Goal: Information Seeking & Learning: Check status

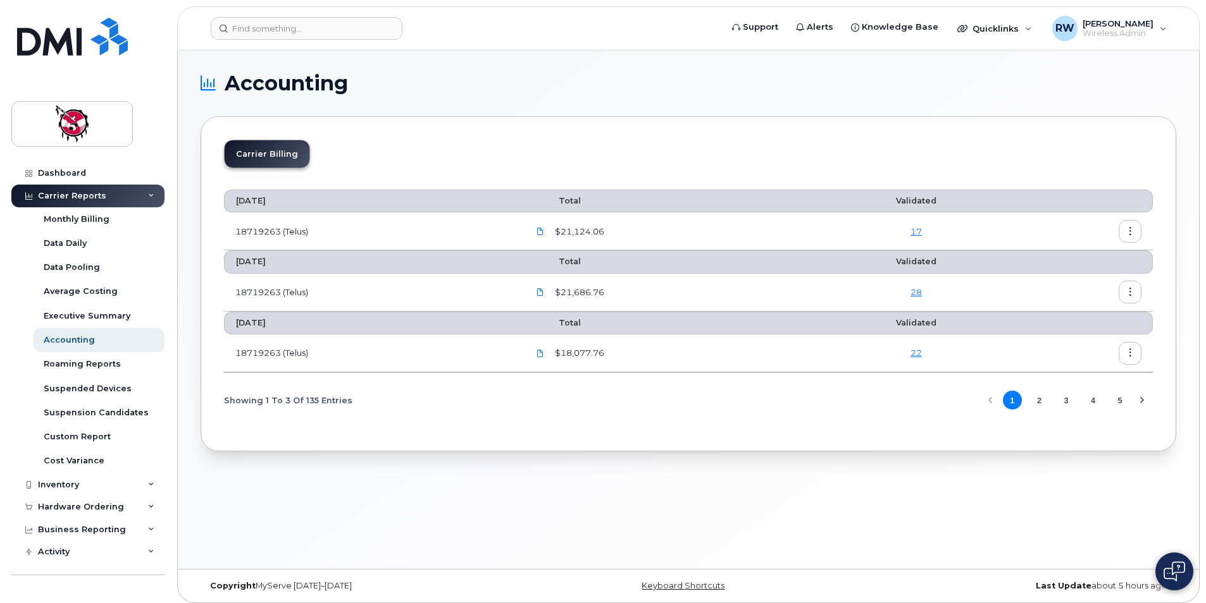
click at [919, 354] on link "22" at bounding box center [915, 353] width 11 height 10
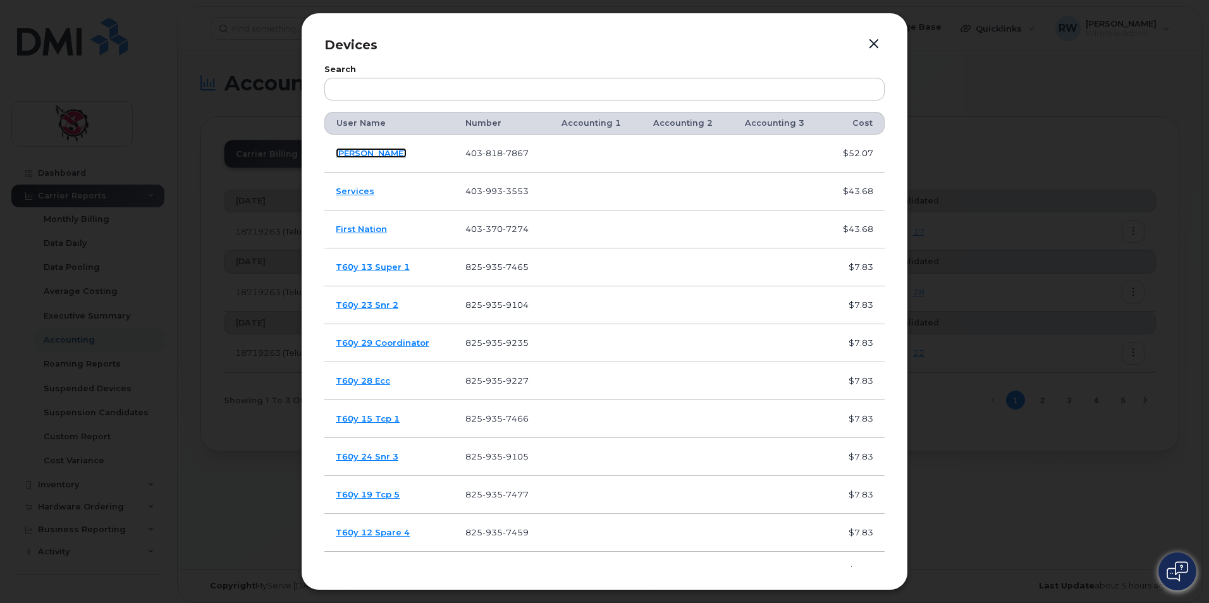
click at [384, 152] on link "Thomas Snow" at bounding box center [371, 153] width 71 height 10
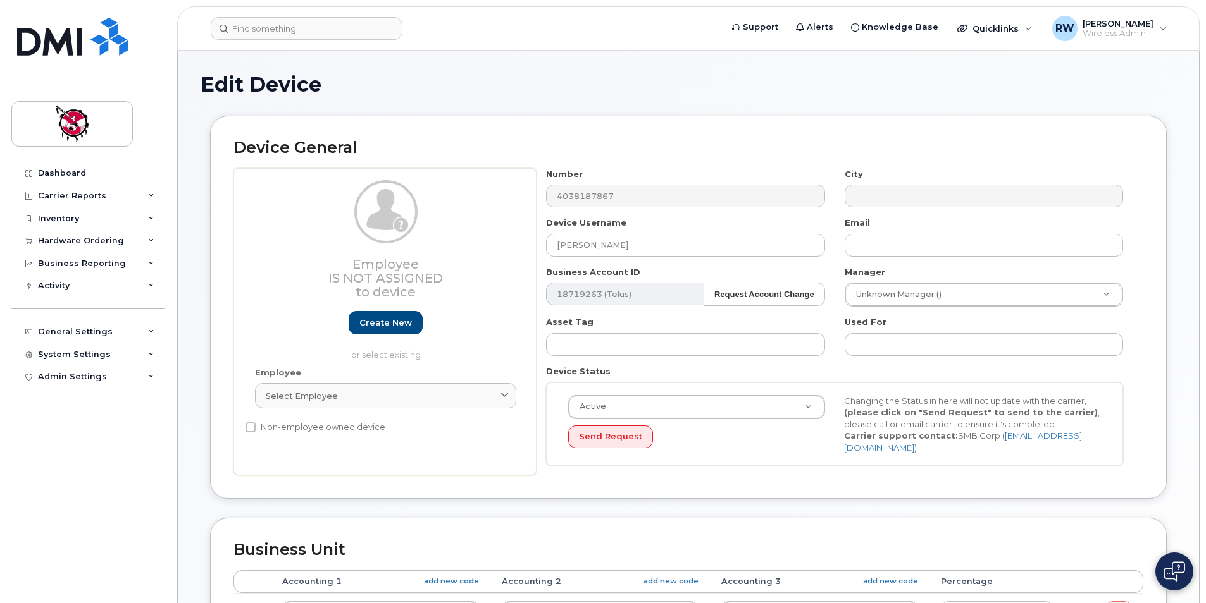
select select "10355"
select select "10349"
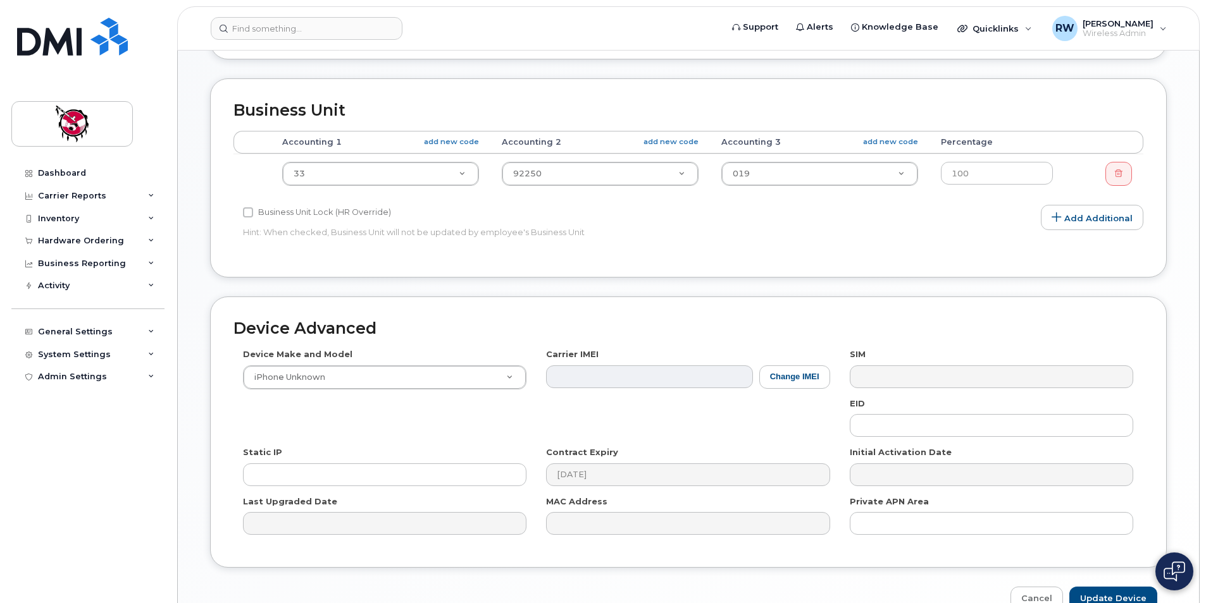
scroll to position [510, 0]
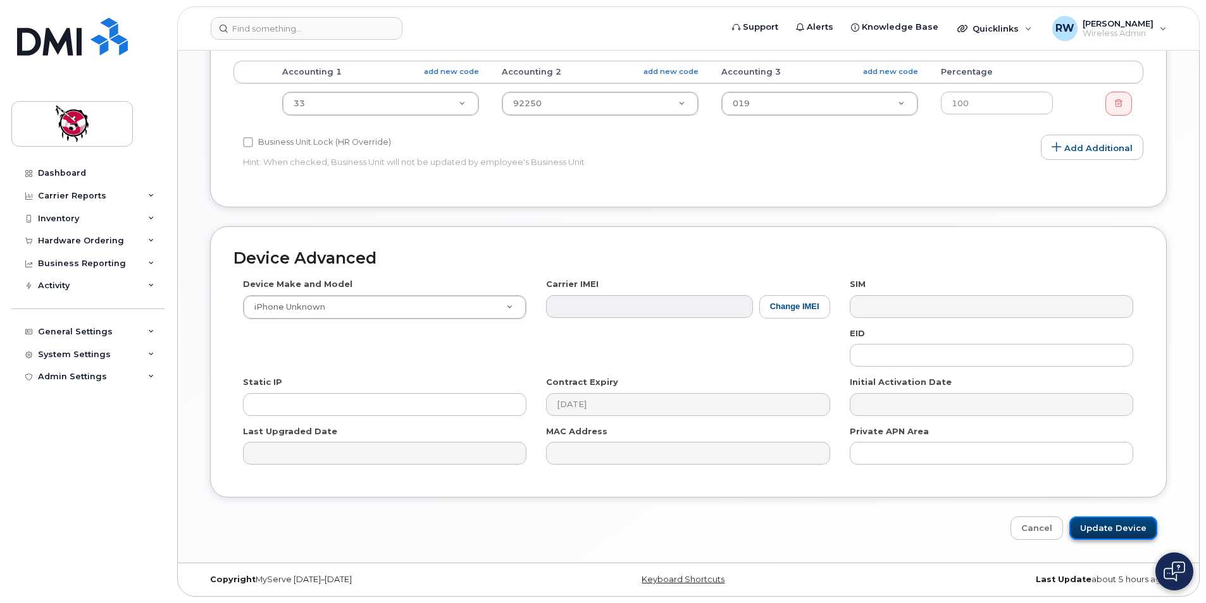
click at [1122, 529] on input "Update Device" at bounding box center [1113, 528] width 88 height 23
type input "Saving..."
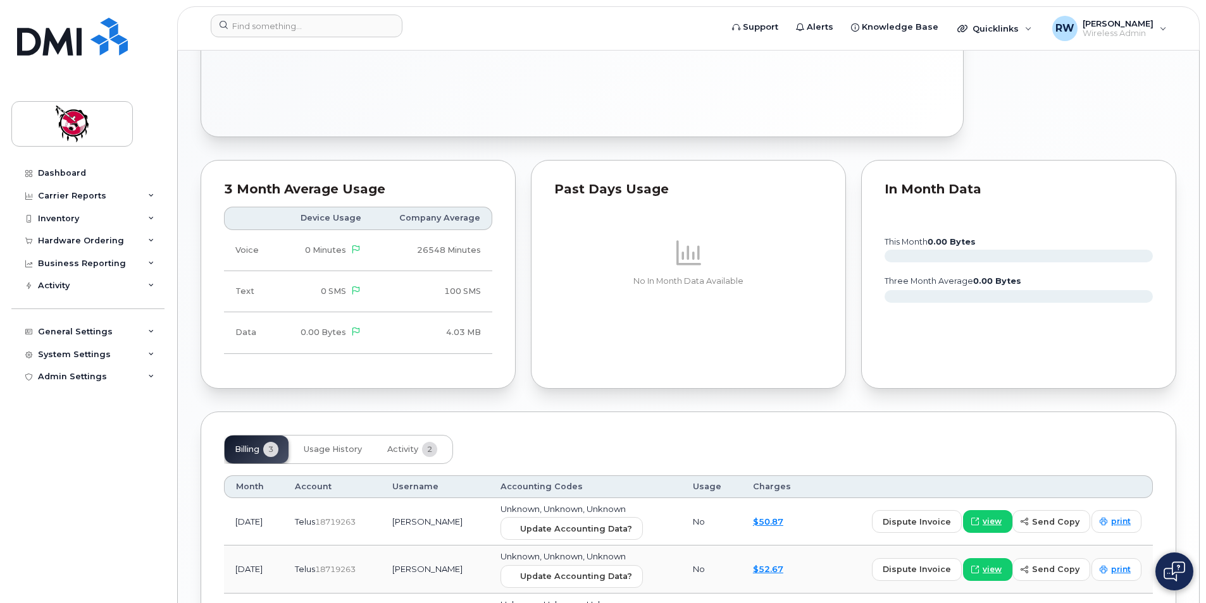
scroll to position [749, 0]
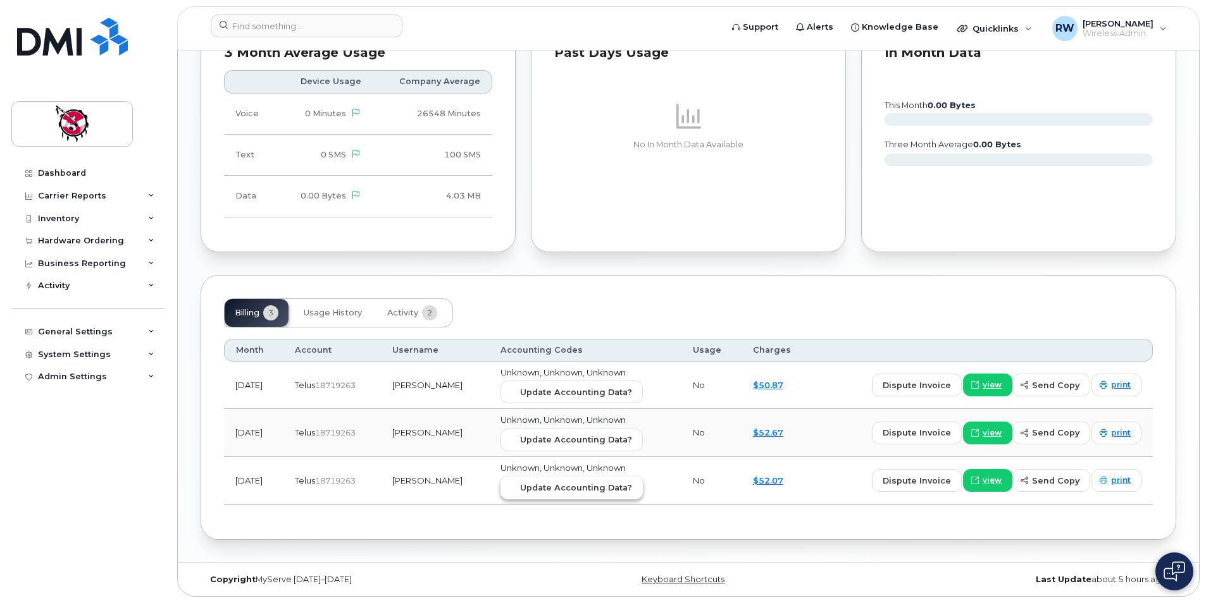
click at [576, 488] on span "Update Accounting Data?" at bounding box center [576, 488] width 112 height 12
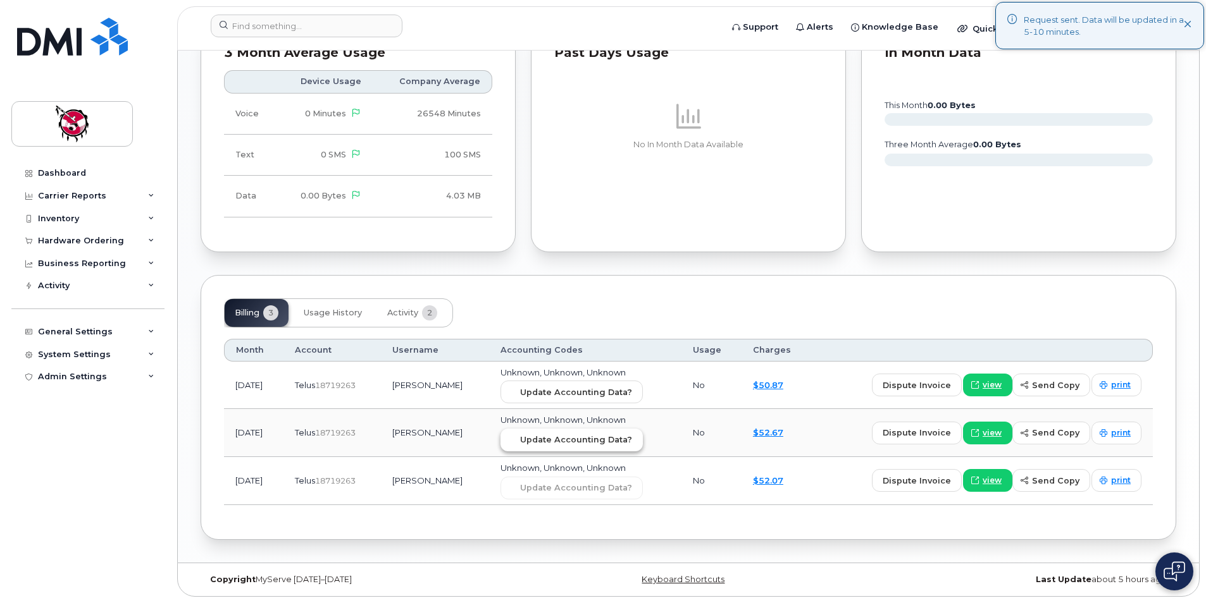
click at [590, 447] on button "Update Accounting Data?" at bounding box center [571, 440] width 142 height 23
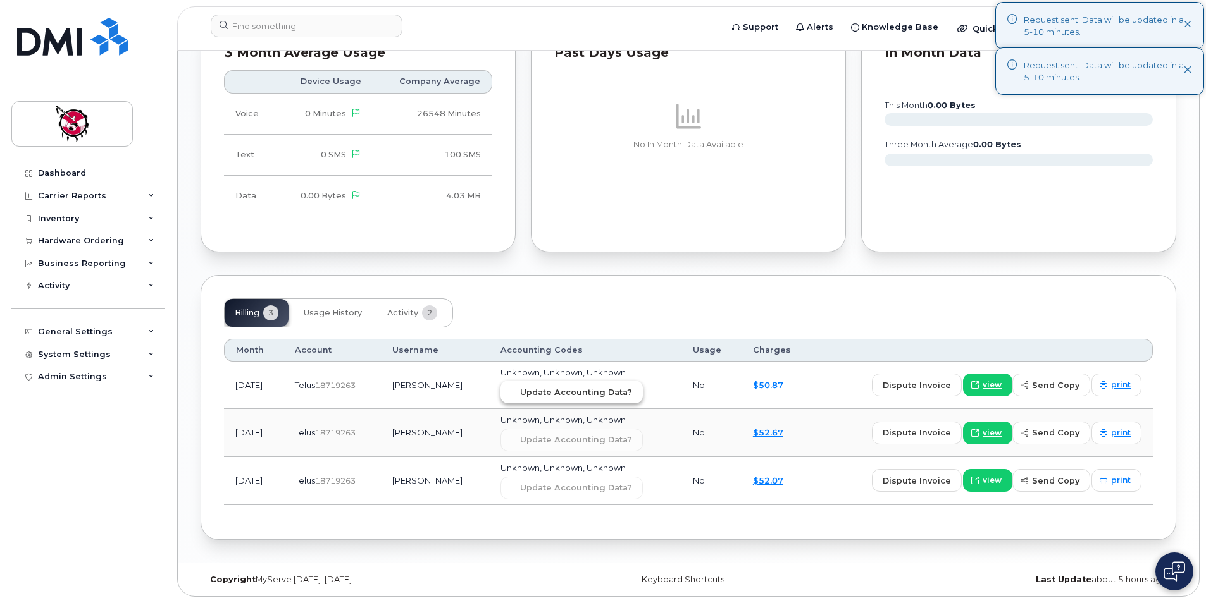
click at [624, 383] on button "Update Accounting Data?" at bounding box center [571, 392] width 142 height 23
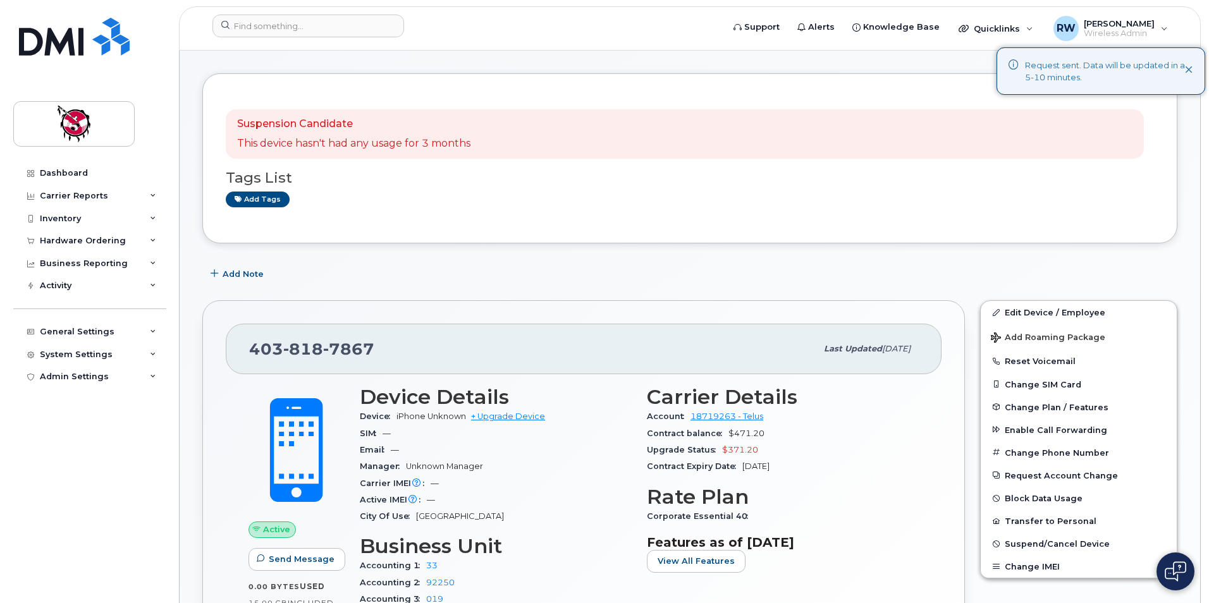
scroll to position [0, 0]
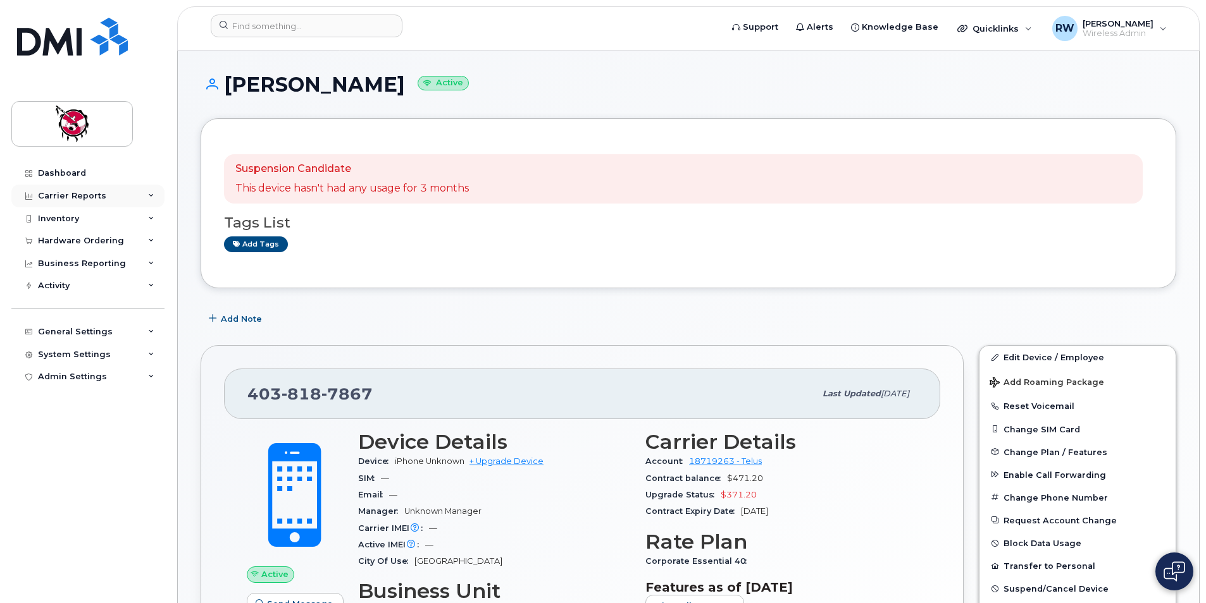
click at [59, 200] on div "Carrier Reports" at bounding box center [72, 196] width 68 height 10
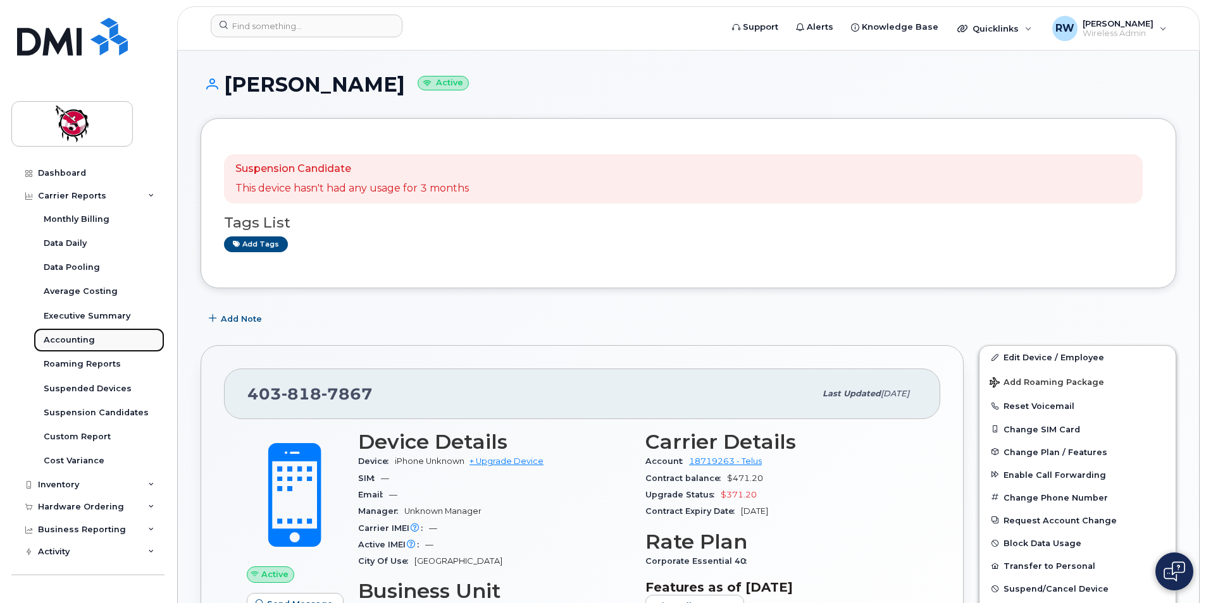
click at [72, 342] on div "Accounting" at bounding box center [69, 340] width 51 height 11
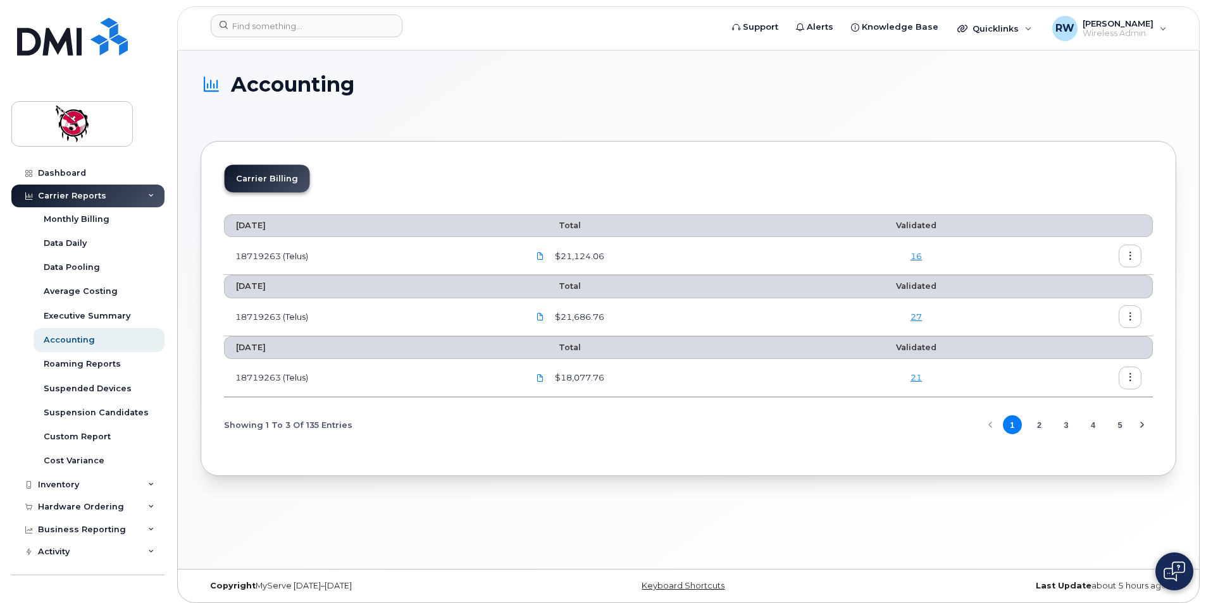
click at [918, 257] on link "16" at bounding box center [915, 256] width 11 height 10
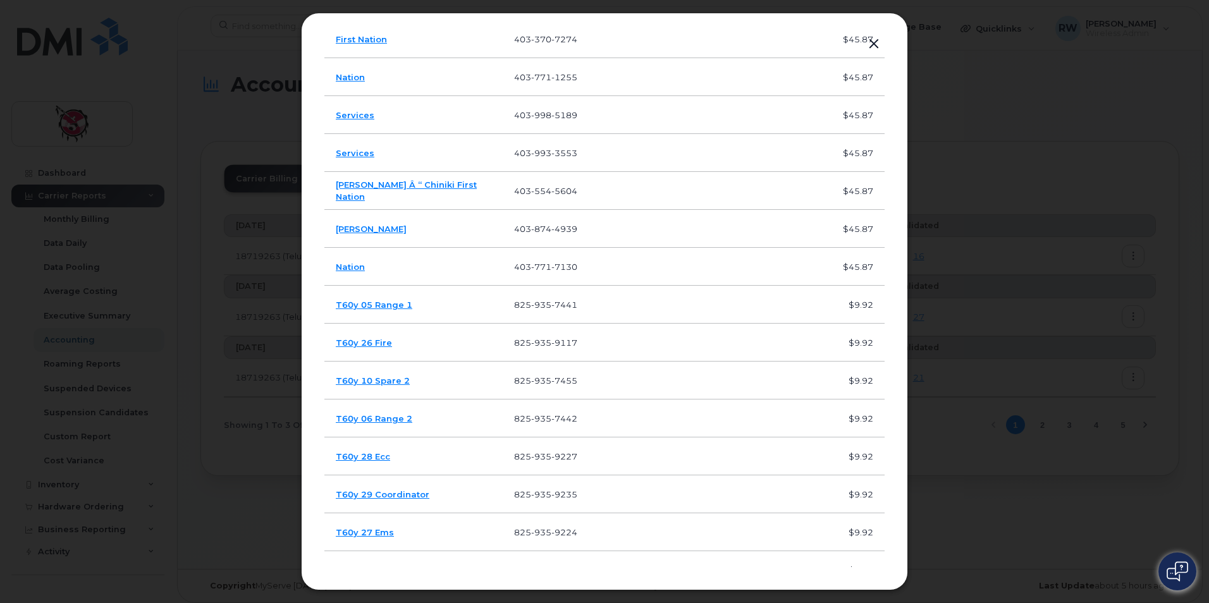
scroll to position [186, 0]
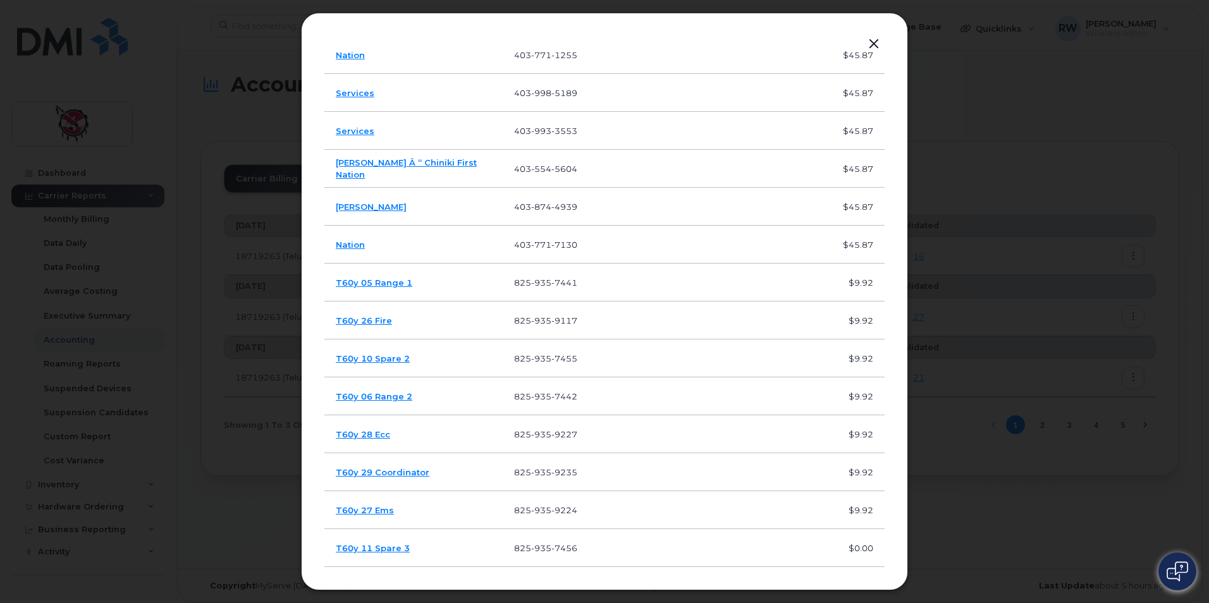
drag, startPoint x: 885, startPoint y: 489, endPoint x: 899, endPoint y: 340, distance: 149.9
click at [899, 340] on div "Devices Search User Name Number Accounting 1 Accounting 2 Accounting 3 Cost Tir…" at bounding box center [604, 302] width 607 height 578
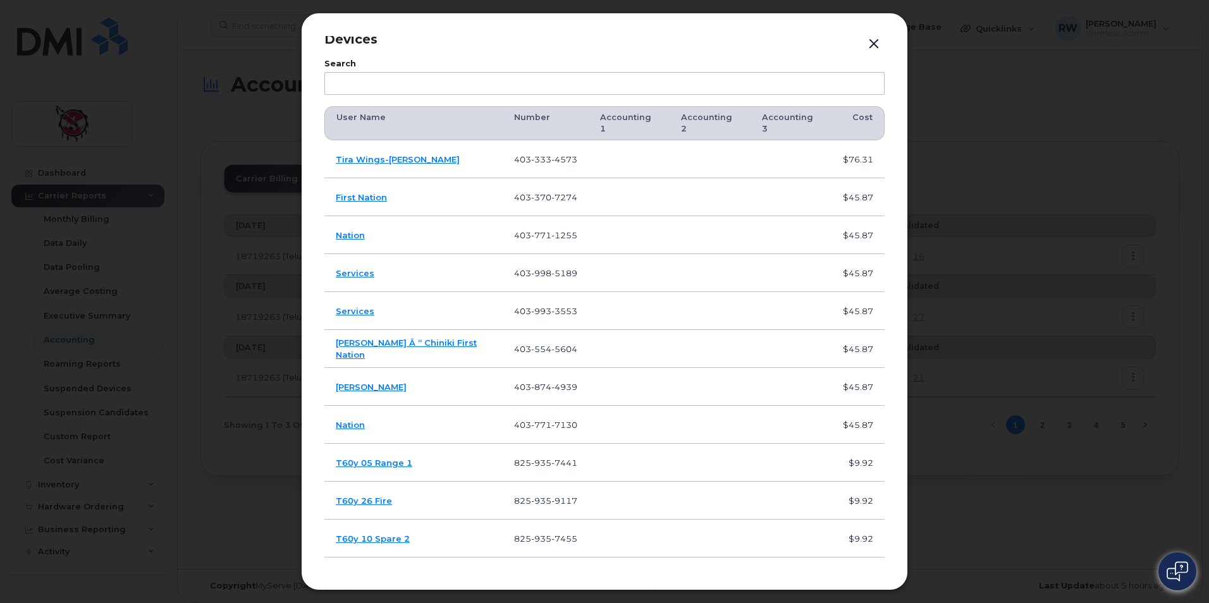
scroll to position [0, 0]
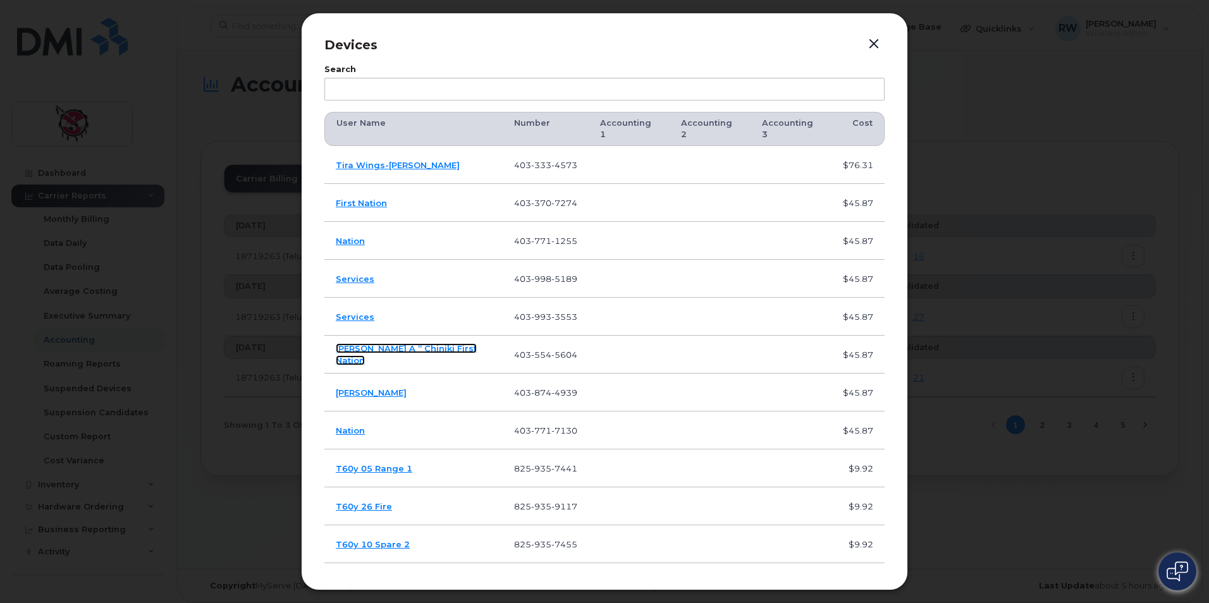
click at [441, 345] on link "Kevin Dixon Â “ Chiniki First Nation" at bounding box center [406, 354] width 141 height 22
click at [873, 41] on button "button" at bounding box center [874, 44] width 19 height 18
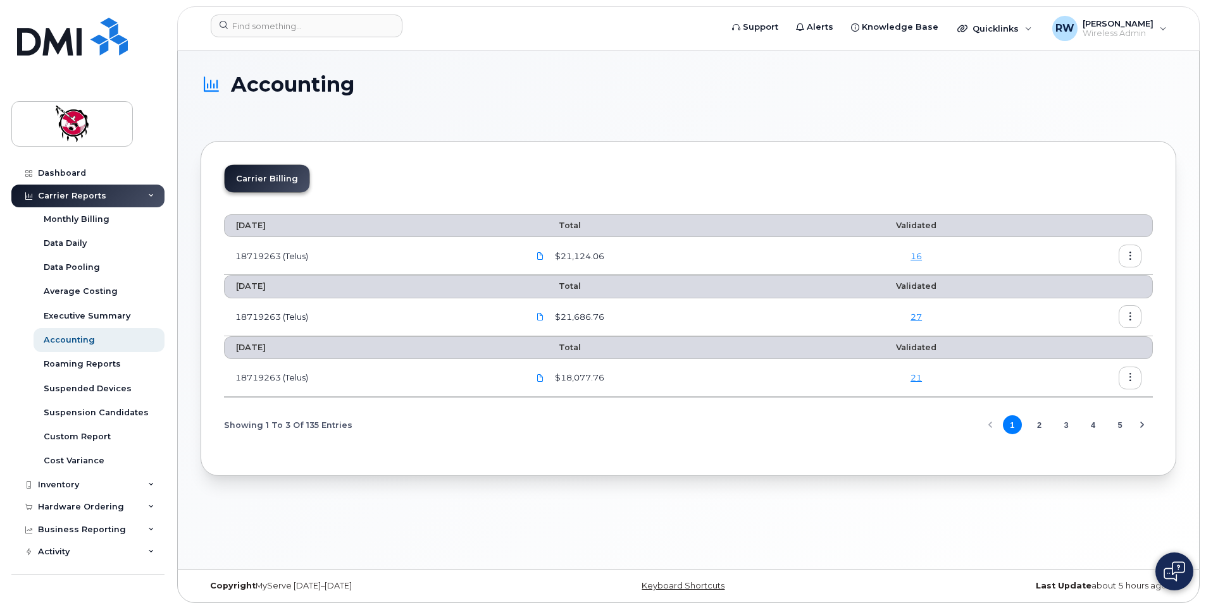
click at [558, 92] on h1 "Accounting" at bounding box center [684, 84] width 969 height 22
click at [918, 378] on link "21" at bounding box center [915, 378] width 11 height 10
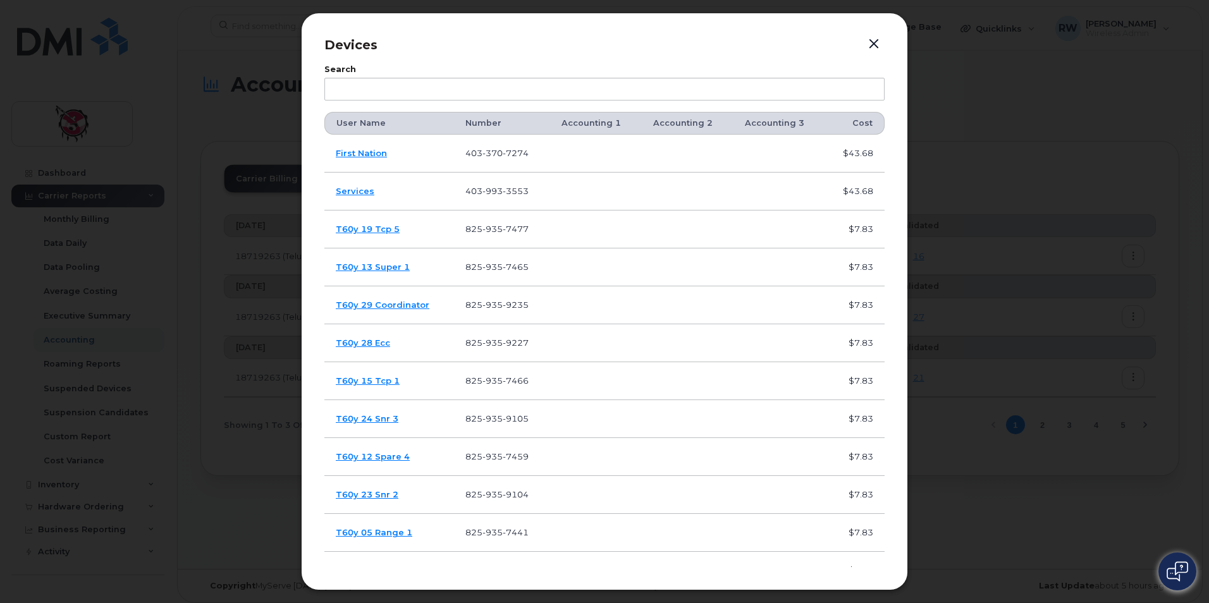
click at [875, 44] on button "button" at bounding box center [874, 44] width 19 height 18
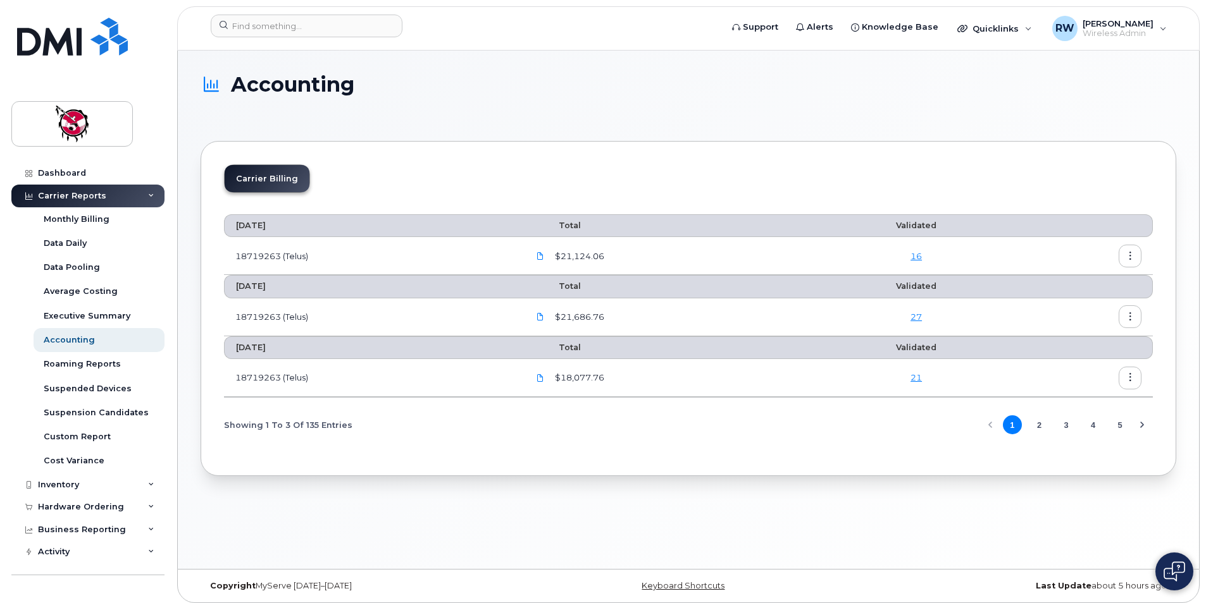
click at [915, 316] on link "27" at bounding box center [915, 317] width 11 height 10
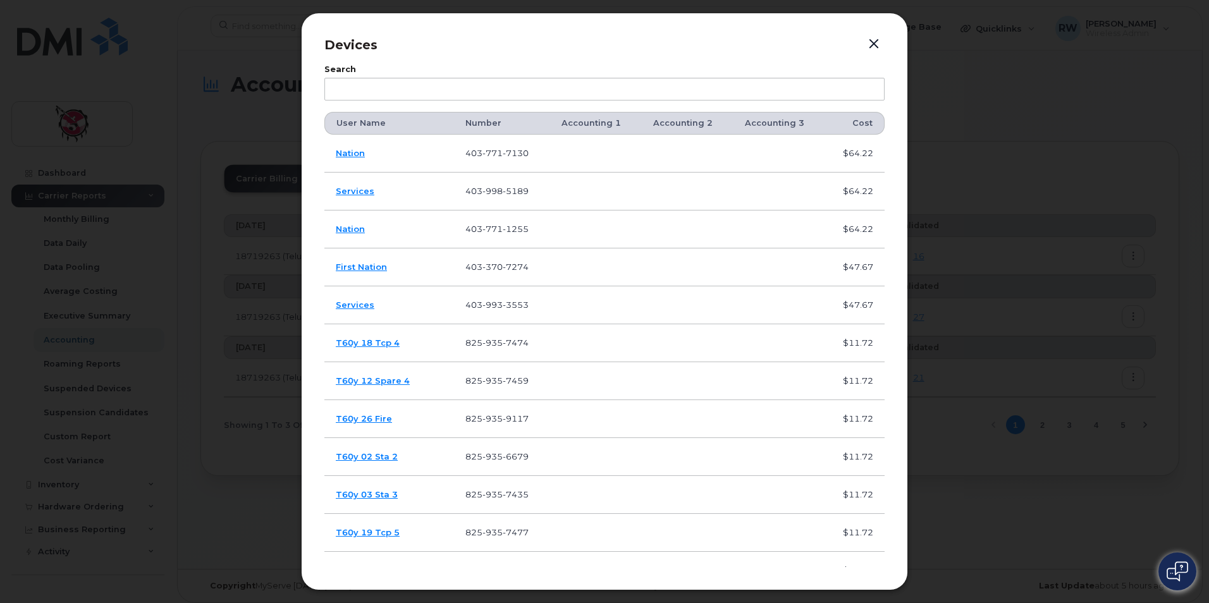
click at [870, 44] on button "button" at bounding box center [874, 44] width 19 height 18
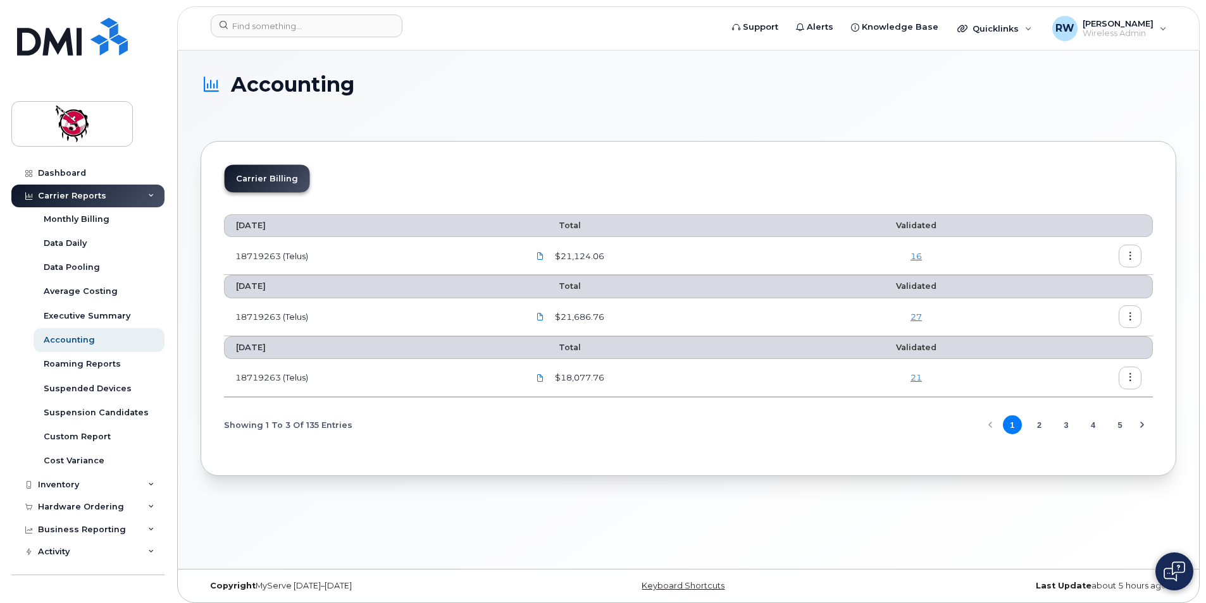
click at [1134, 318] on button "button" at bounding box center [1129, 316] width 23 height 23
click at [1092, 358] on div "Download" at bounding box center [1084, 369] width 113 height 24
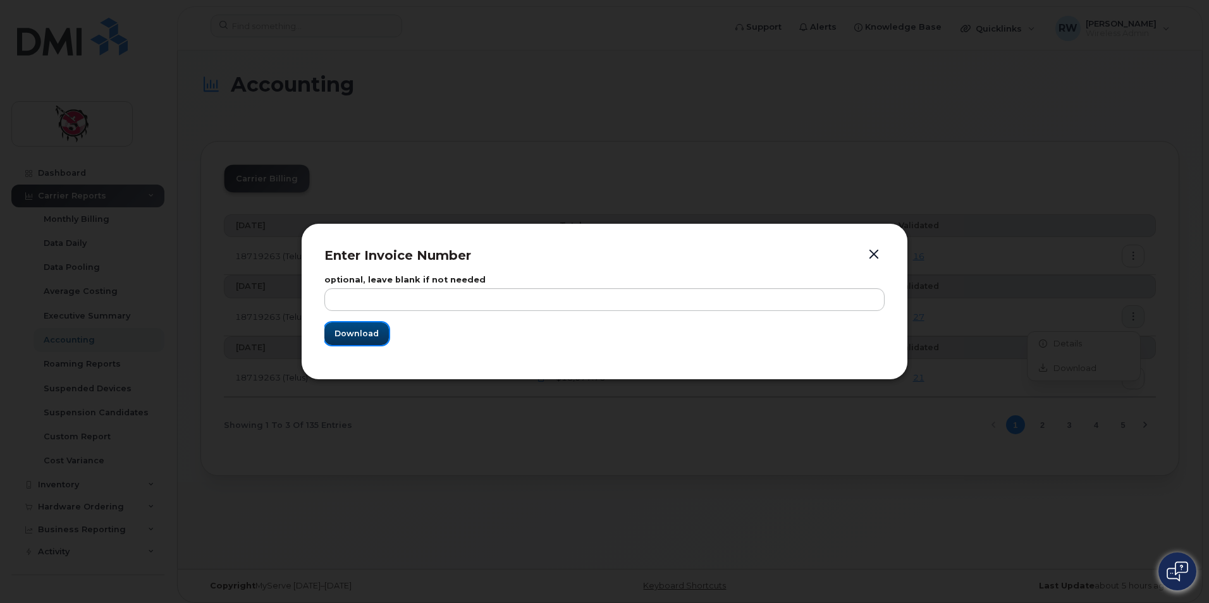
click at [344, 336] on span "Download" at bounding box center [357, 334] width 44 height 12
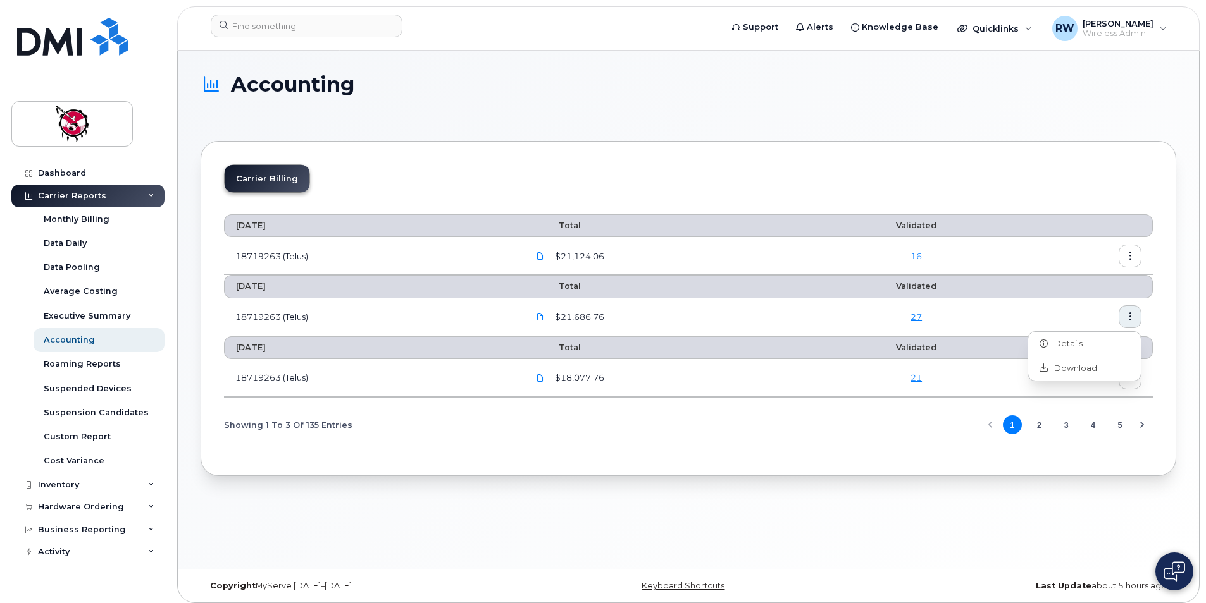
click at [717, 82] on h1 "Accounting" at bounding box center [684, 84] width 969 height 22
click at [922, 255] on link "16" at bounding box center [915, 256] width 11 height 10
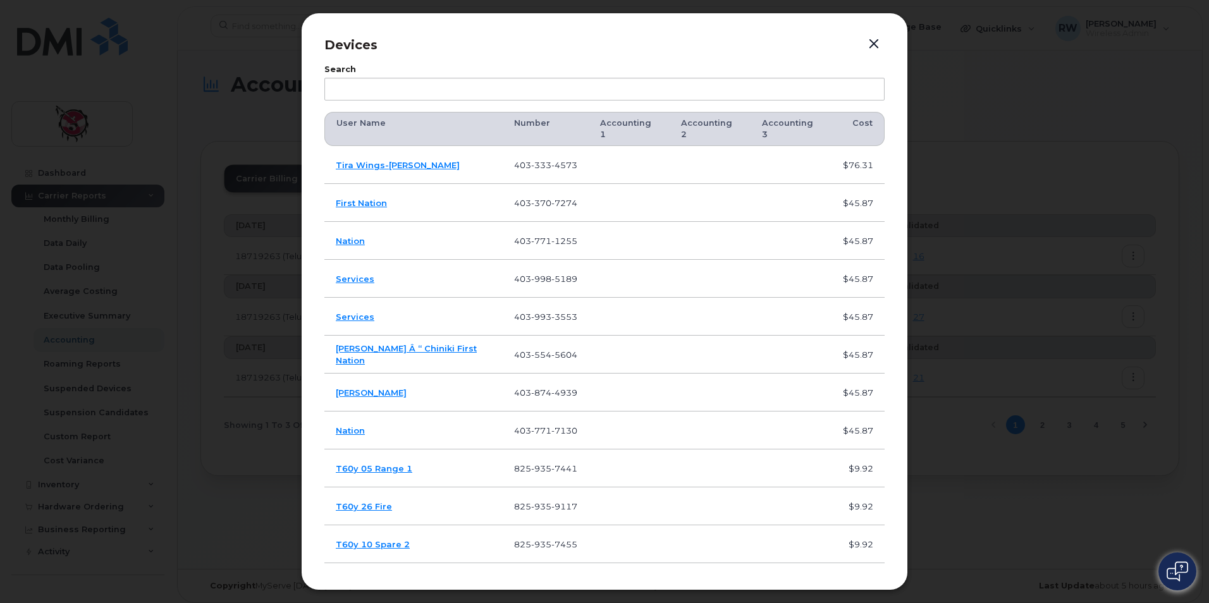
click at [871, 42] on button "button" at bounding box center [874, 44] width 19 height 18
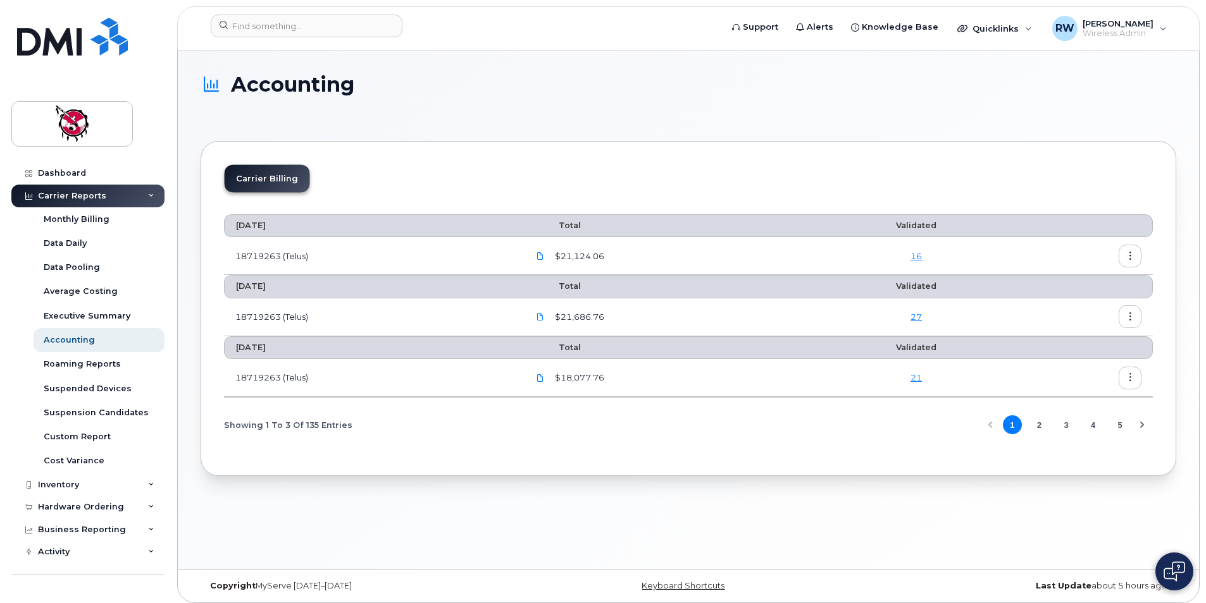
click at [913, 319] on link "27" at bounding box center [915, 317] width 11 height 10
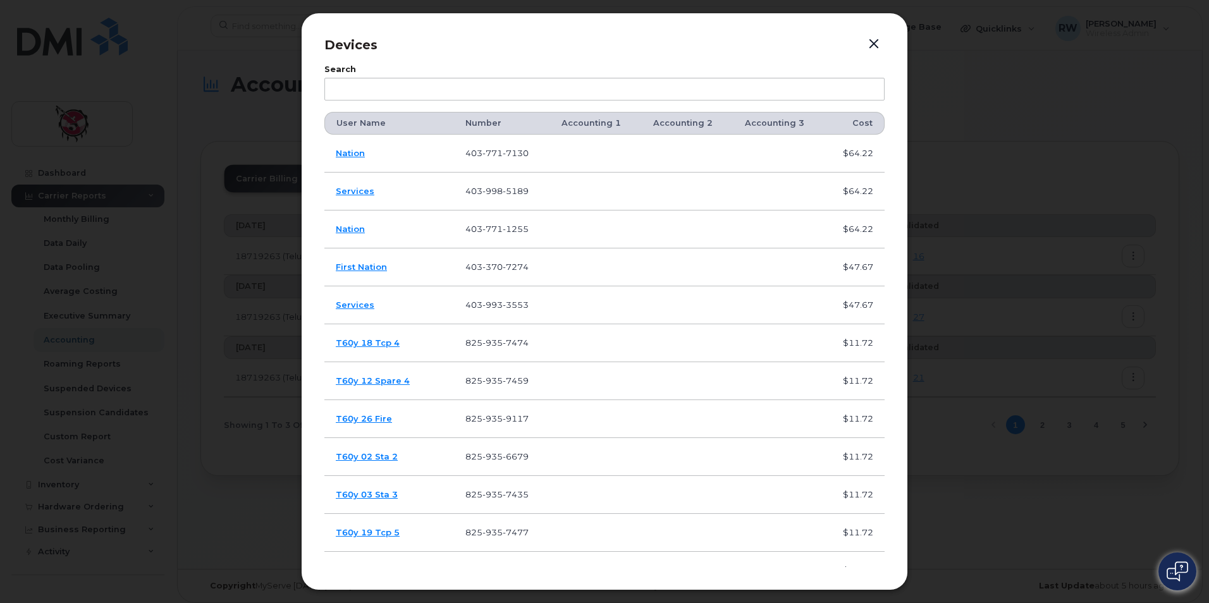
click at [876, 49] on button "button" at bounding box center [874, 44] width 19 height 18
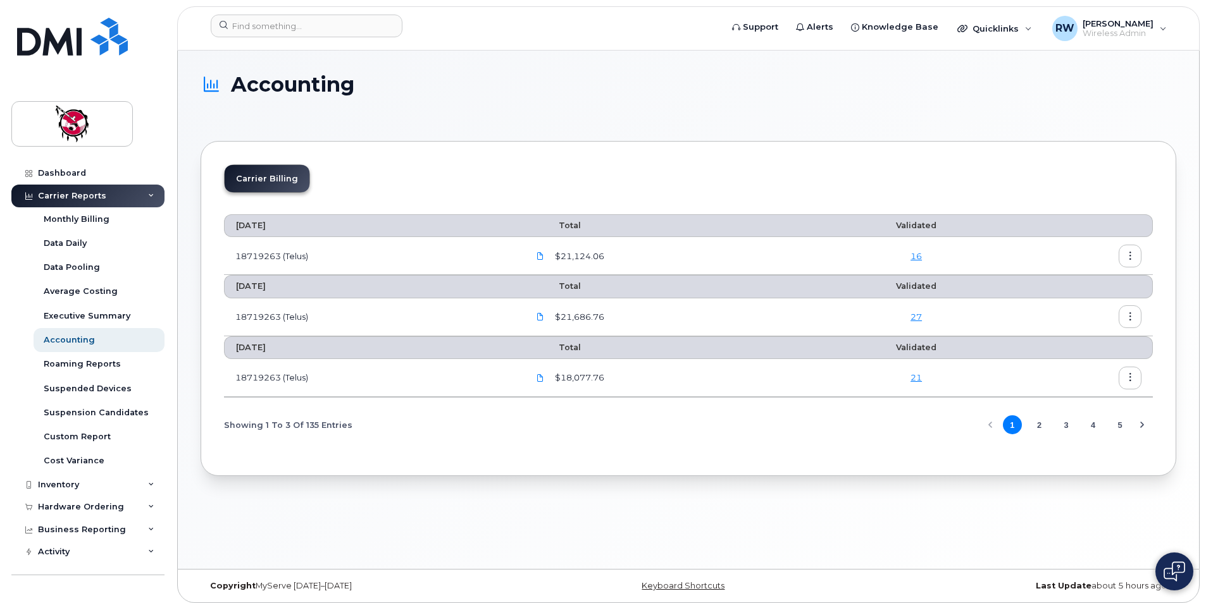
click at [1137, 254] on button "button" at bounding box center [1129, 256] width 23 height 23
click at [1087, 310] on span "Download" at bounding box center [1071, 307] width 49 height 11
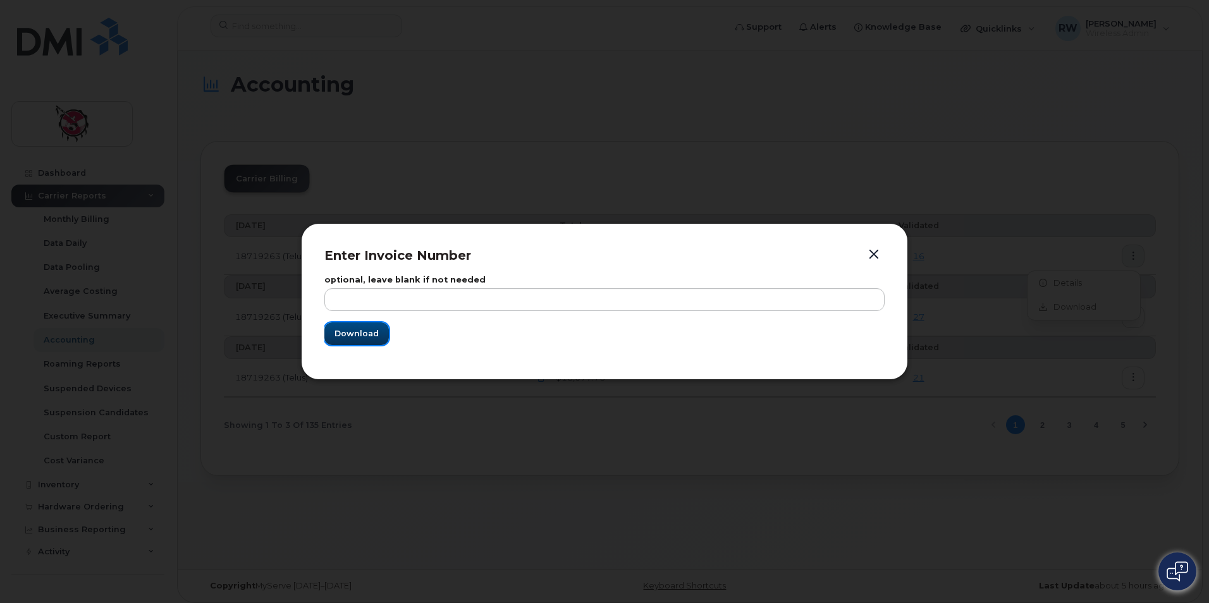
click at [367, 338] on span "Download" at bounding box center [357, 334] width 44 height 12
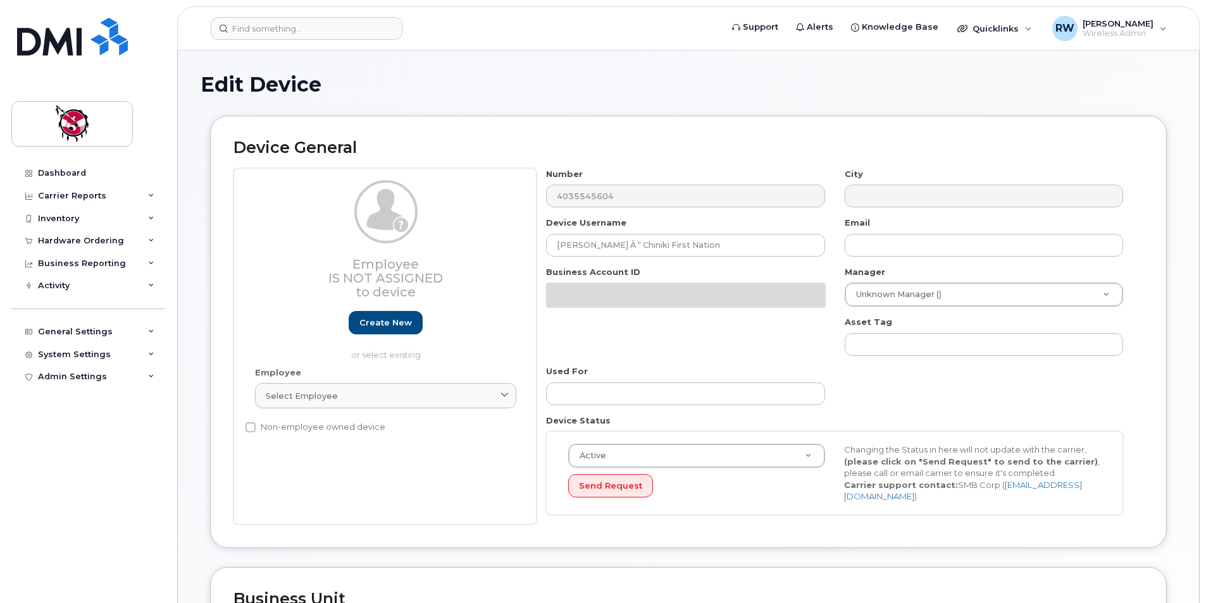
select select "10354"
select select "10349"
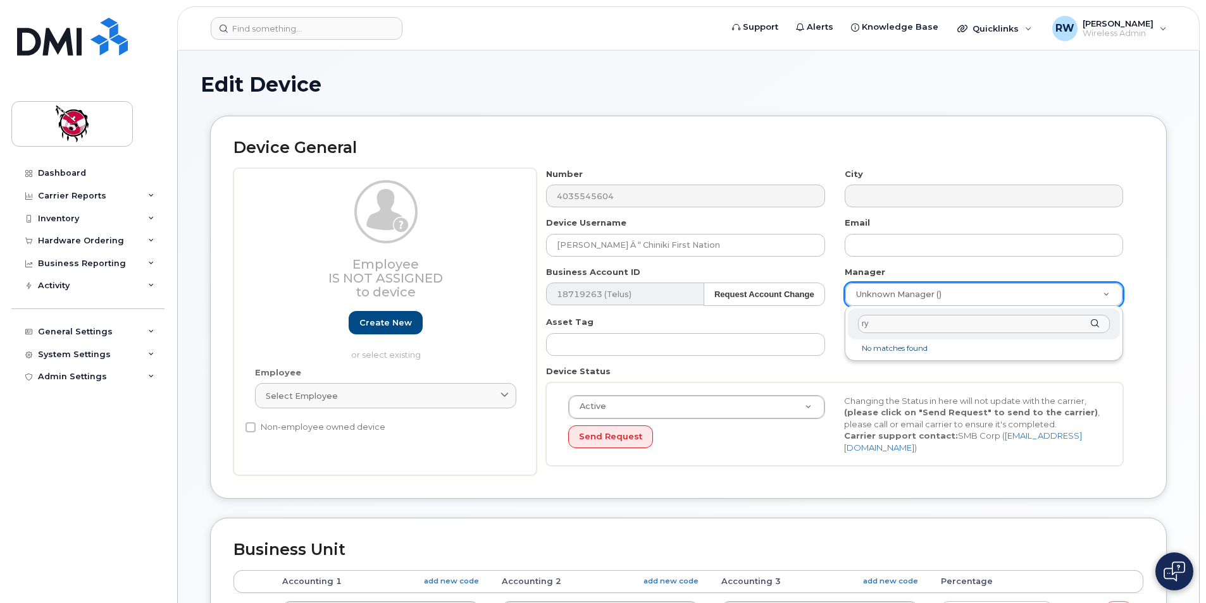
type input "r"
type input "edd"
type input "574326"
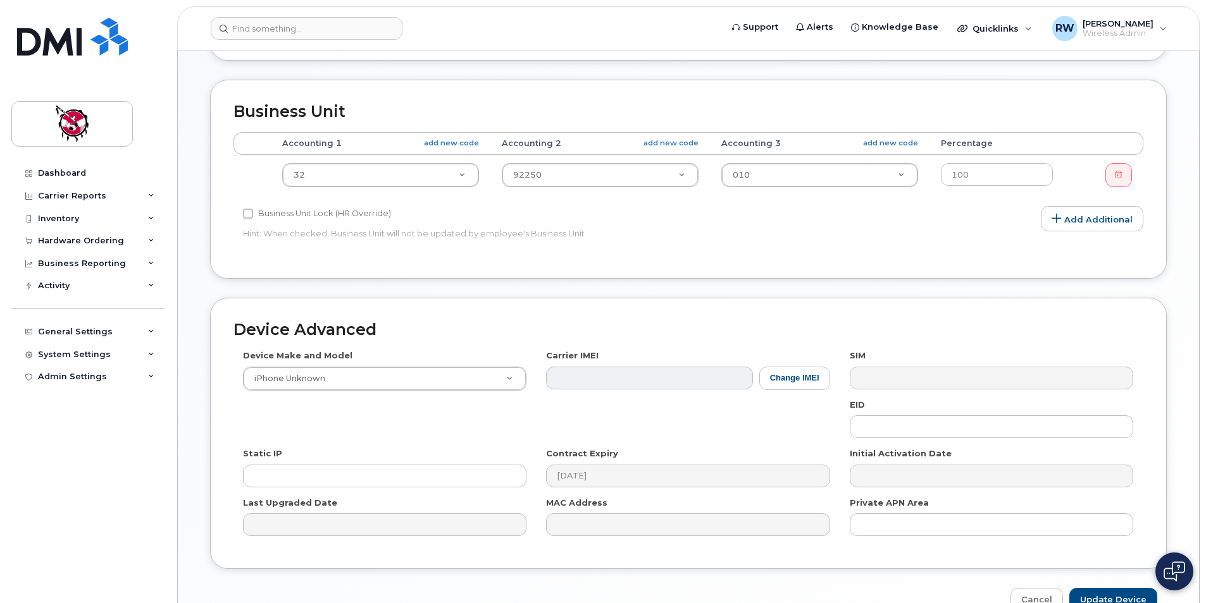
scroll to position [510, 0]
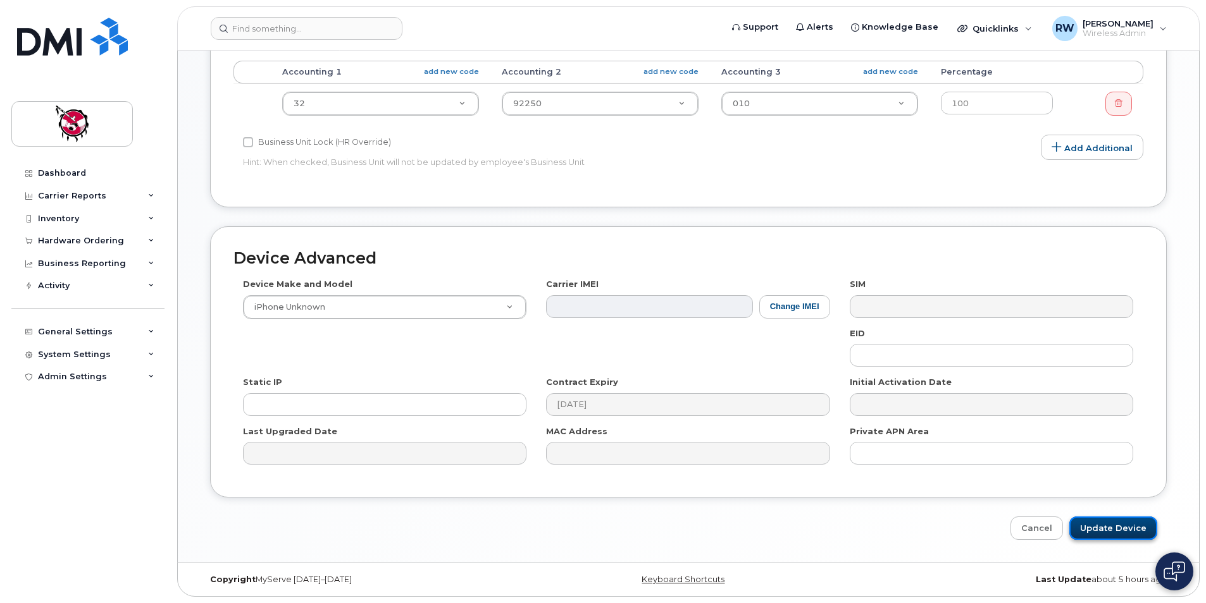
click at [1122, 526] on input "Update Device" at bounding box center [1113, 528] width 88 height 23
type input "Saving..."
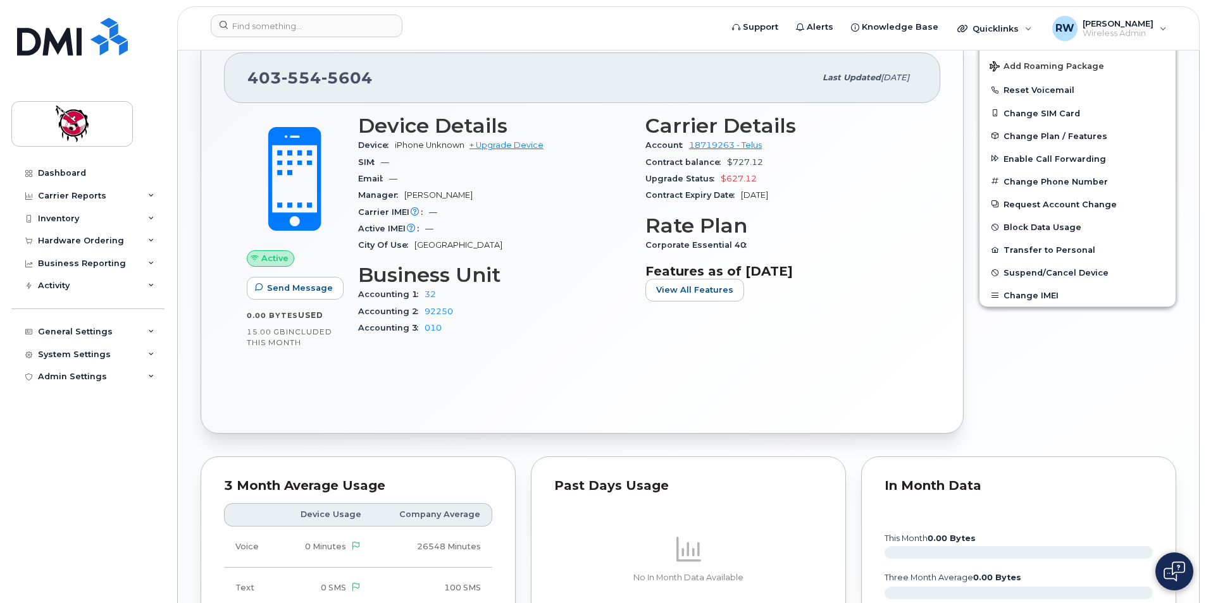
scroll to position [632, 0]
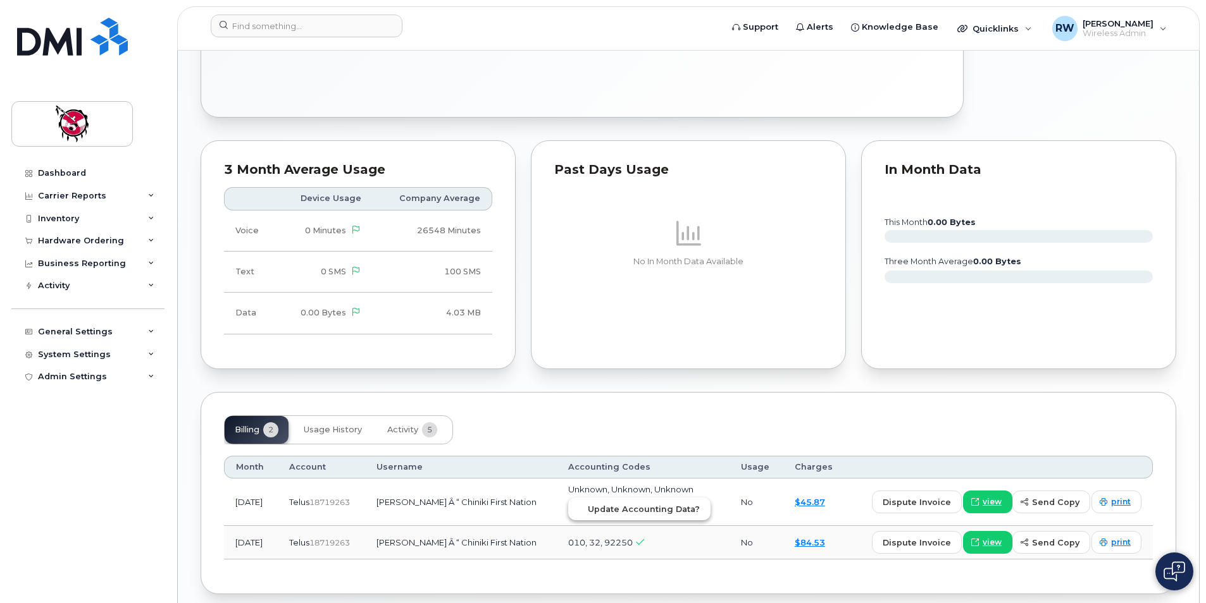
click at [634, 516] on button "Update Accounting Data?" at bounding box center [639, 509] width 142 height 23
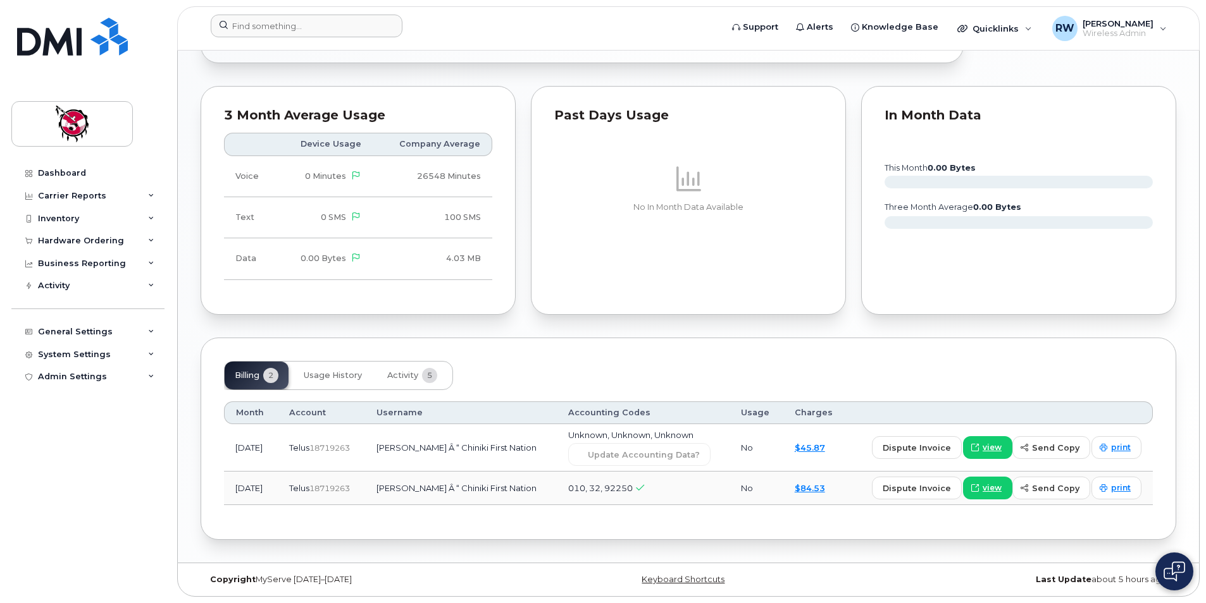
click at [543, 25] on form at bounding box center [462, 26] width 502 height 23
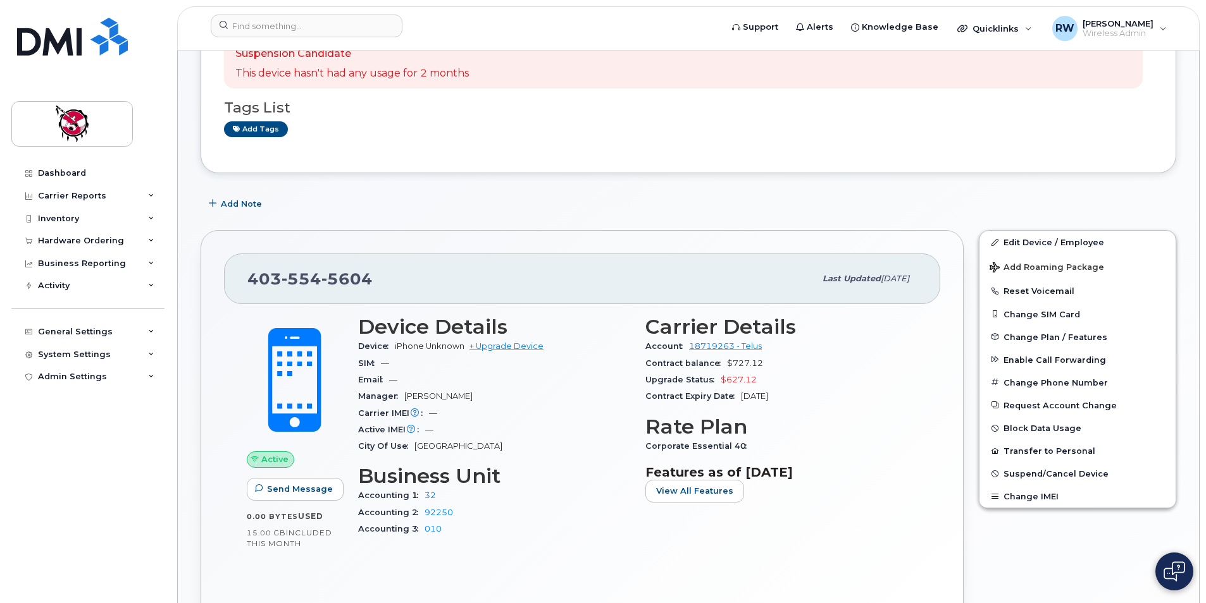
scroll to position [54, 0]
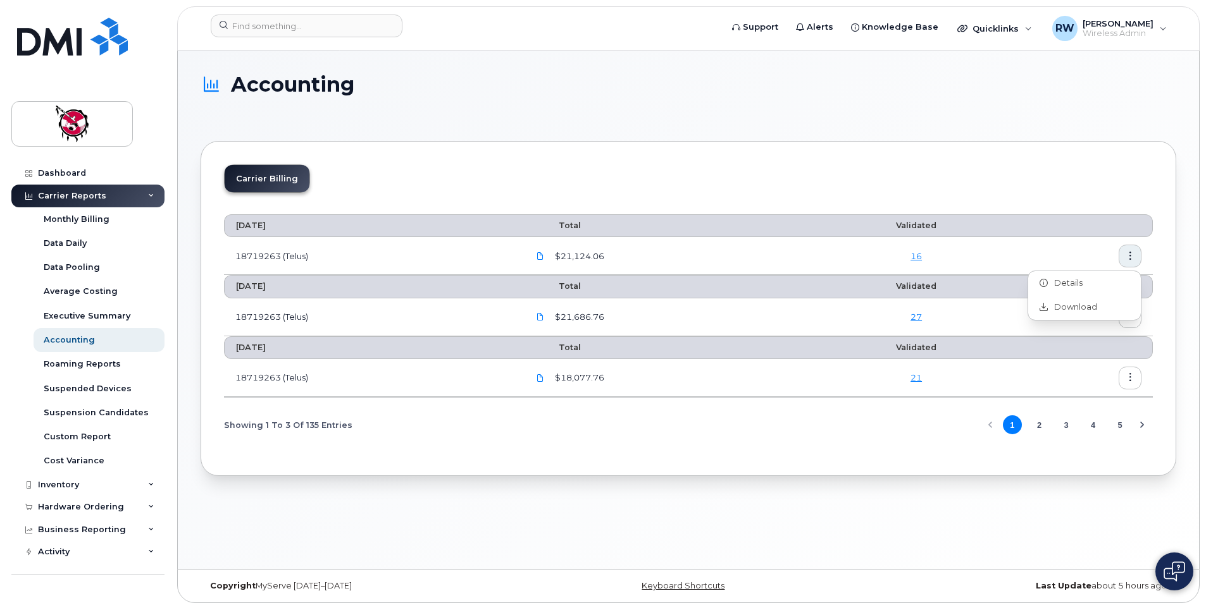
click at [558, 90] on h1 "Accounting" at bounding box center [684, 84] width 969 height 22
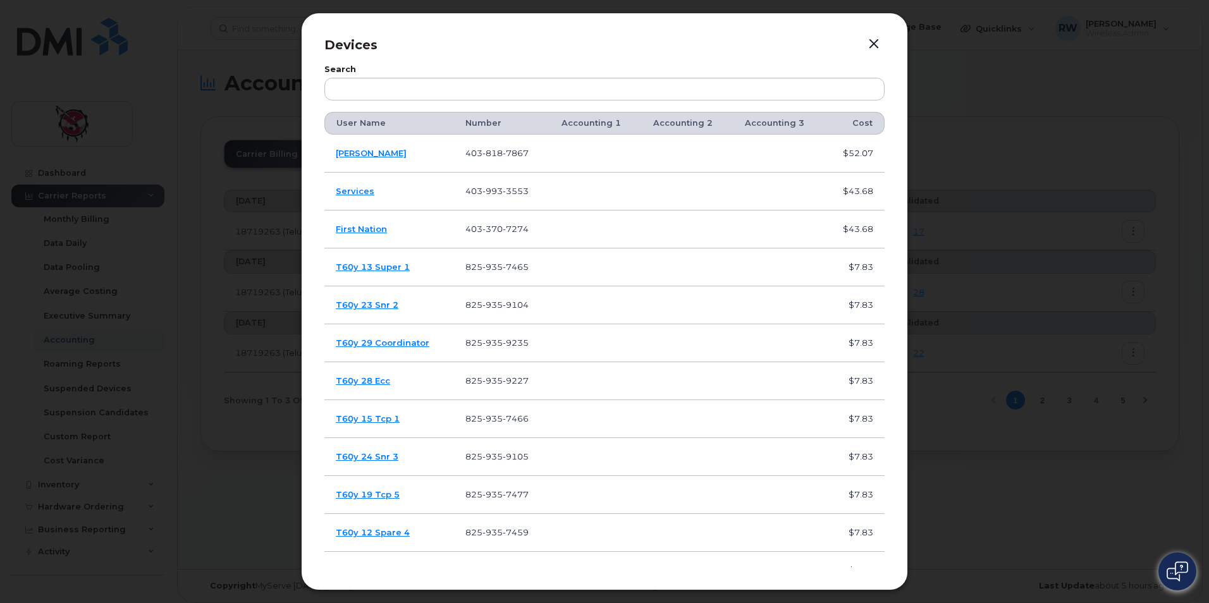
click at [865, 45] on button "button" at bounding box center [874, 44] width 19 height 18
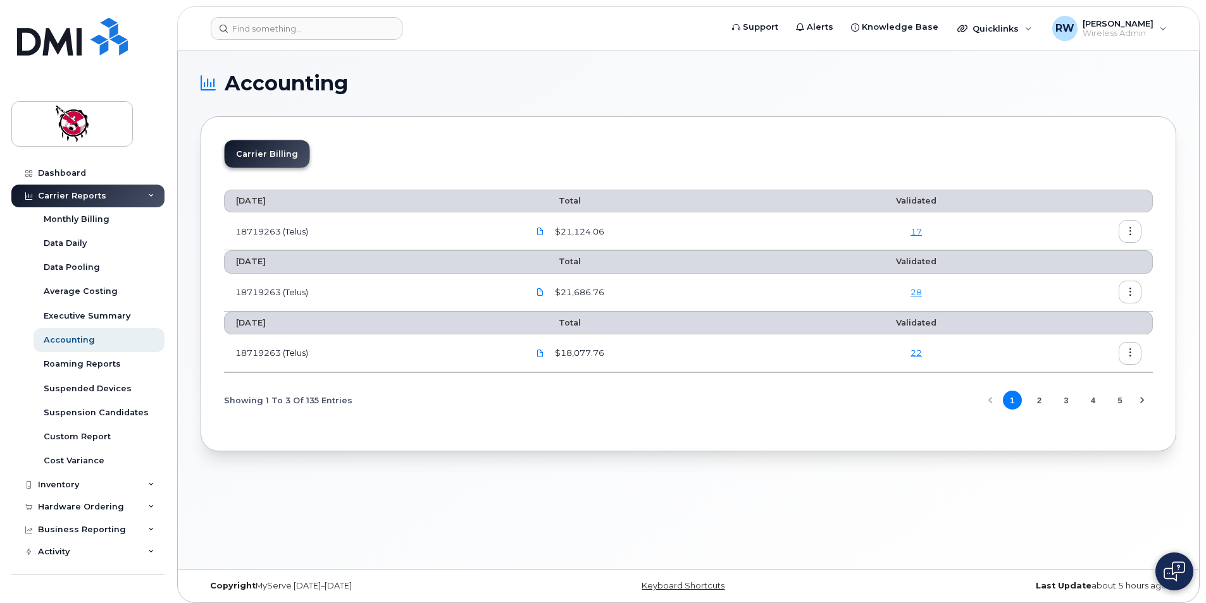
click at [459, 145] on div "Carrier Billing" at bounding box center [688, 159] width 928 height 39
click at [921, 228] on link "15" at bounding box center [915, 231] width 11 height 10
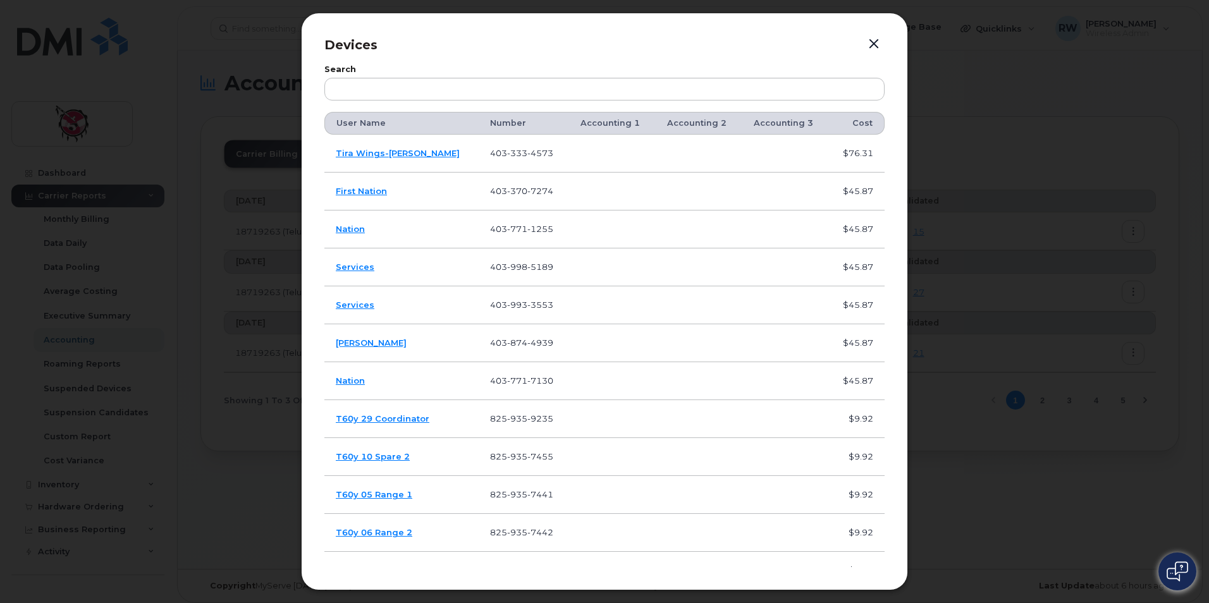
click at [873, 44] on button "button" at bounding box center [874, 44] width 19 height 18
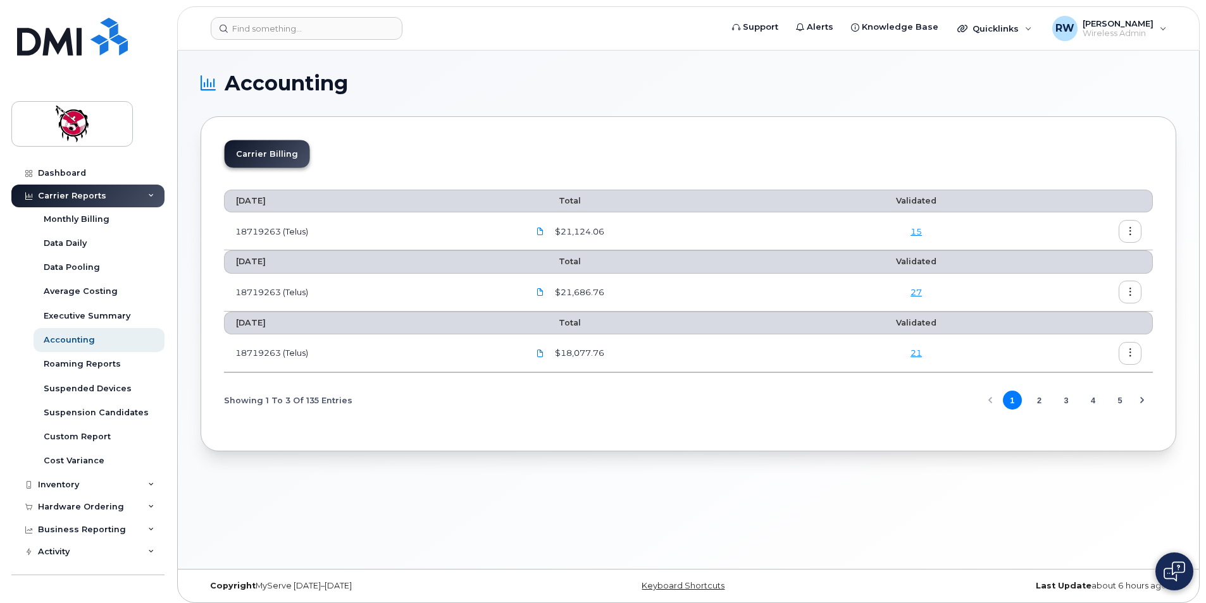
click at [913, 355] on link "21" at bounding box center [915, 353] width 11 height 10
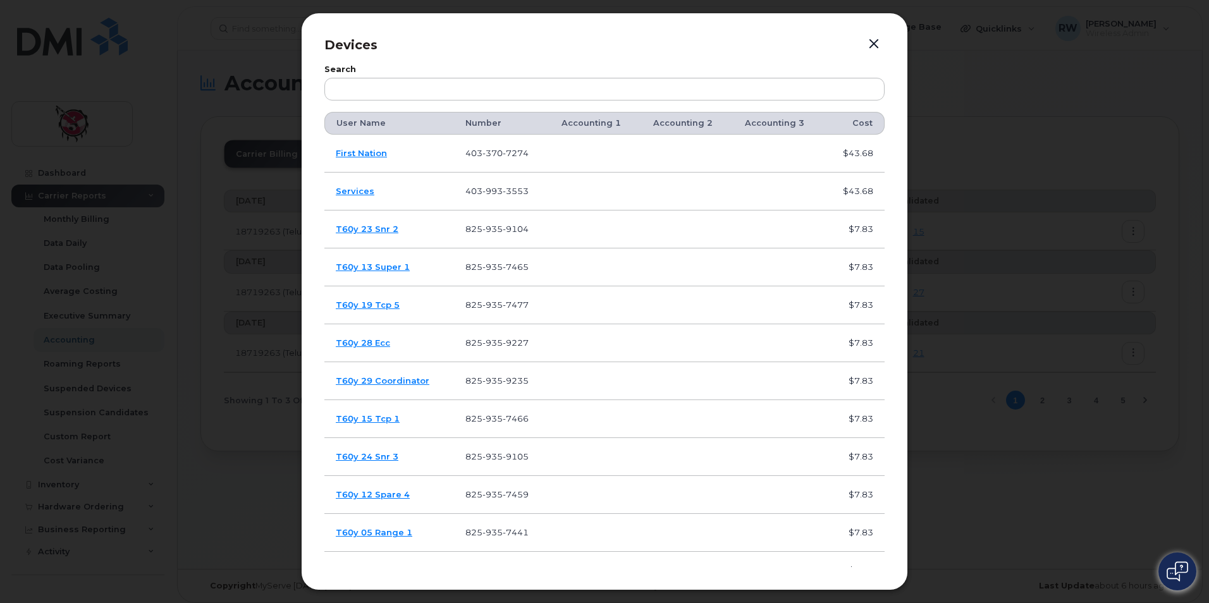
click at [875, 37] on button "button" at bounding box center [874, 44] width 19 height 18
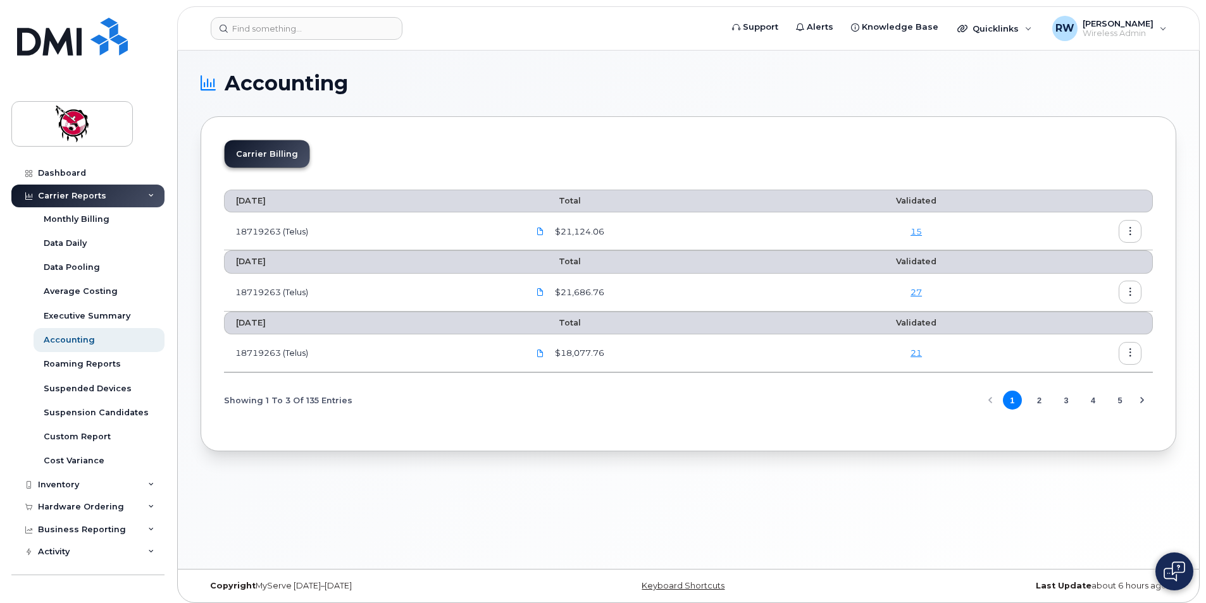
drag, startPoint x: 637, startPoint y: 495, endPoint x: 647, endPoint y: 500, distance: 11.0
click at [638, 496] on div "Accounting Carrier Billing August 2025 Total Validated 18719263 (Telus) $21,124…" at bounding box center [688, 310] width 1021 height 519
click at [916, 235] on link "15" at bounding box center [915, 231] width 11 height 10
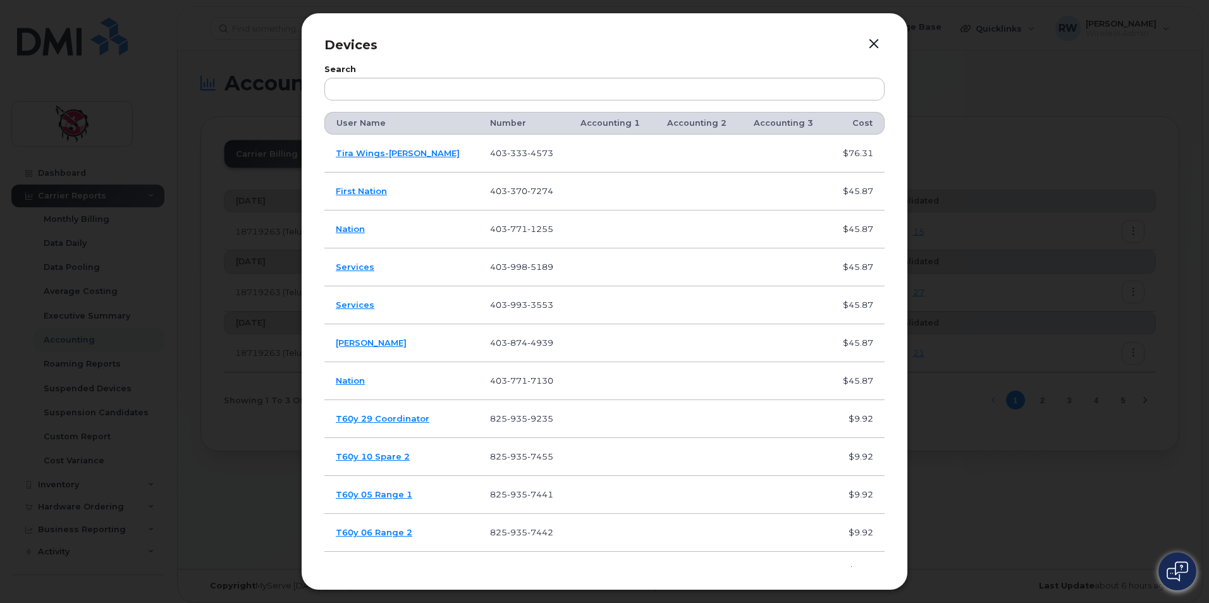
click at [874, 47] on button "button" at bounding box center [874, 44] width 19 height 18
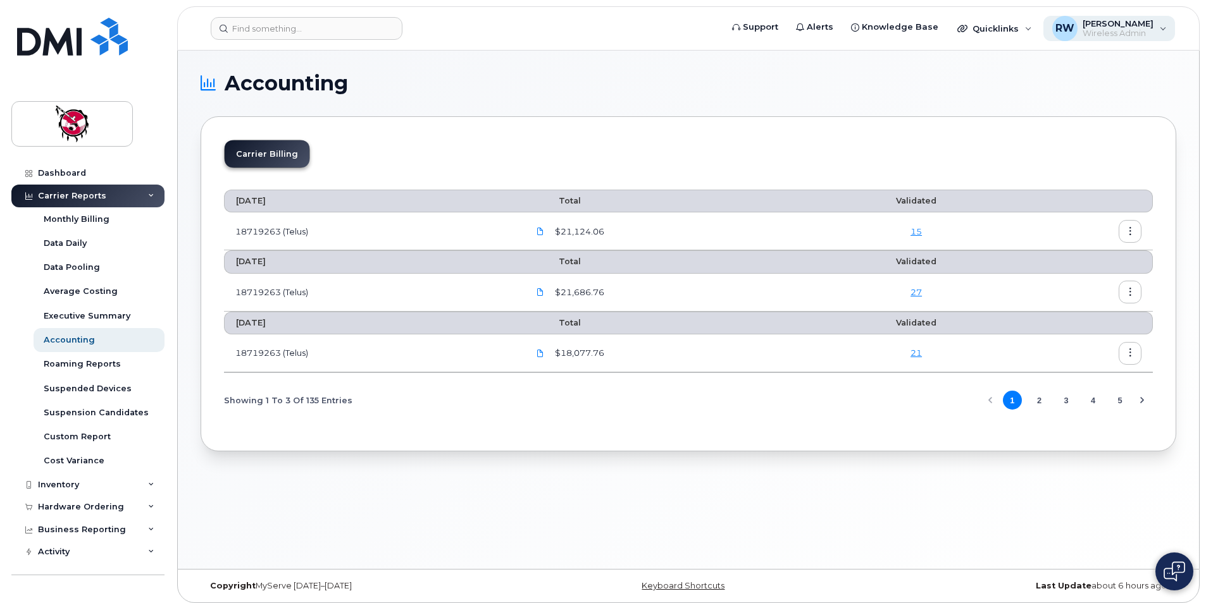
click at [1113, 32] on span "Wireless Admin" at bounding box center [1117, 33] width 71 height 10
click at [882, 93] on h1 "Accounting" at bounding box center [684, 83] width 969 height 20
click at [49, 170] on div "Dashboard" at bounding box center [62, 173] width 48 height 10
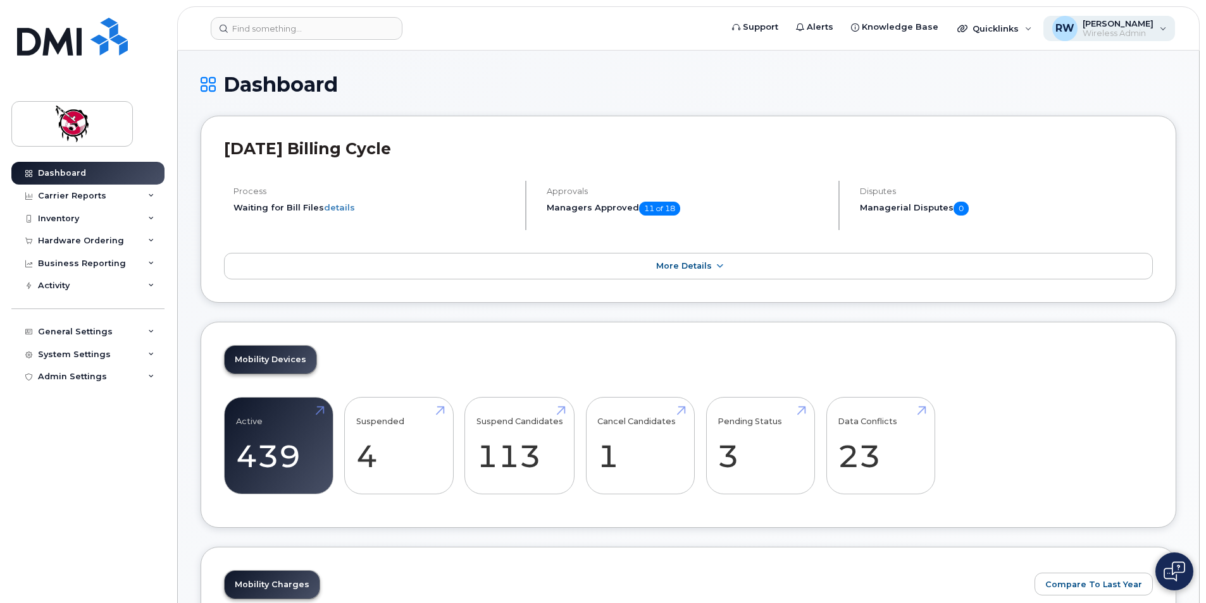
click at [1157, 32] on div "RW [PERSON_NAME] Wireless Admin" at bounding box center [1109, 28] width 132 height 25
click at [1016, 27] on div "Quicklinks" at bounding box center [994, 28] width 92 height 25
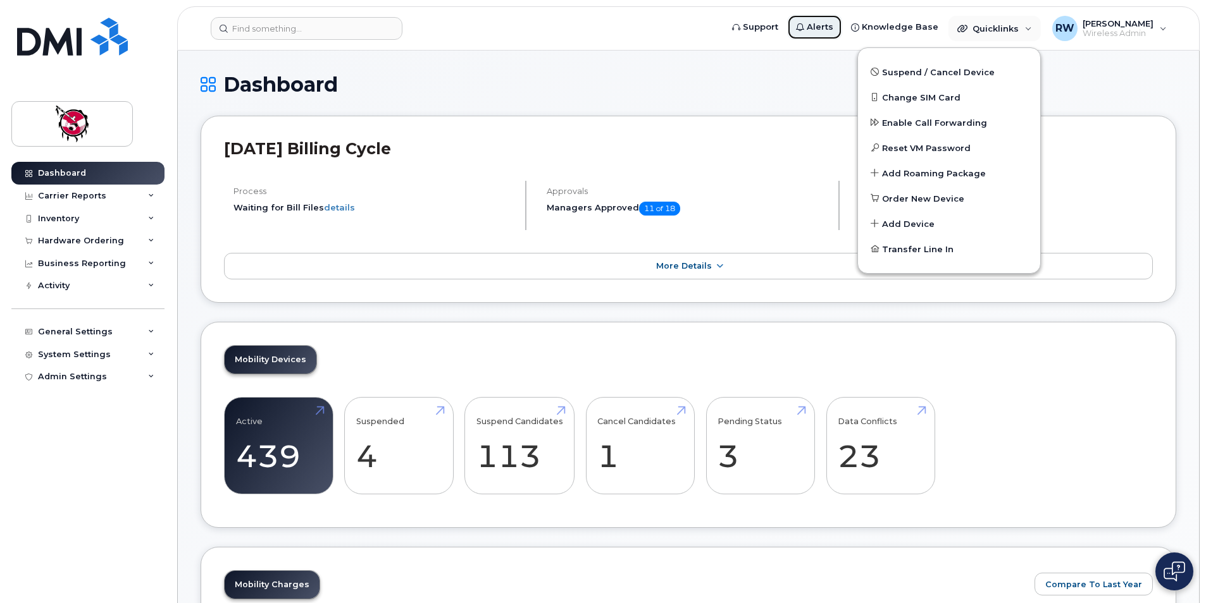
click at [819, 23] on span "Alerts" at bounding box center [819, 27] width 27 height 13
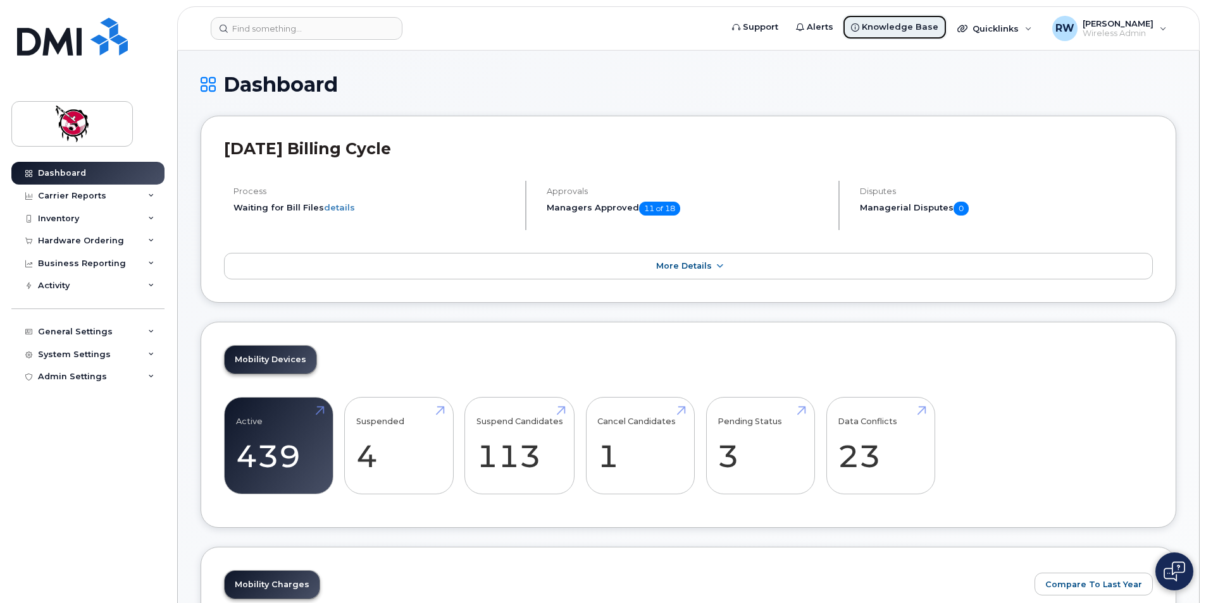
click at [889, 27] on span "Knowledge Base" at bounding box center [899, 27] width 77 height 13
click at [102, 195] on div "Carrier Reports" at bounding box center [87, 196] width 153 height 23
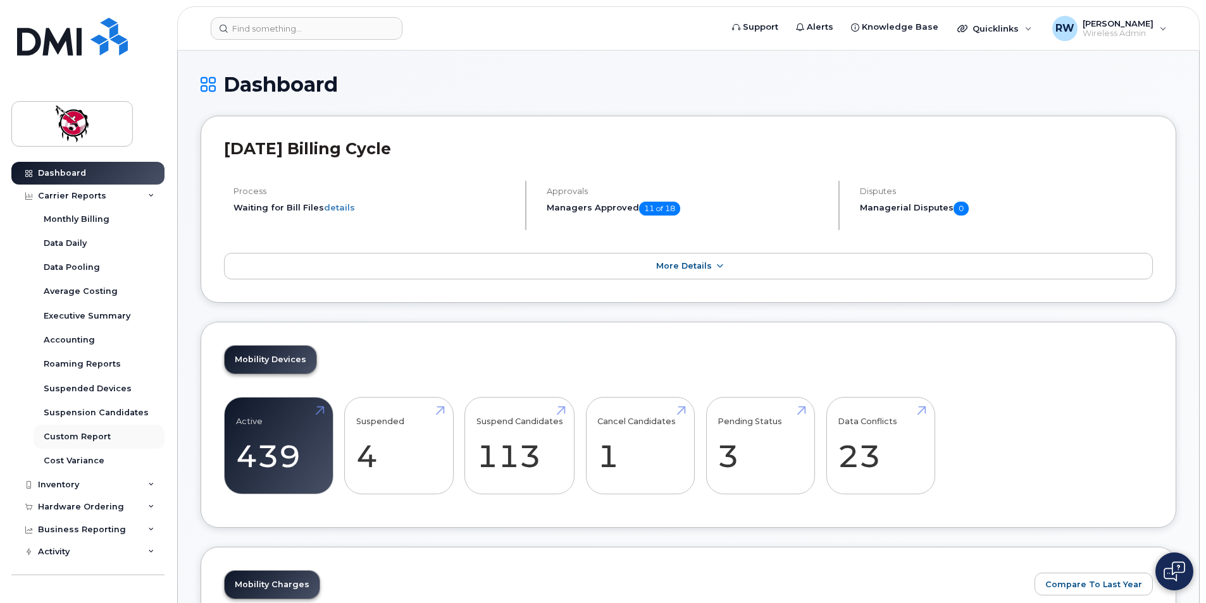
scroll to position [70, 0]
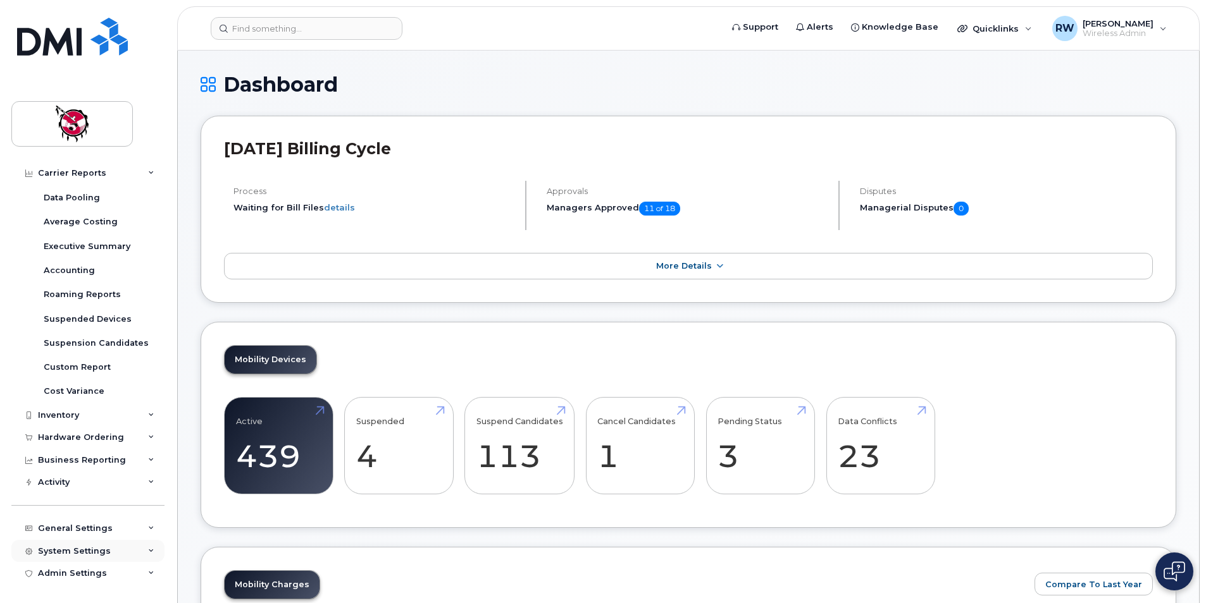
click at [92, 555] on div "System Settings" at bounding box center [74, 551] width 73 height 10
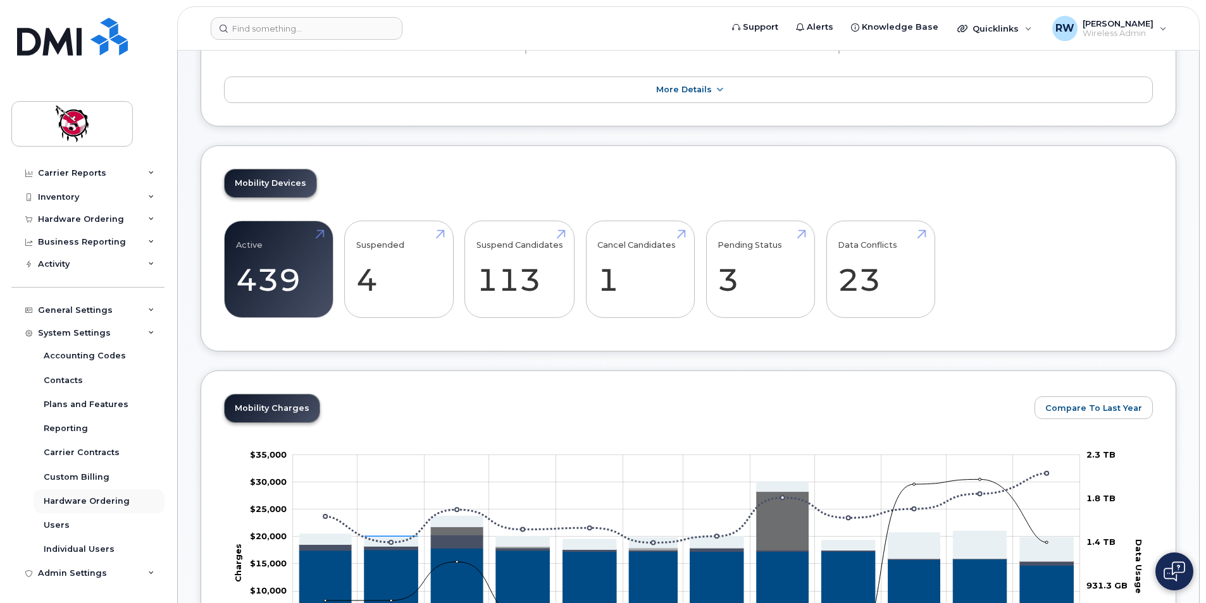
scroll to position [190, 0]
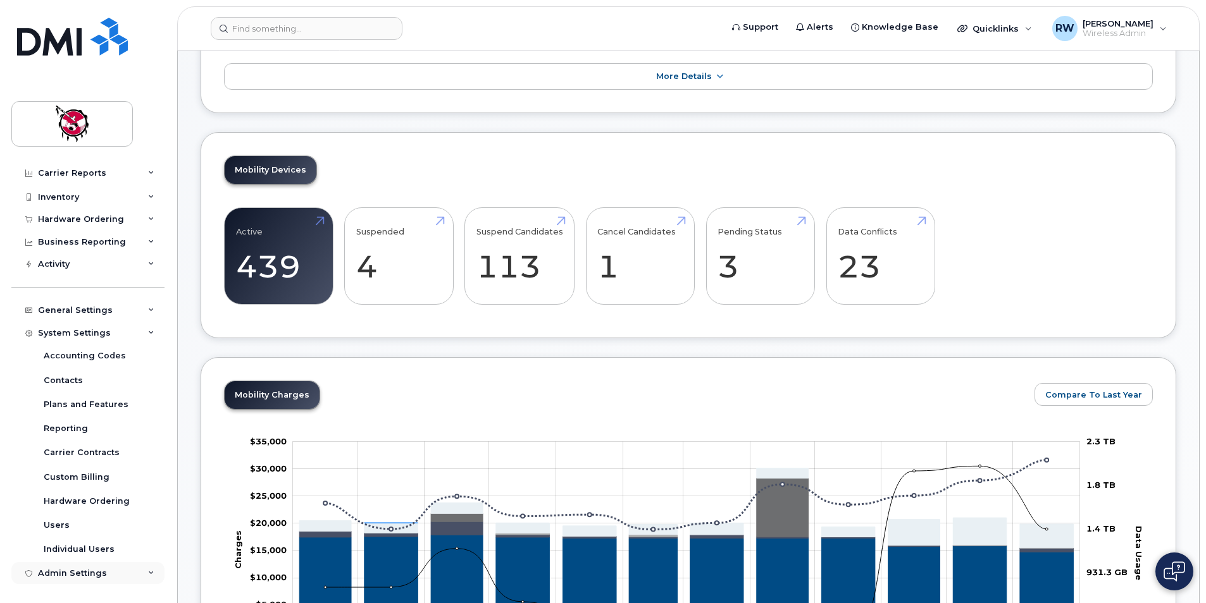
click at [103, 574] on div "Admin Settings" at bounding box center [87, 573] width 153 height 23
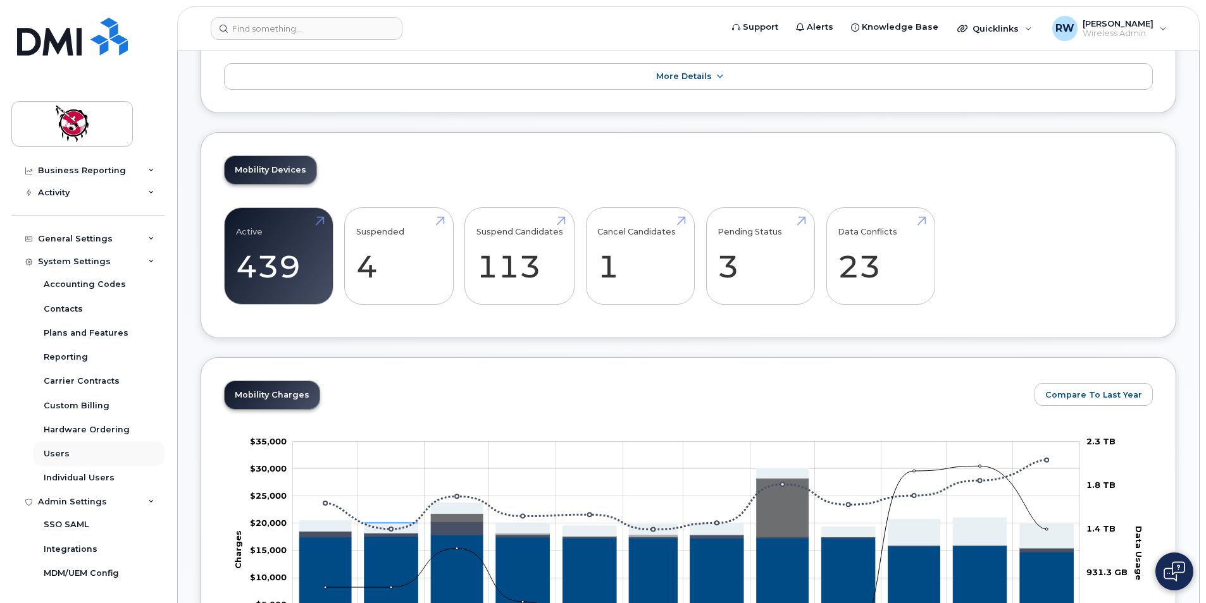
scroll to position [361, 0]
click at [83, 235] on div "General Settings" at bounding box center [75, 238] width 75 height 10
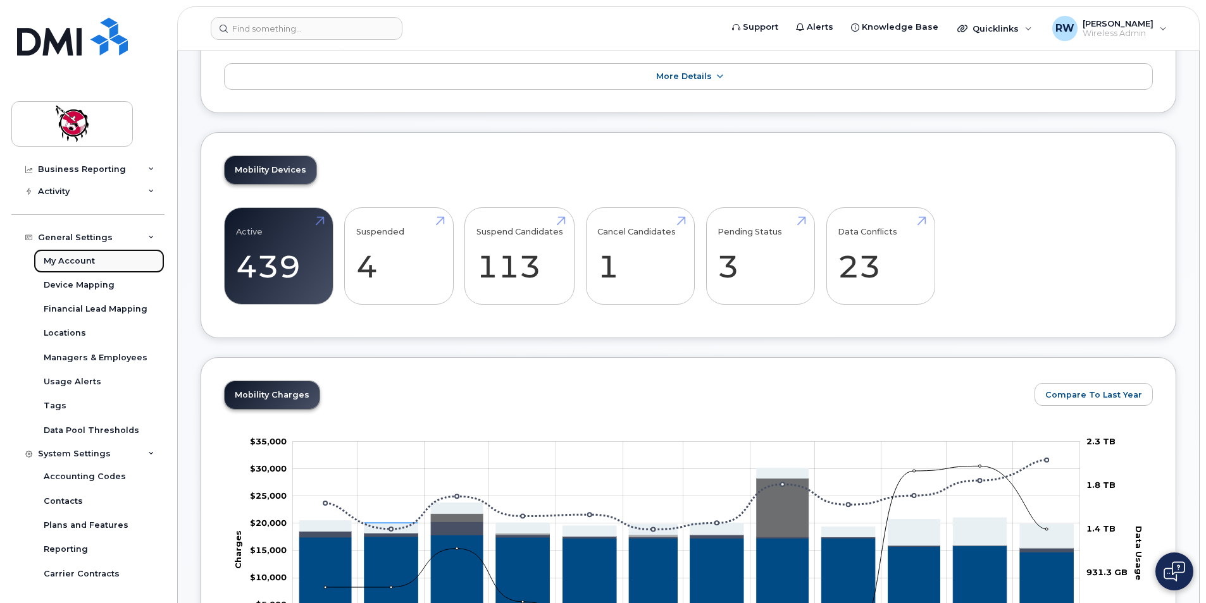
click at [79, 265] on div "My Account" at bounding box center [69, 261] width 51 height 11
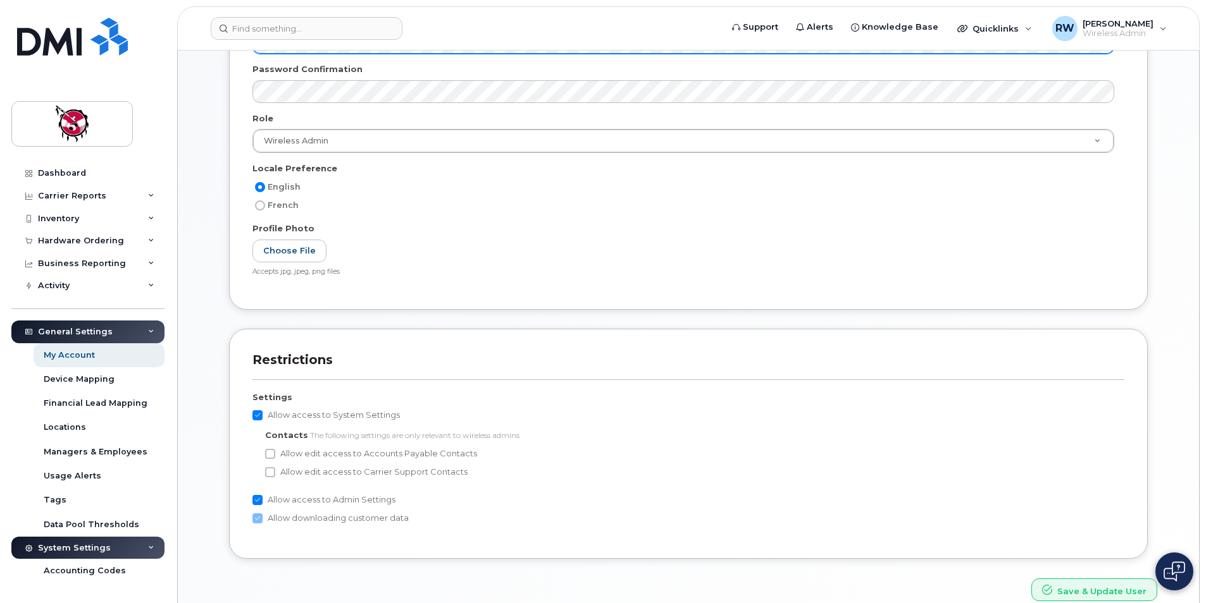
scroll to position [376, 0]
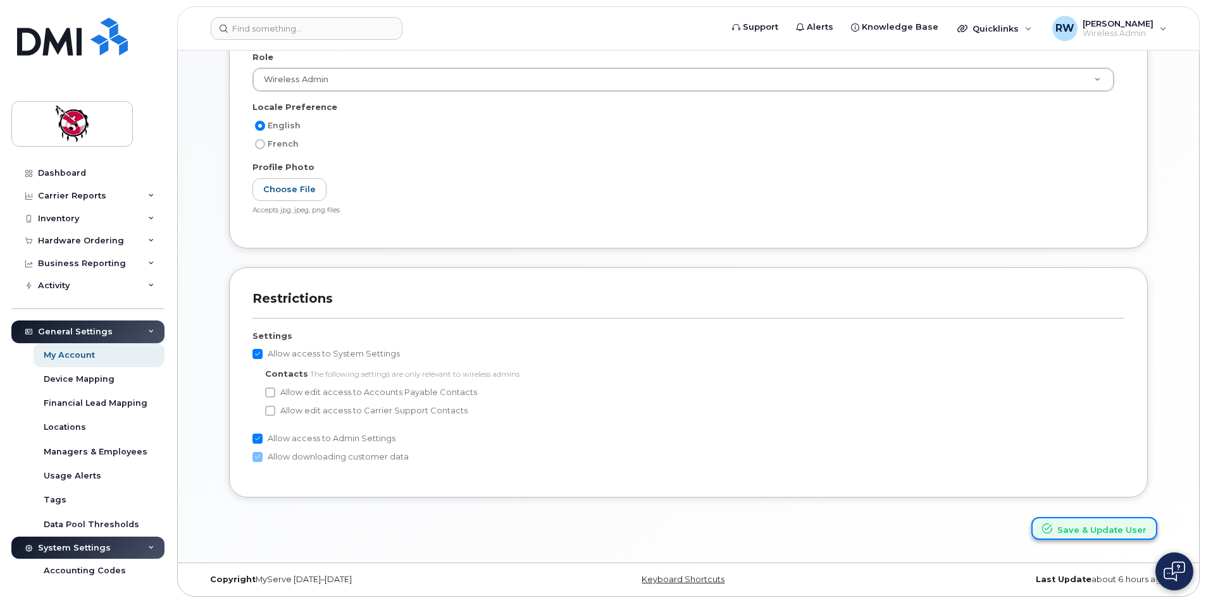
click at [1083, 531] on button "Save & Update User" at bounding box center [1094, 528] width 126 height 23
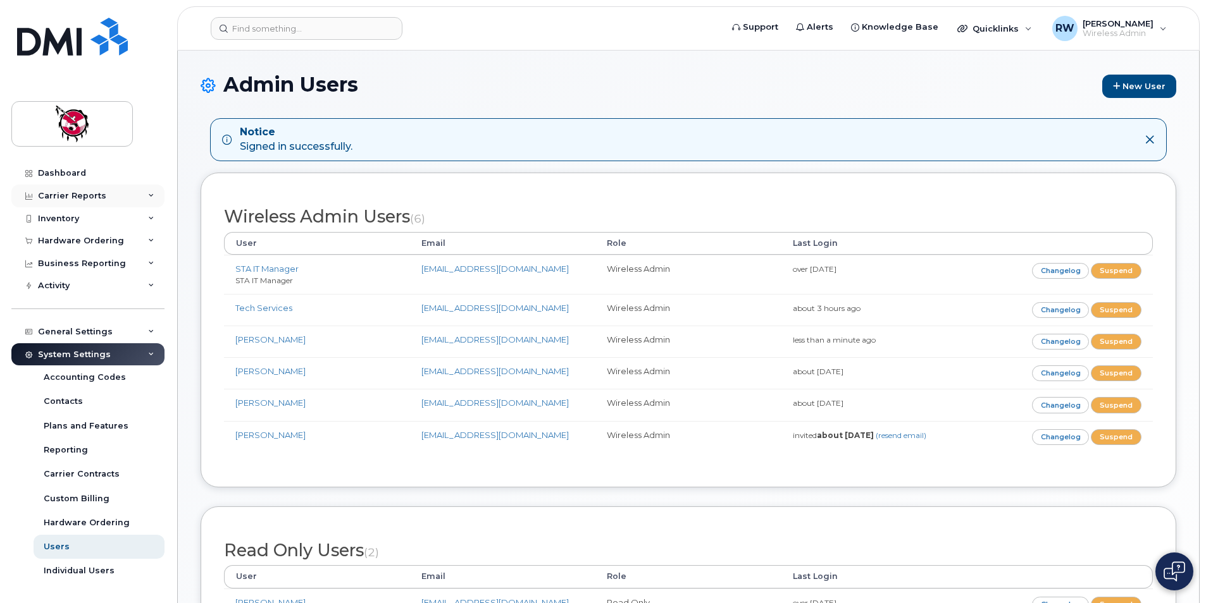
click at [73, 195] on div "Carrier Reports" at bounding box center [72, 196] width 68 height 10
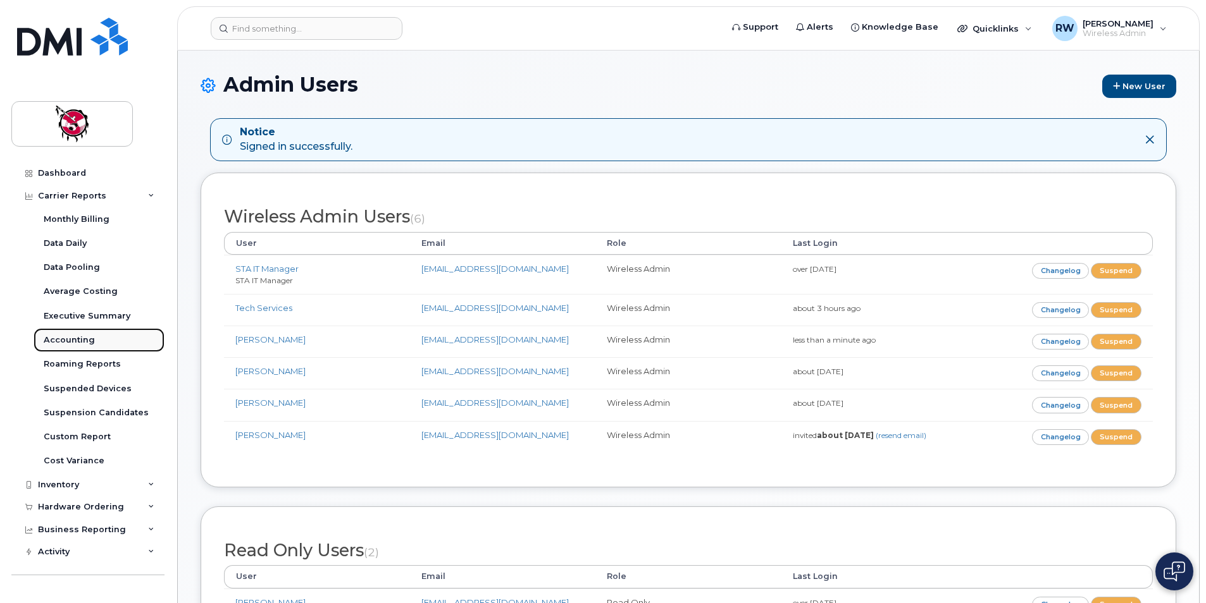
click at [83, 345] on div "Accounting" at bounding box center [69, 340] width 51 height 11
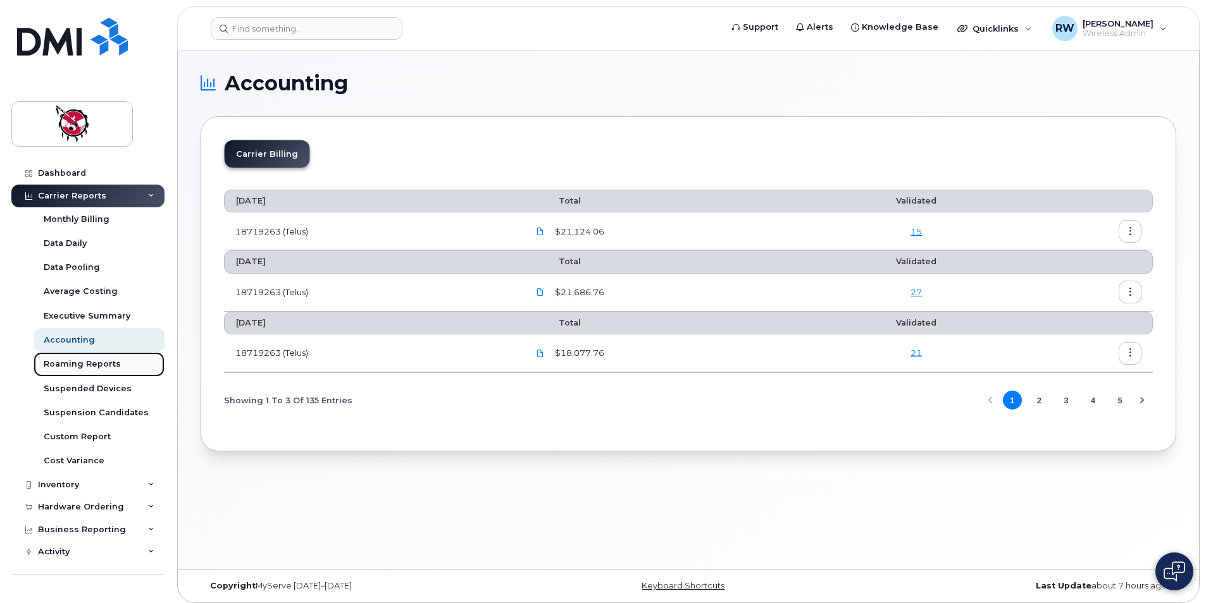
click at [80, 371] on link "Roaming Reports" at bounding box center [99, 364] width 131 height 24
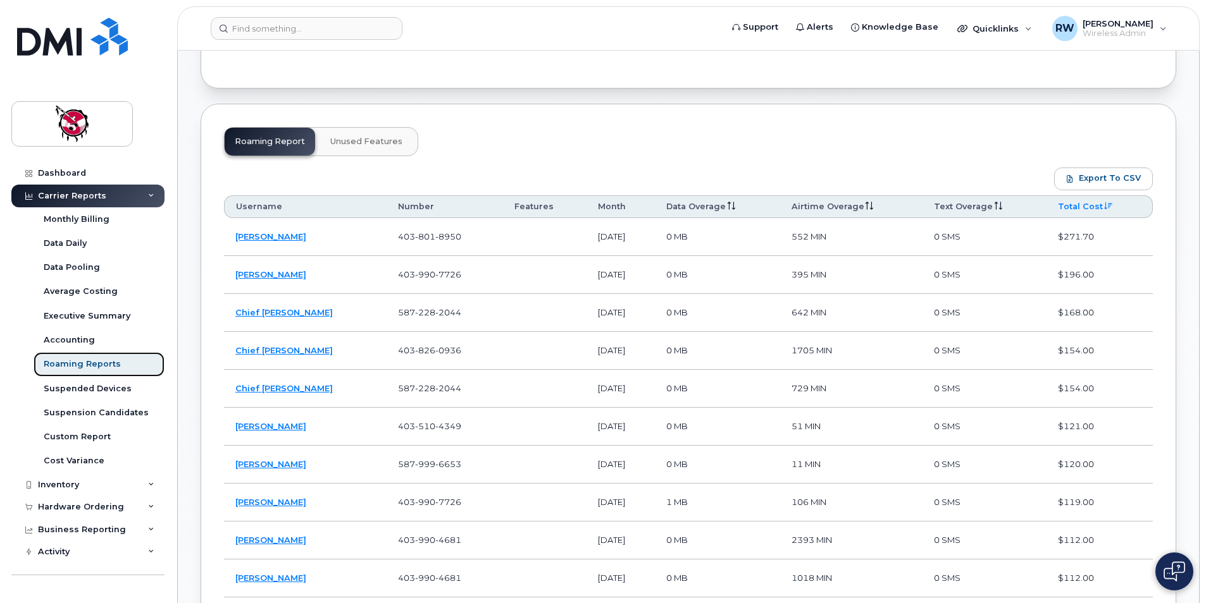
scroll to position [885, 0]
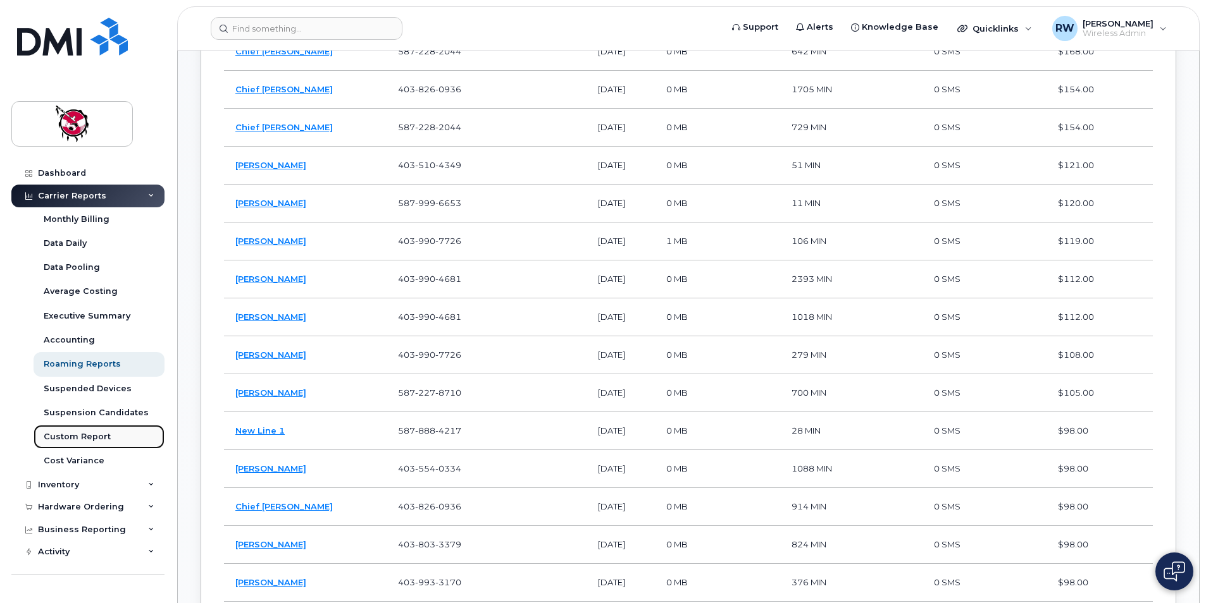
click at [76, 436] on div "Custom Report" at bounding box center [77, 436] width 67 height 11
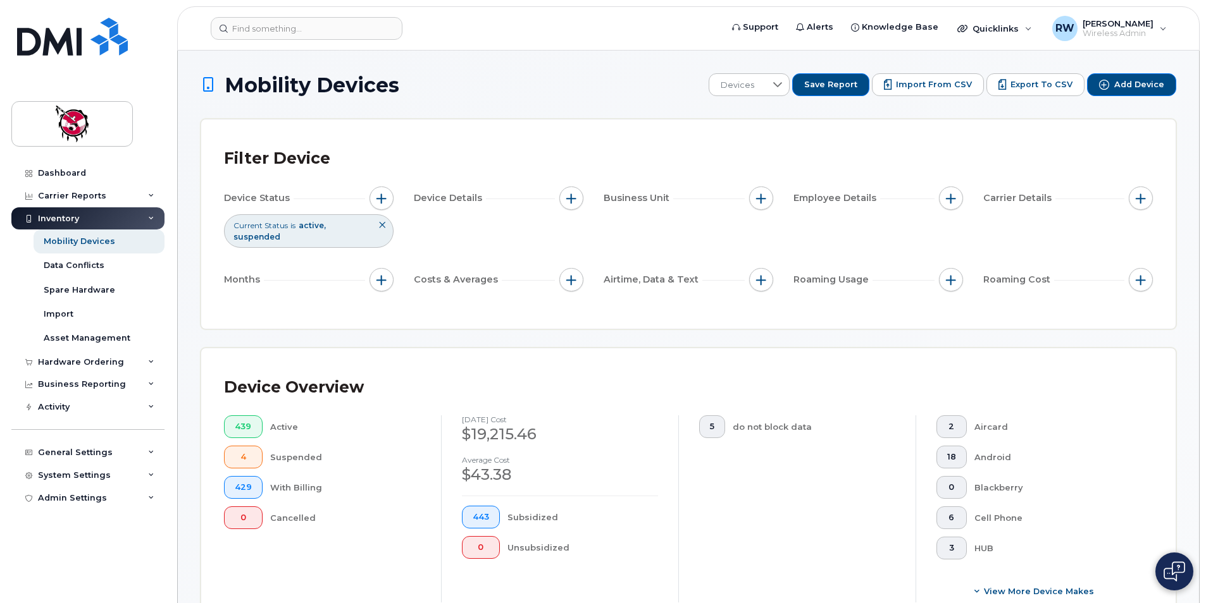
click at [89, 169] on link "Dashboard" at bounding box center [87, 173] width 153 height 23
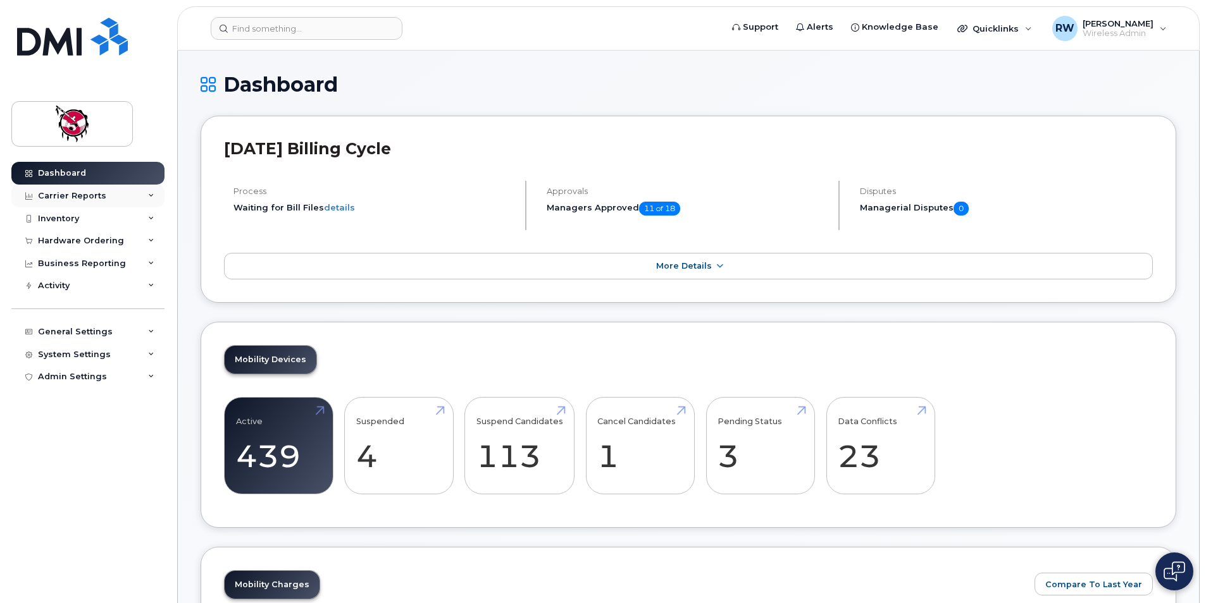
click at [62, 203] on div "Carrier Reports" at bounding box center [87, 196] width 153 height 23
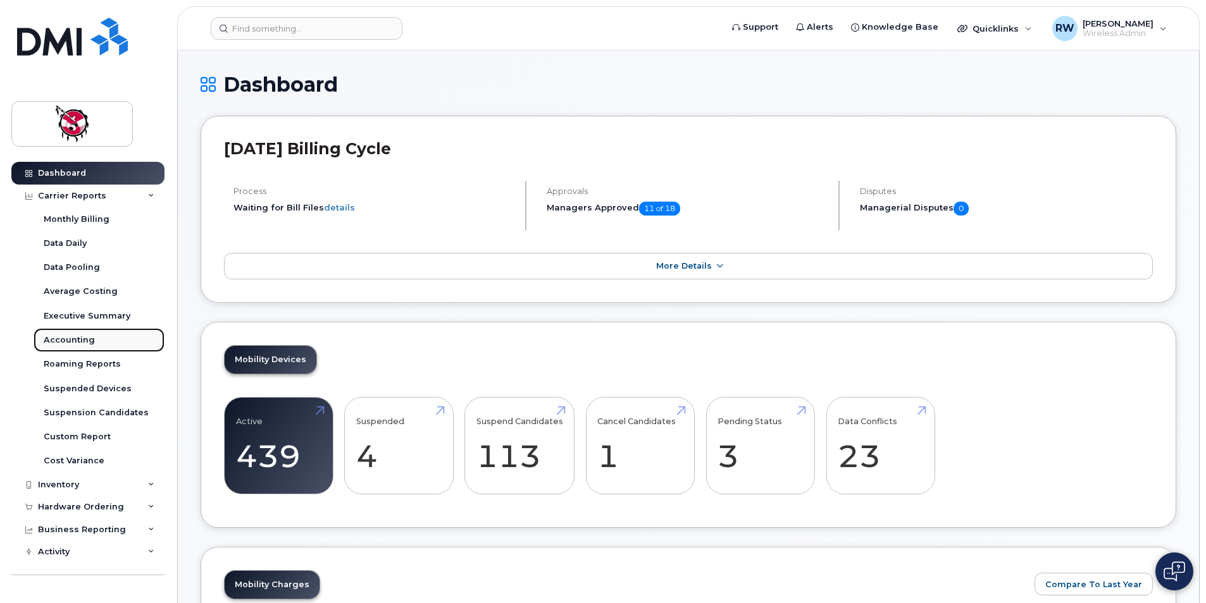
click at [84, 331] on link "Accounting" at bounding box center [99, 340] width 131 height 24
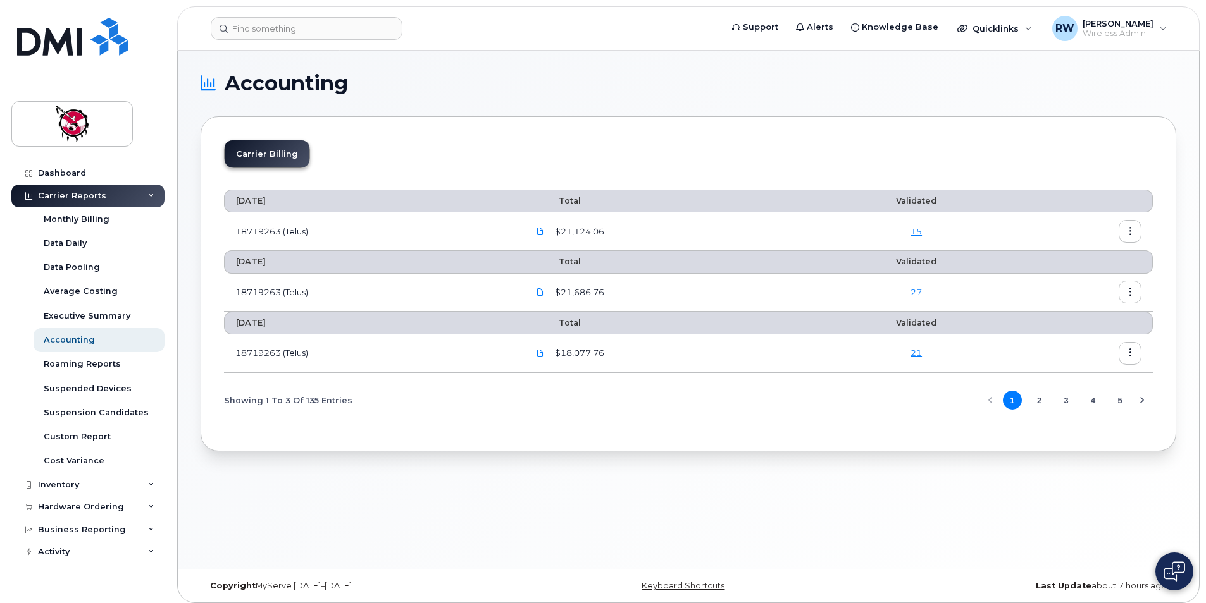
click at [629, 490] on div "Accounting Carrier Billing [DATE] Total Validated 18719263 (Telus) $21,124.06 […" at bounding box center [688, 310] width 1021 height 519
click at [829, 92] on h1 "Accounting" at bounding box center [684, 83] width 969 height 20
click at [920, 357] on link "21" at bounding box center [915, 353] width 11 height 10
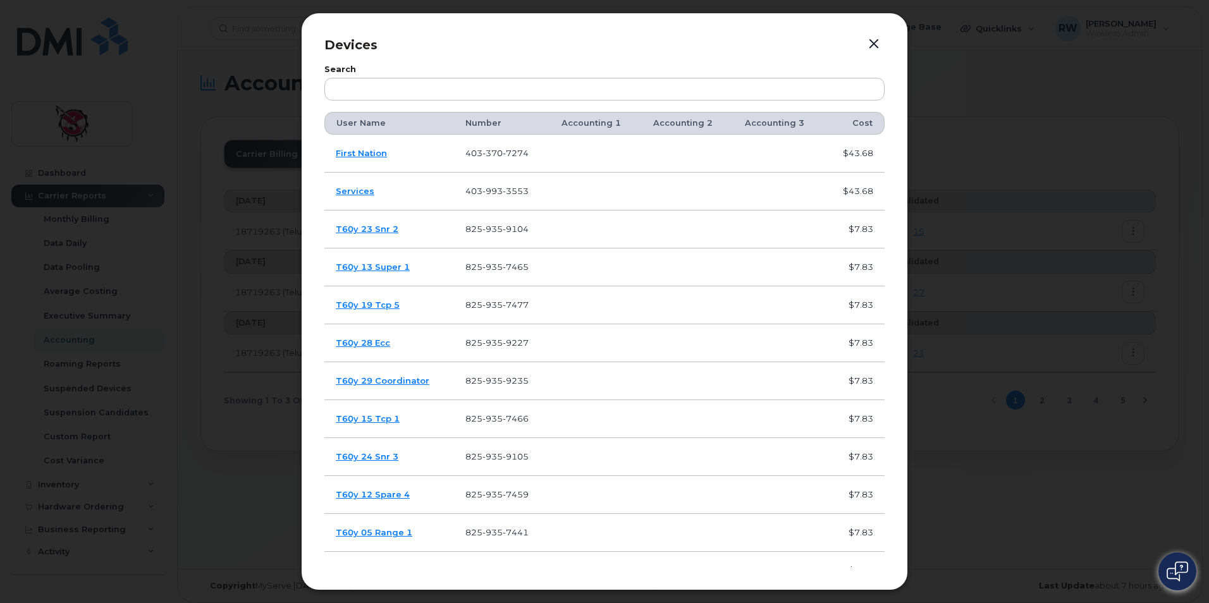
click at [872, 46] on button "button" at bounding box center [874, 44] width 19 height 18
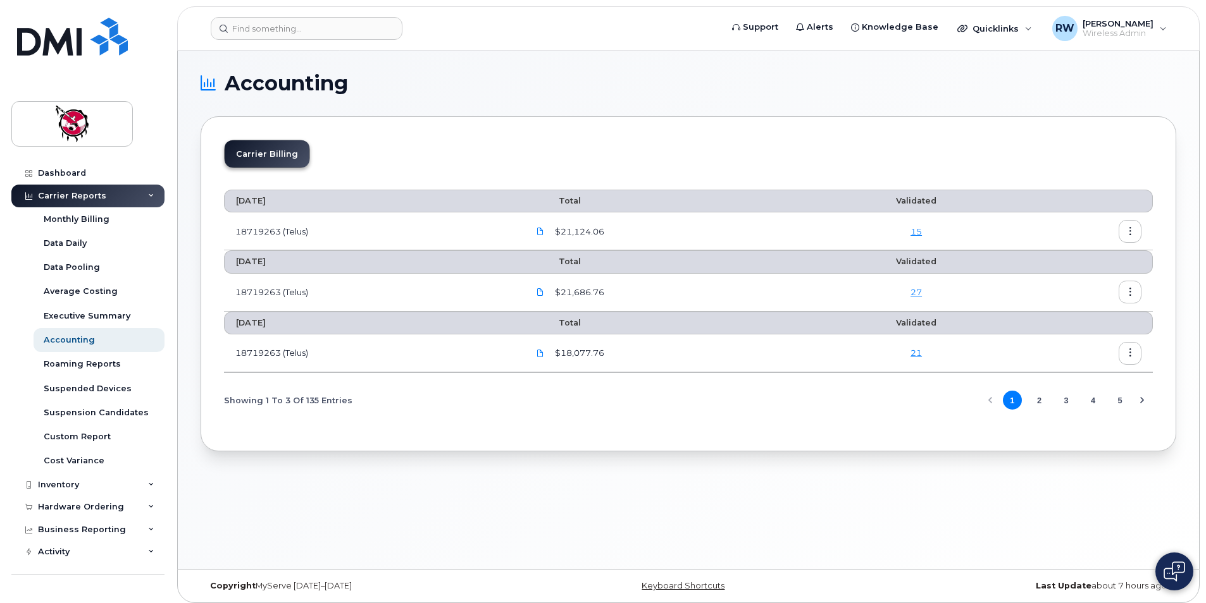
click at [1126, 355] on icon "button" at bounding box center [1130, 353] width 8 height 8
click at [1093, 397] on div "Download" at bounding box center [1084, 405] width 113 height 24
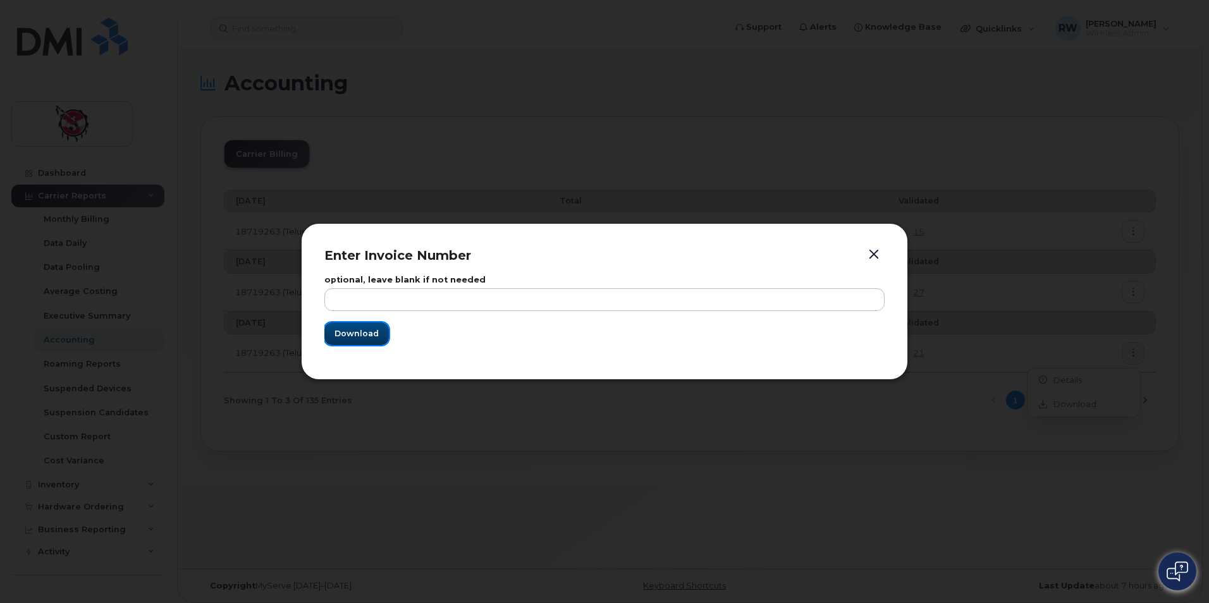
click at [371, 339] on span "Download" at bounding box center [357, 334] width 44 height 12
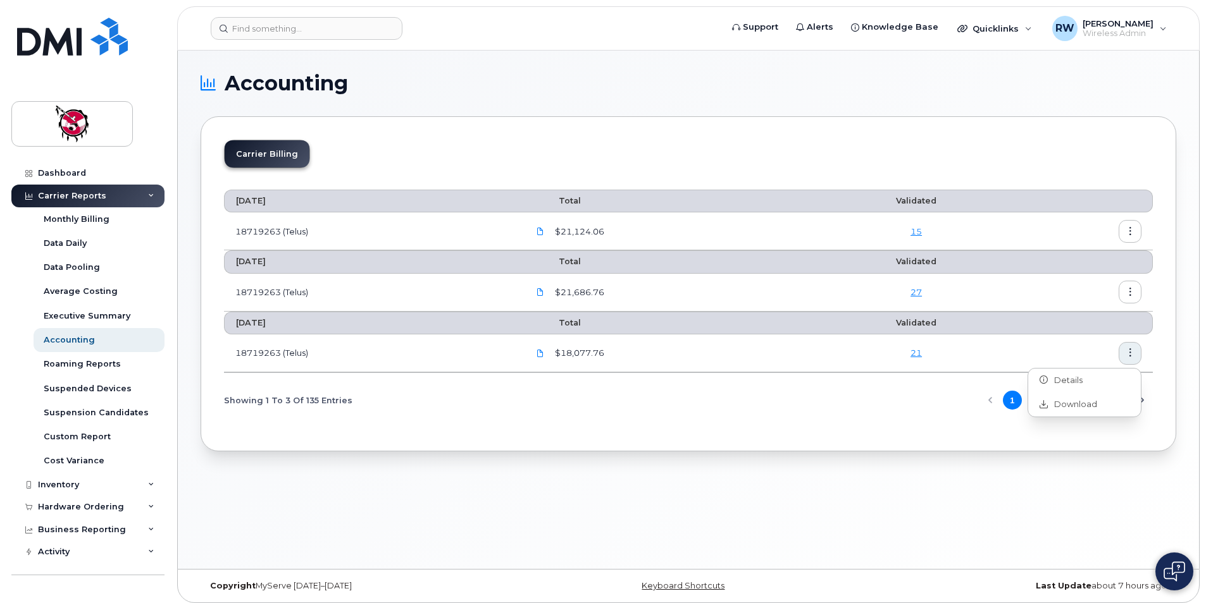
click at [1007, 495] on div "Accounting Carrier Billing [DATE] Total Validated 18719263 (Telus) $21,124.06 […" at bounding box center [688, 310] width 1021 height 519
click at [77, 490] on div "Inventory" at bounding box center [58, 485] width 41 height 10
click at [118, 457] on link "Cost Variance" at bounding box center [99, 461] width 131 height 24
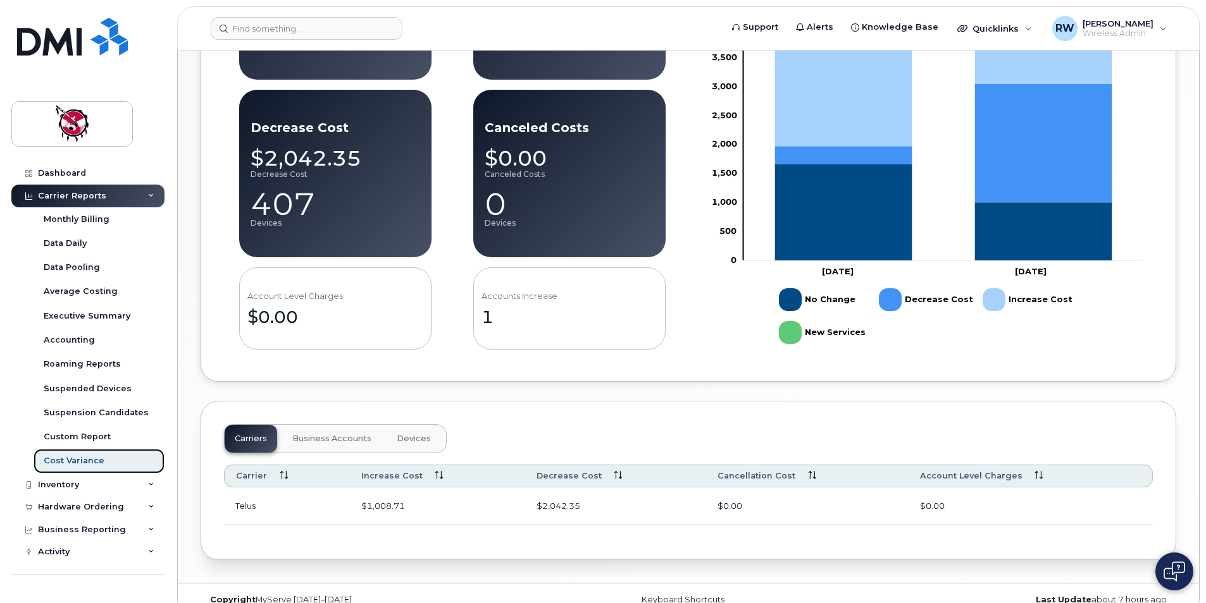
scroll to position [426, 0]
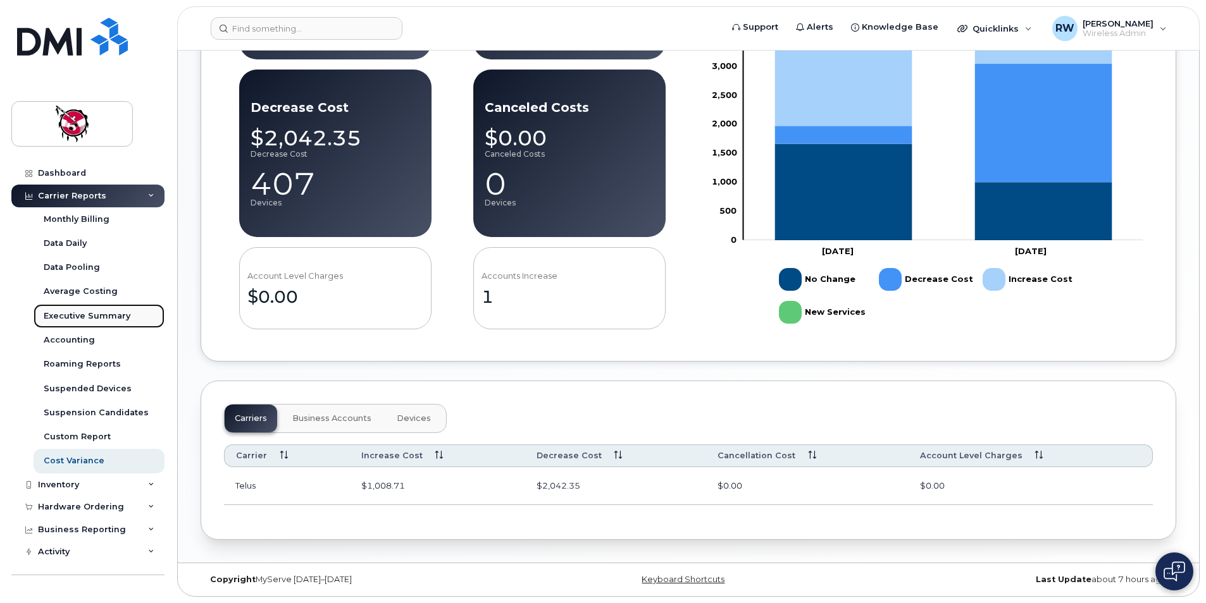
click at [85, 312] on div "Executive Summary" at bounding box center [87, 316] width 87 height 11
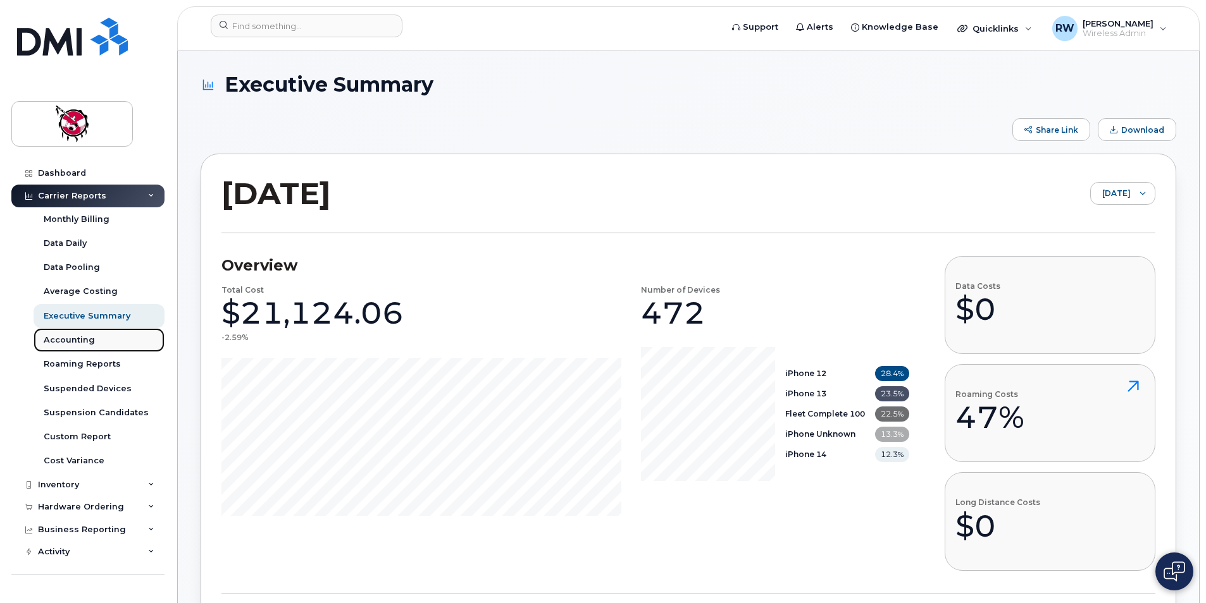
click at [55, 341] on div "Accounting" at bounding box center [69, 340] width 51 height 11
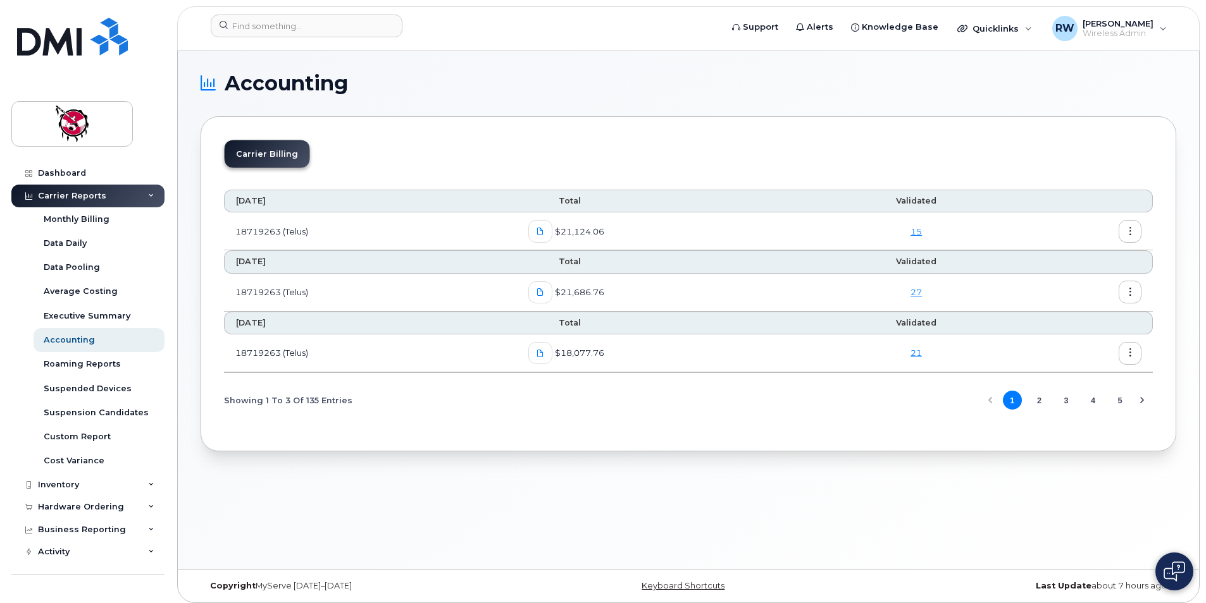
click at [204, 533] on div "Accounting Carrier Billing [DATE] Total Validated 18719263 (Telus) $21,124.06 […" at bounding box center [688, 310] width 1021 height 519
click at [231, 536] on div "Accounting Carrier Billing [DATE] Total Validated 18719263 (Telus) $21,124.06 […" at bounding box center [688, 310] width 1021 height 519
click at [126, 535] on div "Business Reporting" at bounding box center [87, 530] width 153 height 23
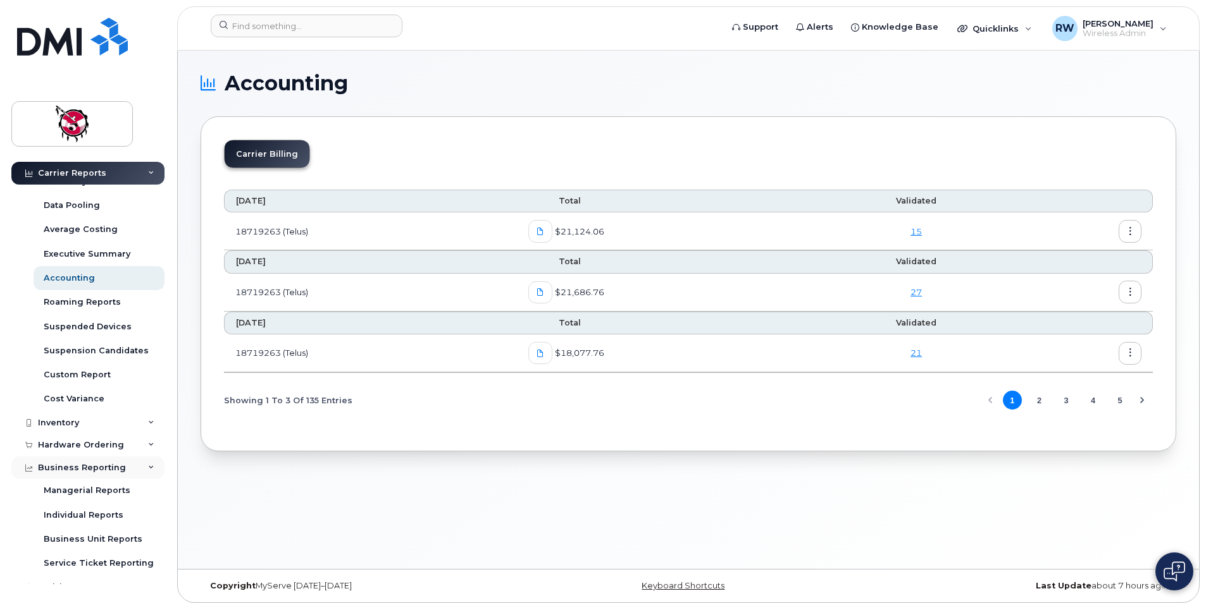
scroll to position [126, 0]
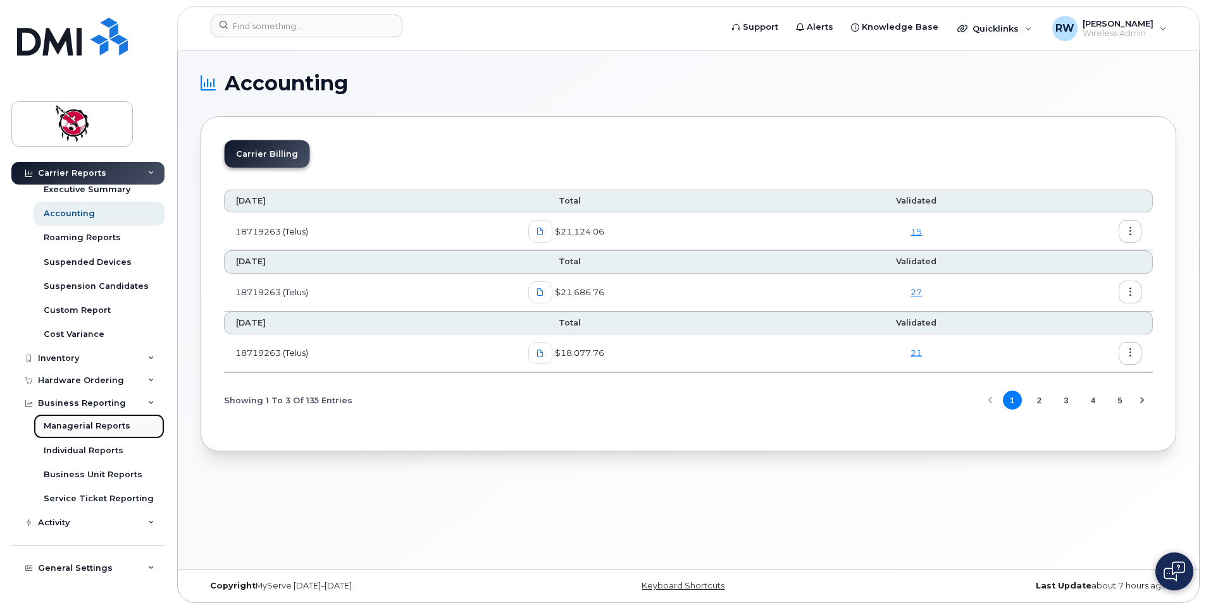
click at [93, 428] on div "Managerial Reports" at bounding box center [87, 426] width 87 height 11
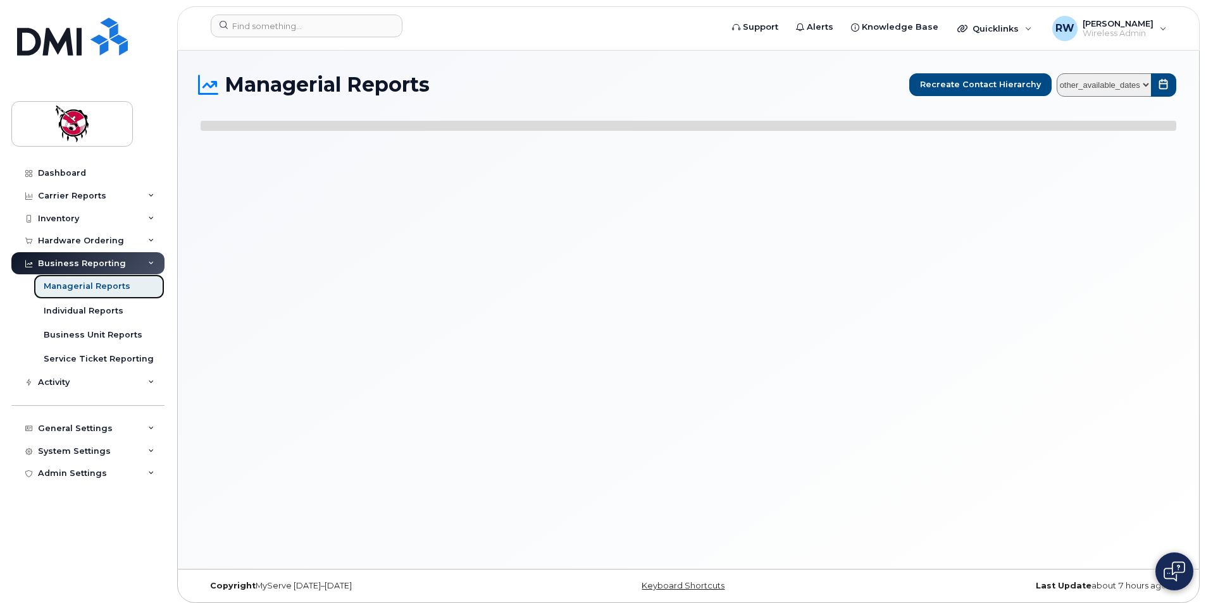
select select
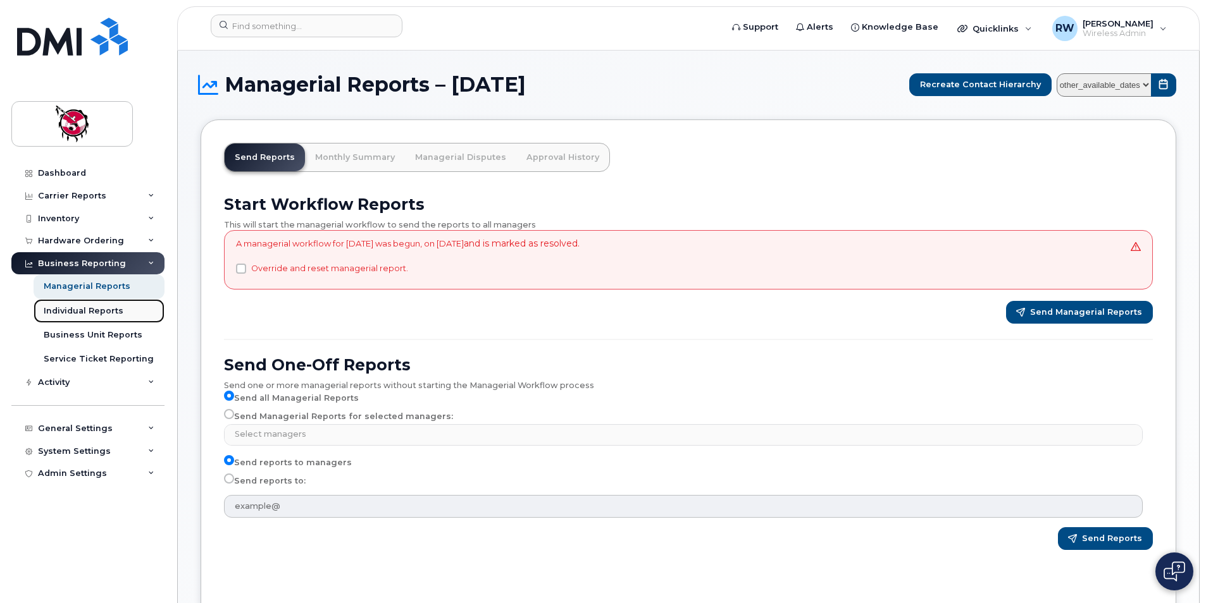
click at [92, 307] on div "Individual Reports" at bounding box center [84, 310] width 80 height 11
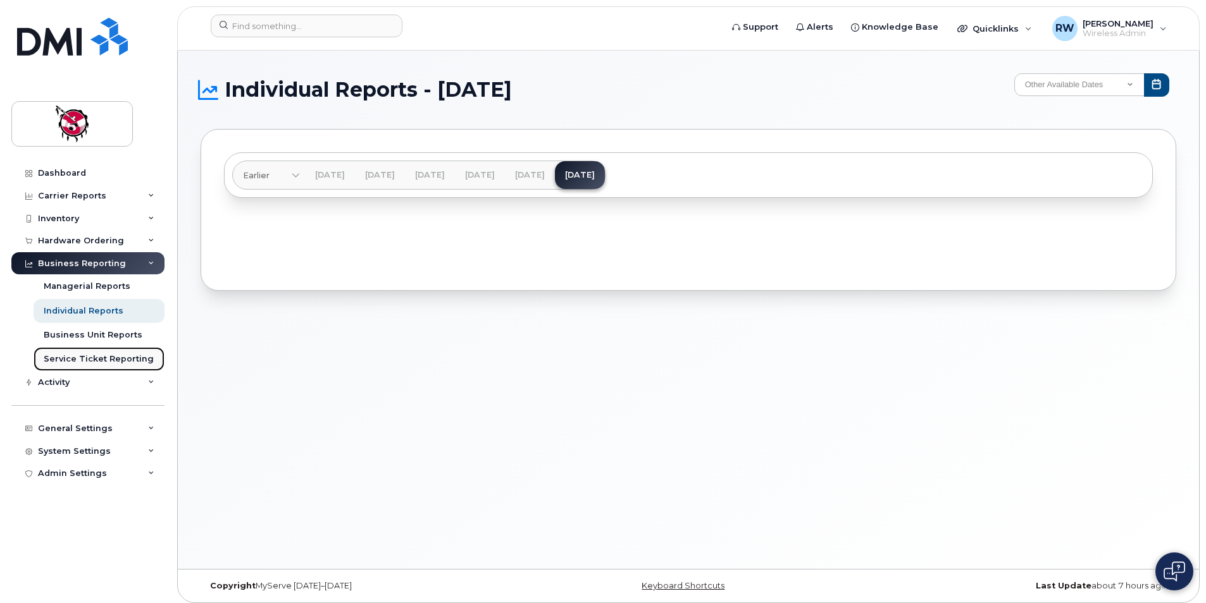
click at [104, 353] on link "Service Ticket Reporting" at bounding box center [99, 359] width 131 height 24
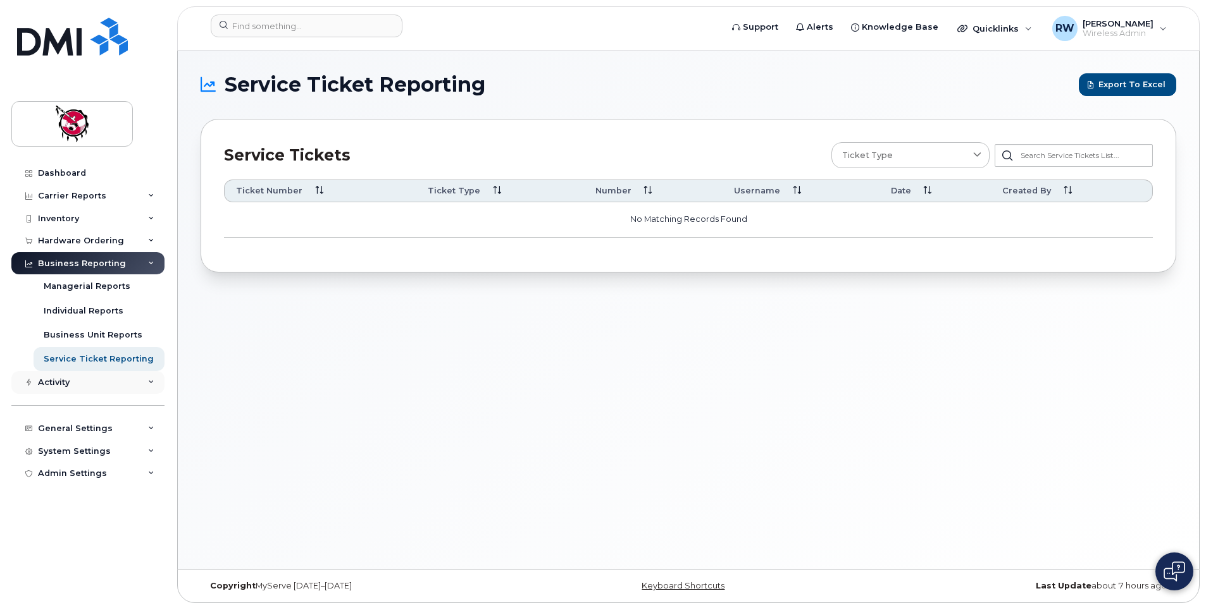
click at [66, 383] on div "Activity" at bounding box center [54, 383] width 32 height 10
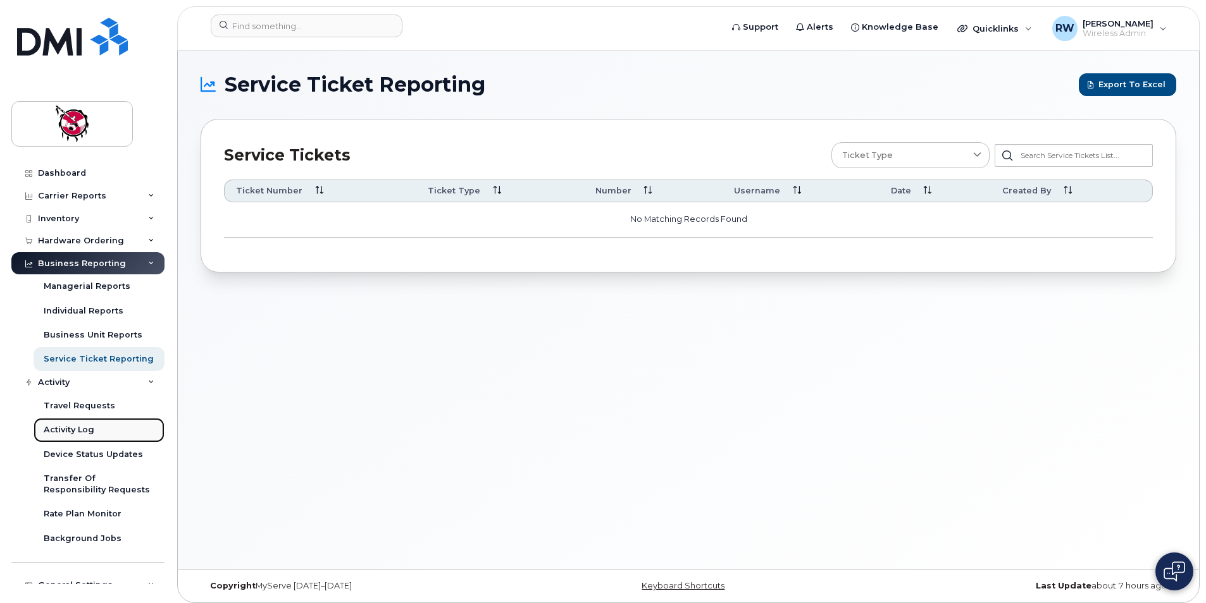
click at [75, 436] on link "Activity Log" at bounding box center [99, 430] width 131 height 24
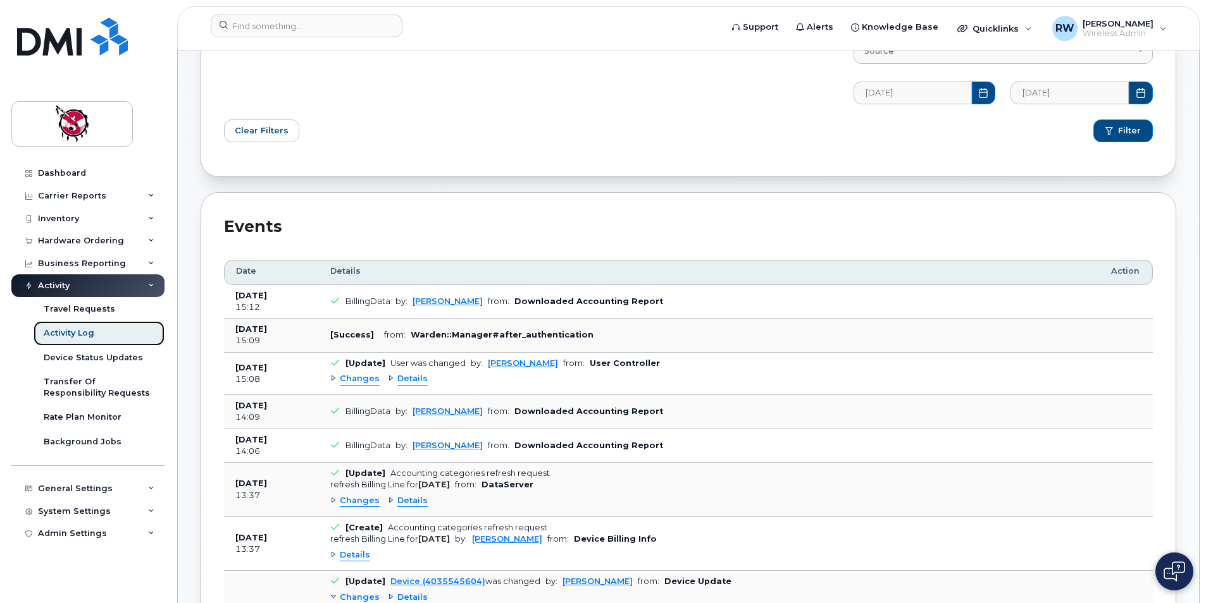
scroll to position [58, 0]
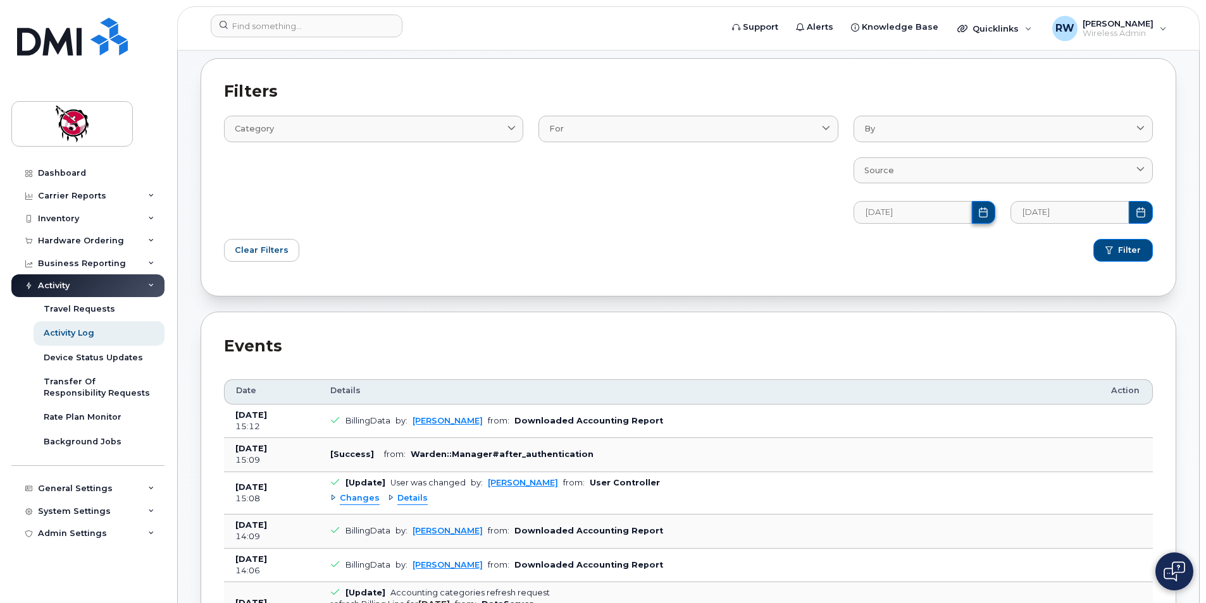
click at [984, 214] on icon "Choose Date" at bounding box center [983, 212] width 10 height 10
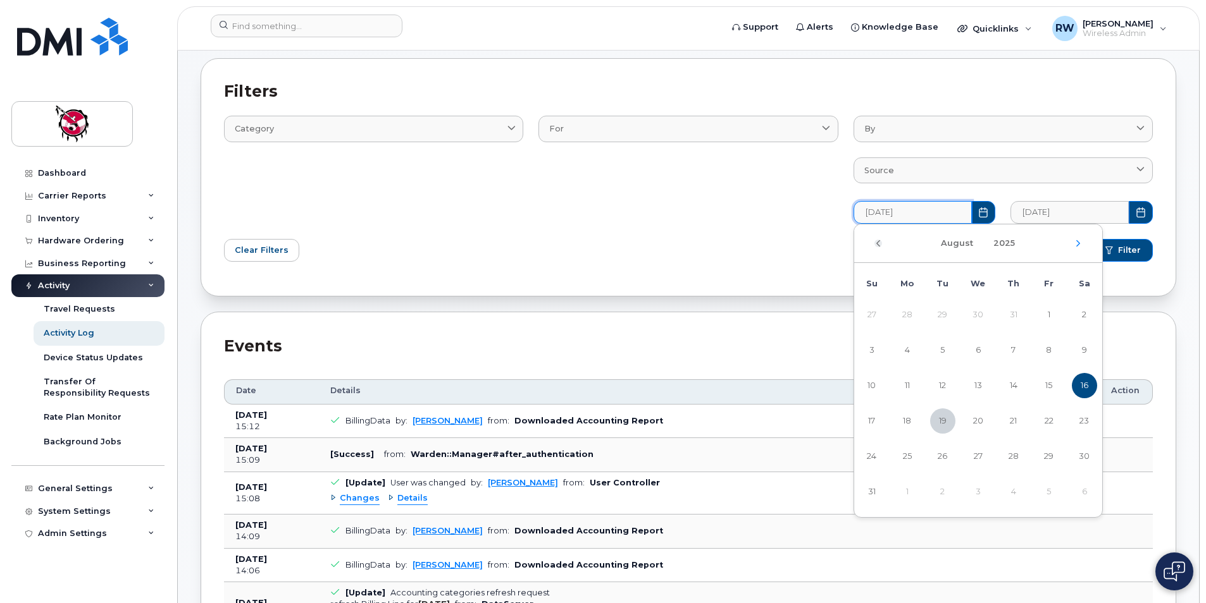
click at [879, 246] on icon "Previous Month" at bounding box center [878, 243] width 8 height 10
click at [879, 245] on icon "Previous Month" at bounding box center [878, 243] width 4 height 6
click at [872, 321] on span "1" at bounding box center [871, 314] width 25 height 25
type input "[DATE]"
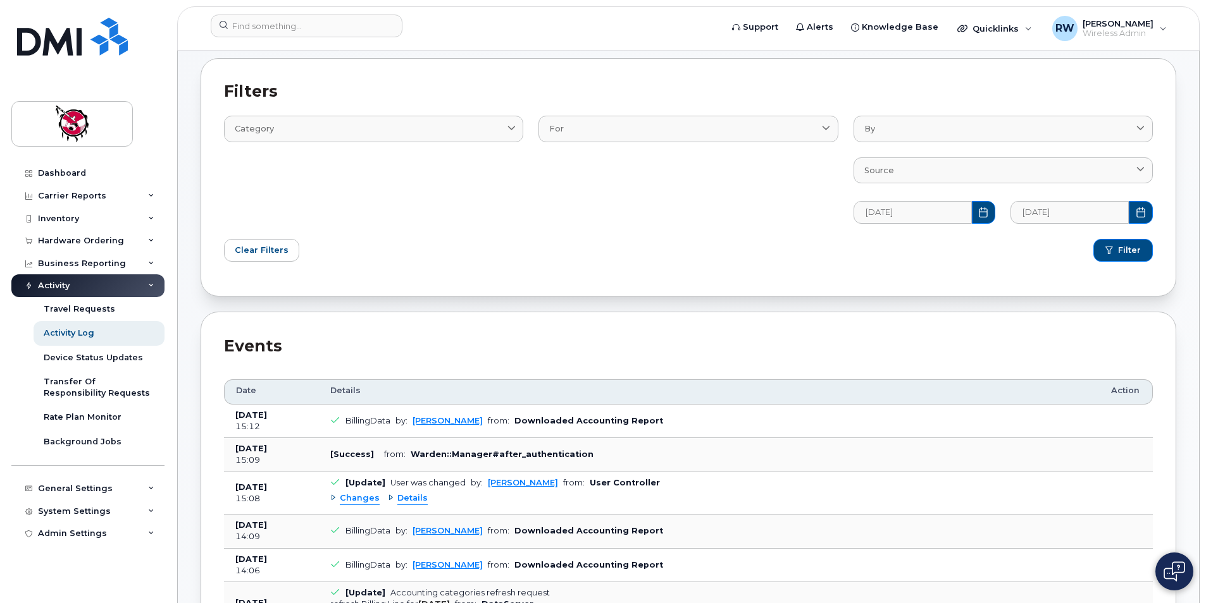
click at [893, 257] on div "Filter" at bounding box center [924, 250] width 472 height 38
click at [1023, 267] on div "Filter" at bounding box center [924, 250] width 472 height 38
click at [1118, 250] on button "Filter" at bounding box center [1122, 250] width 59 height 23
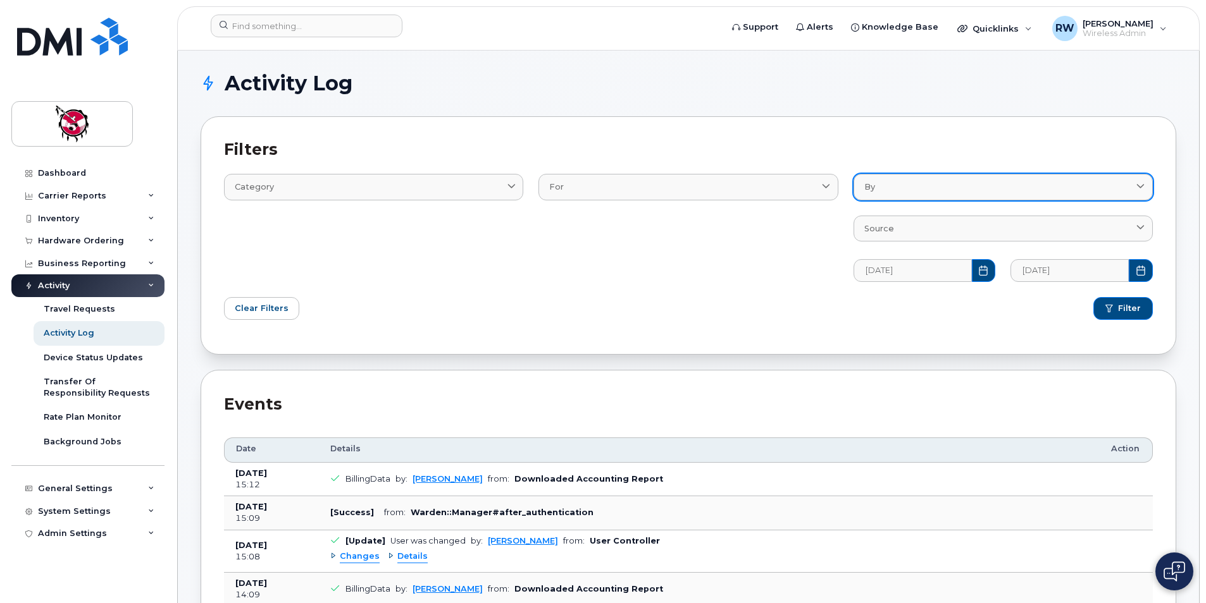
click at [1142, 187] on icon at bounding box center [1140, 187] width 8 height 8
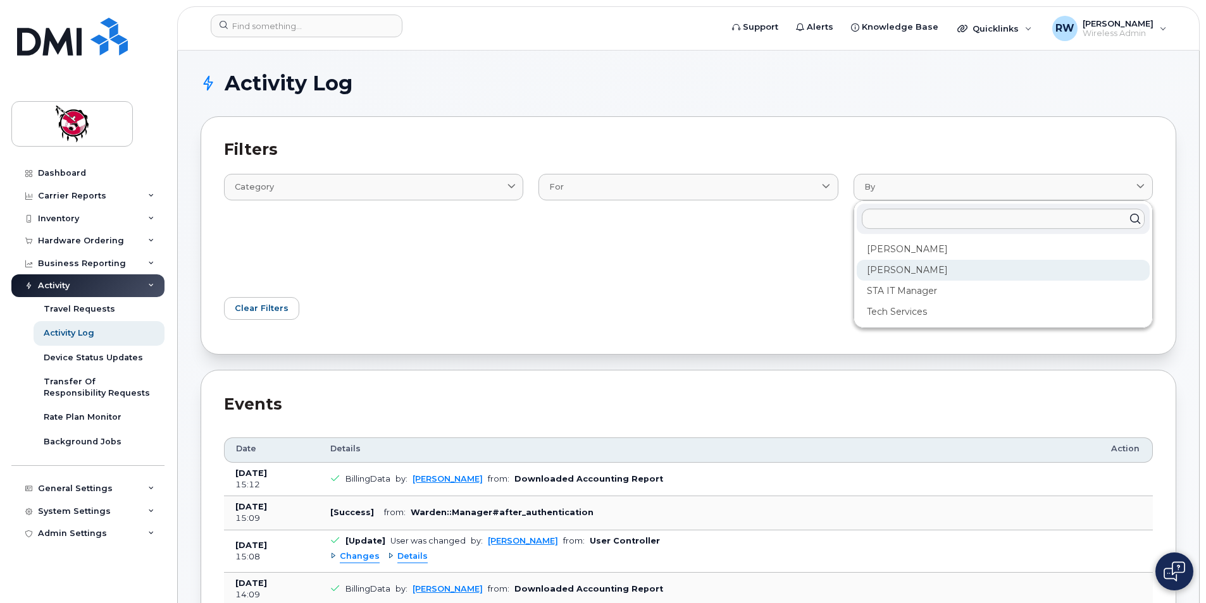
click at [929, 302] on div "[PERSON_NAME]" at bounding box center [1002, 312] width 293 height 21
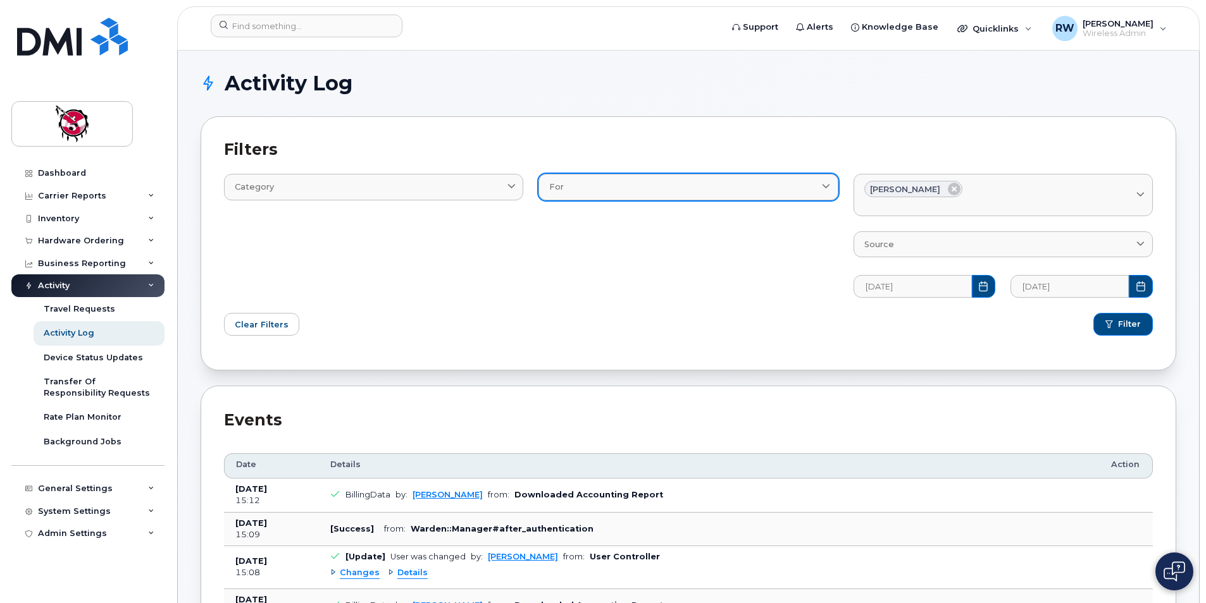
click at [825, 184] on icon at bounding box center [826, 187] width 8 height 8
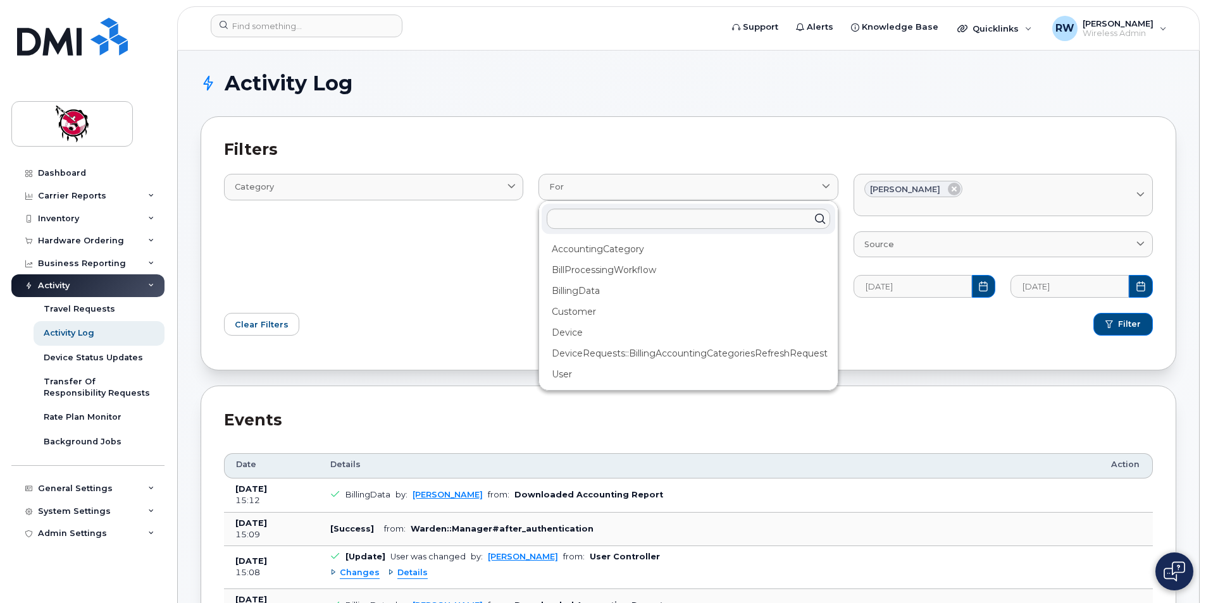
click at [402, 233] on div "Category Email Log Text" at bounding box center [373, 228] width 314 height 154
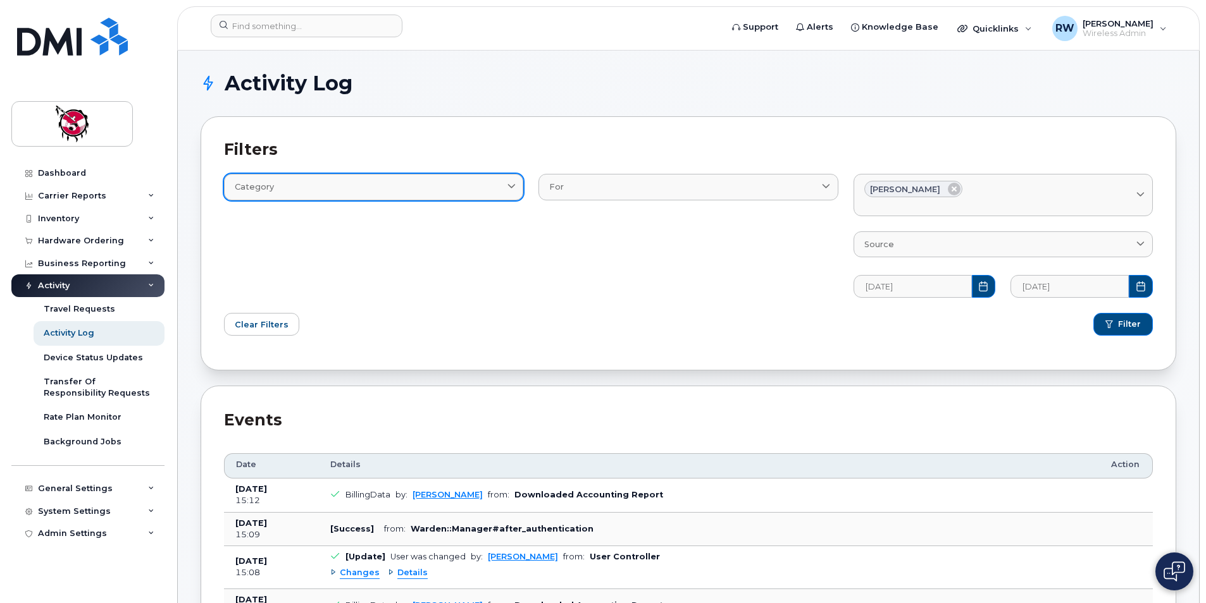
click at [514, 181] on span at bounding box center [511, 187] width 12 height 12
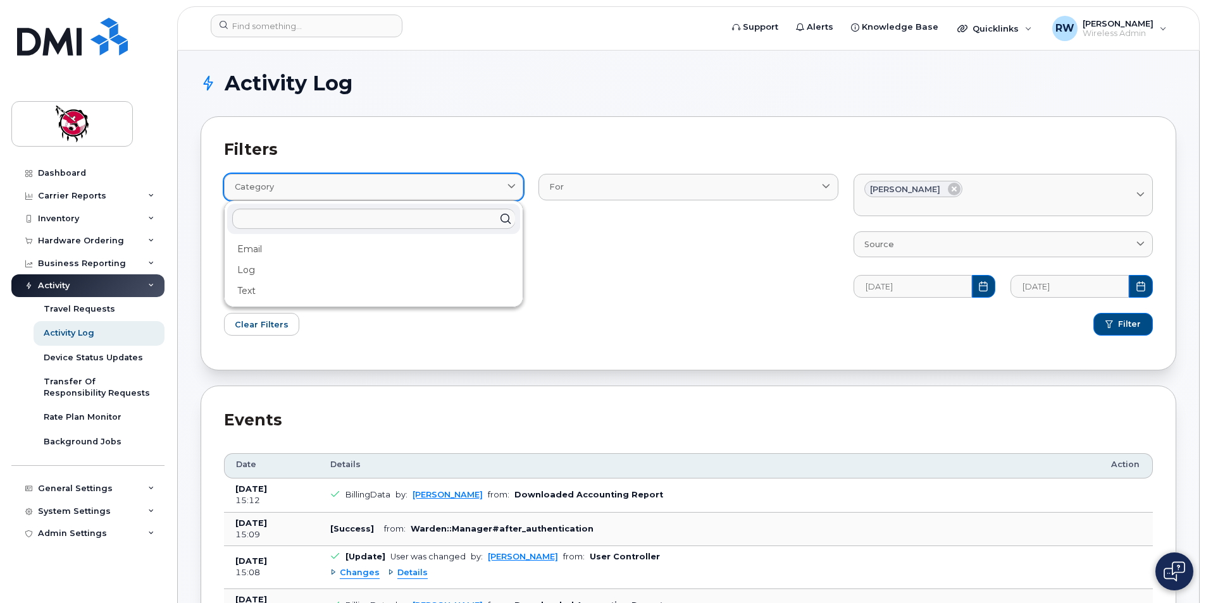
click at [514, 181] on span at bounding box center [511, 187] width 12 height 12
click at [655, 273] on div "For AccountingCategory BillProcessingWorkflow BillingData Customer Device Devic…" at bounding box center [688, 228] width 314 height 154
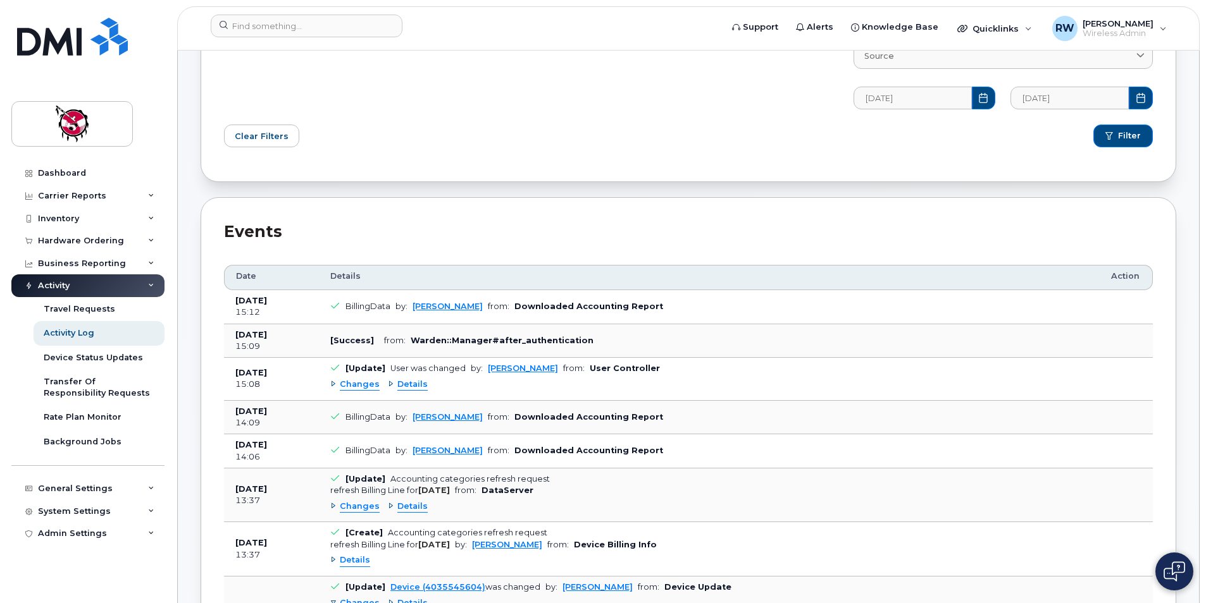
scroll to position [63, 0]
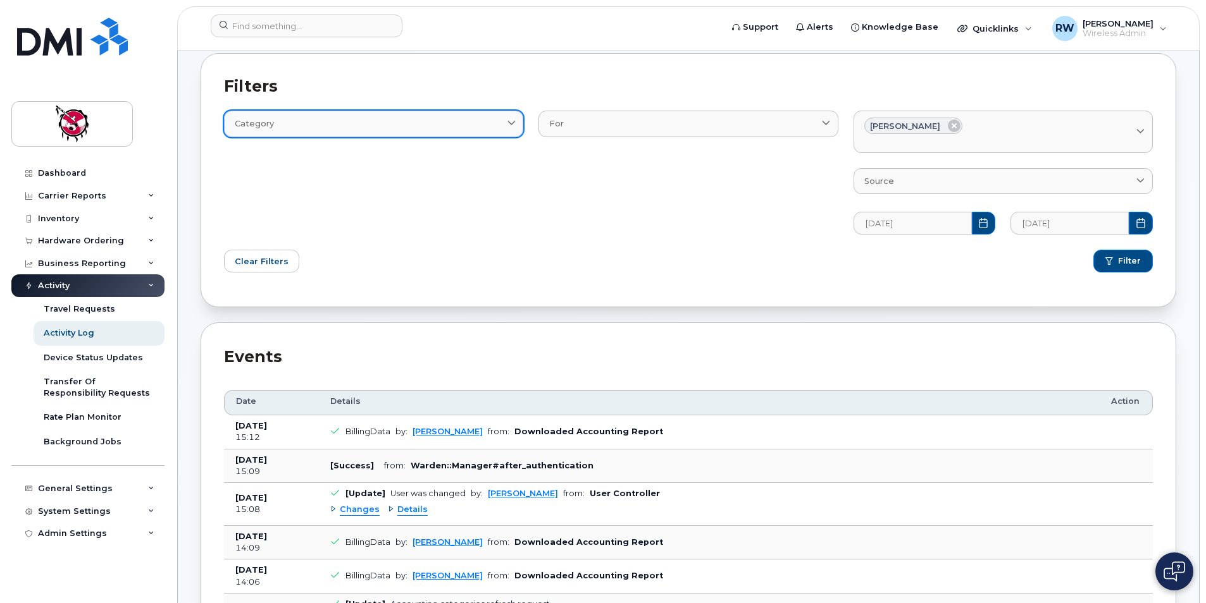
click at [507, 124] on icon at bounding box center [511, 124] width 8 height 8
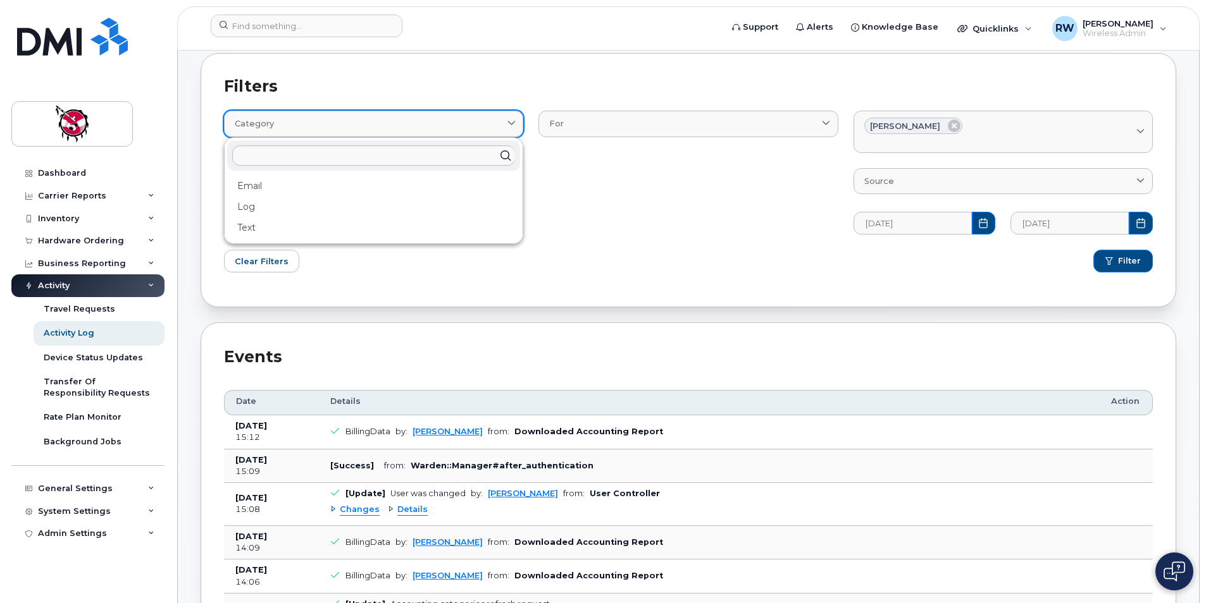
click at [506, 121] on span at bounding box center [511, 124] width 12 height 12
click at [617, 208] on div "For AccountingCategory BillProcessingWorkflow BillingData Customer Device Devic…" at bounding box center [688, 165] width 314 height 154
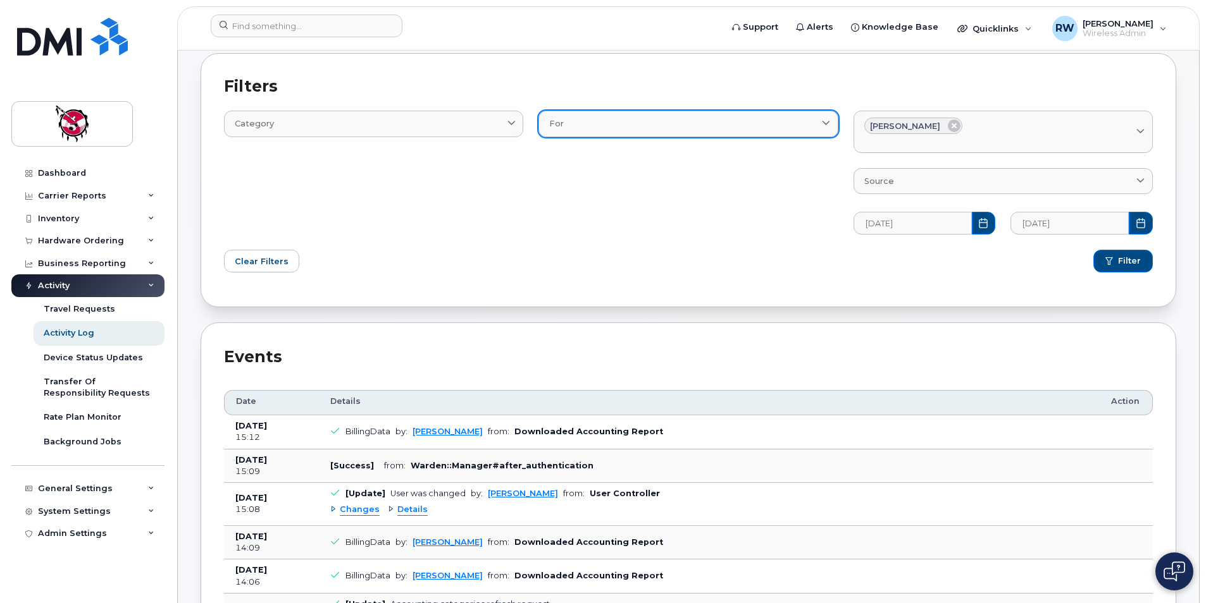
click at [820, 125] on span at bounding box center [826, 124] width 12 height 12
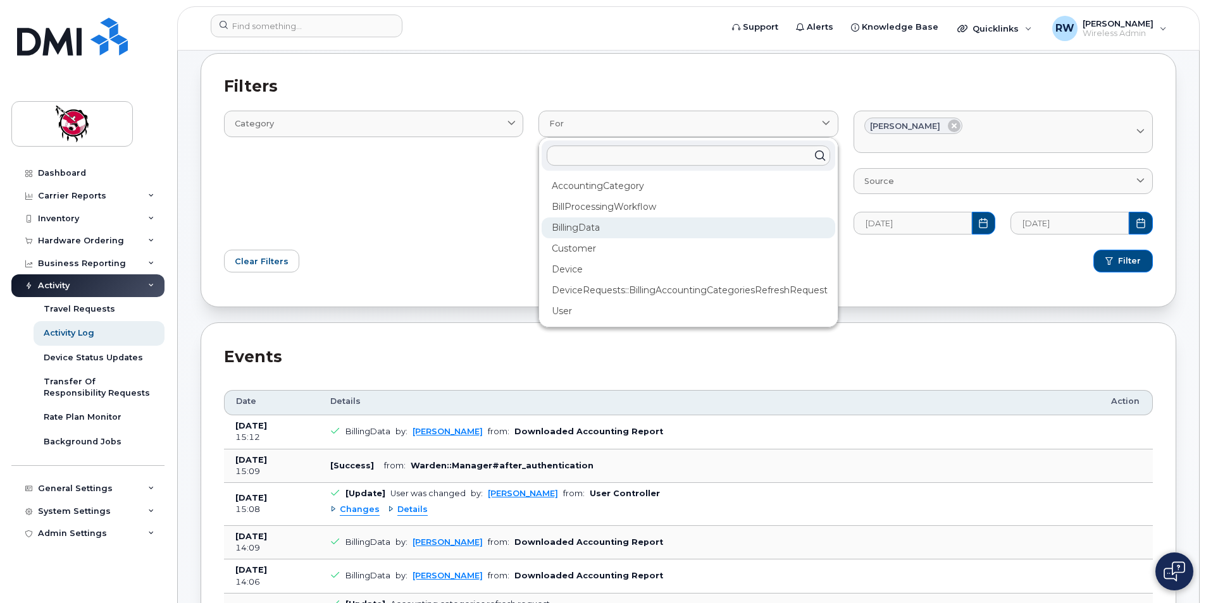
click at [712, 259] on div "BillingData" at bounding box center [687, 269] width 293 height 21
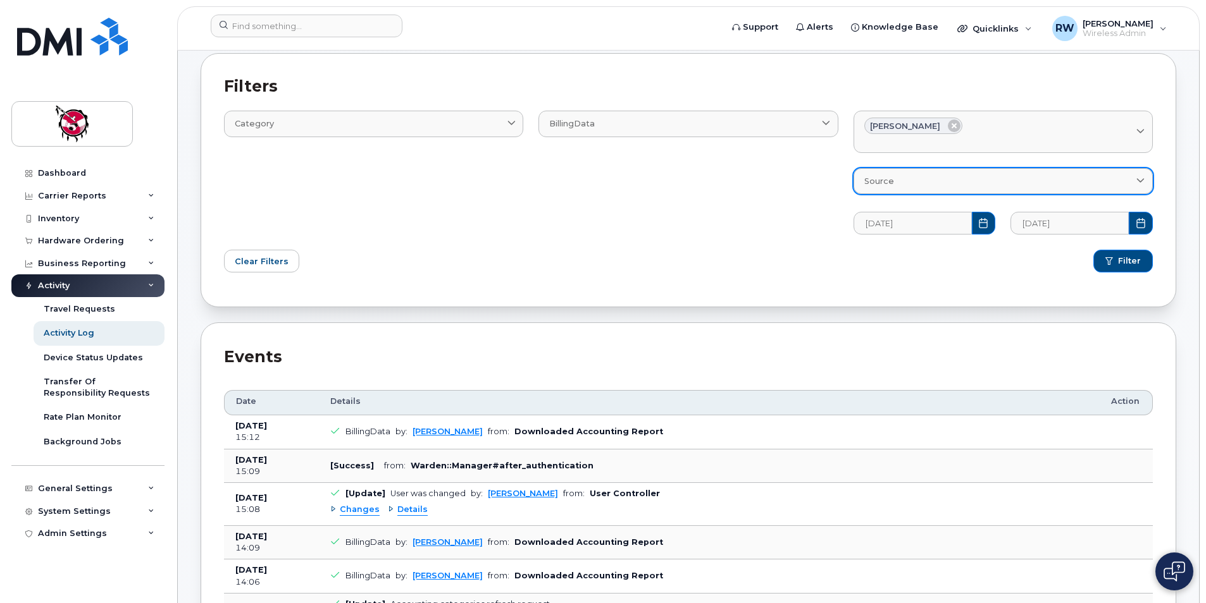
click at [1137, 180] on icon at bounding box center [1140, 181] width 8 height 8
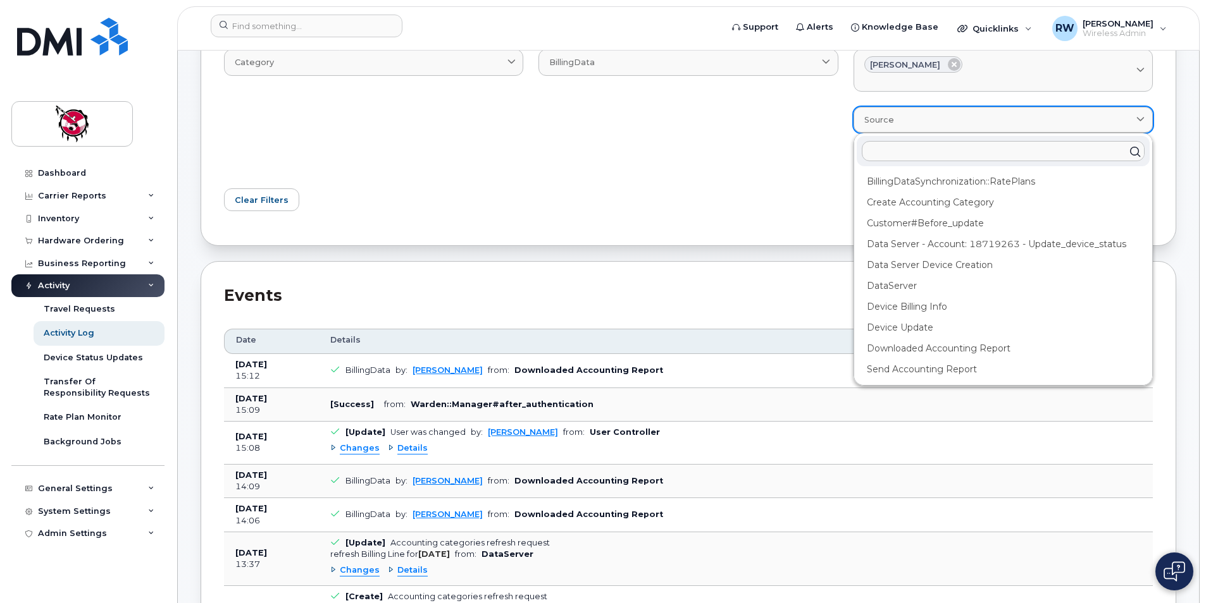
scroll to position [253, 0]
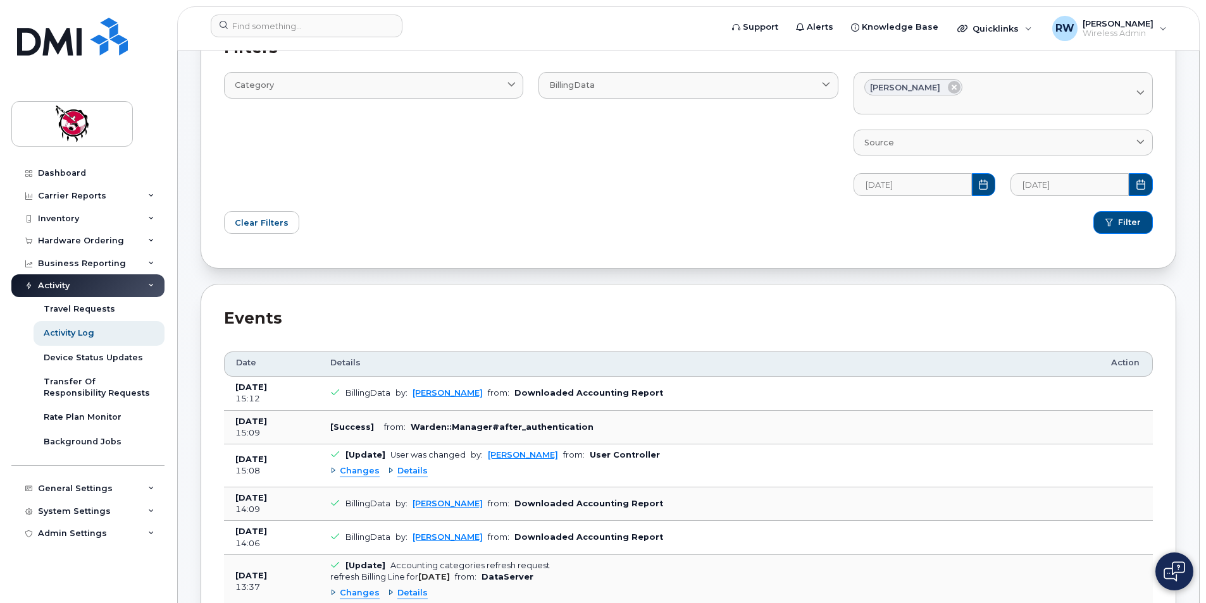
scroll to position [0, 0]
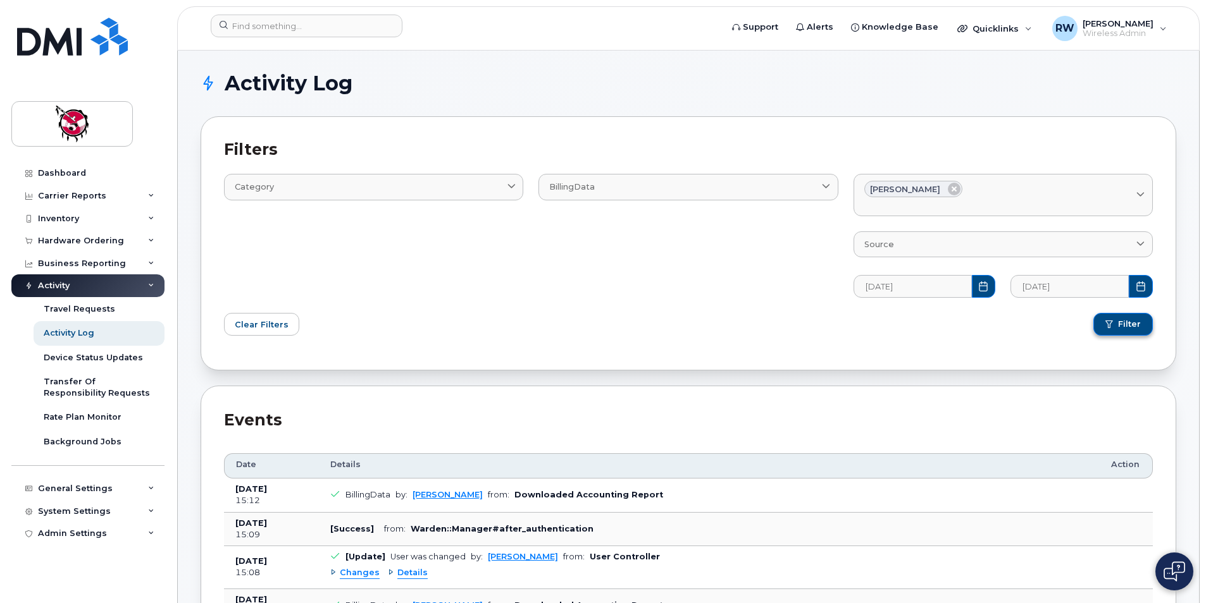
click at [1119, 323] on span "Filter" at bounding box center [1129, 324] width 23 height 11
